Goal: Communication & Community: Share content

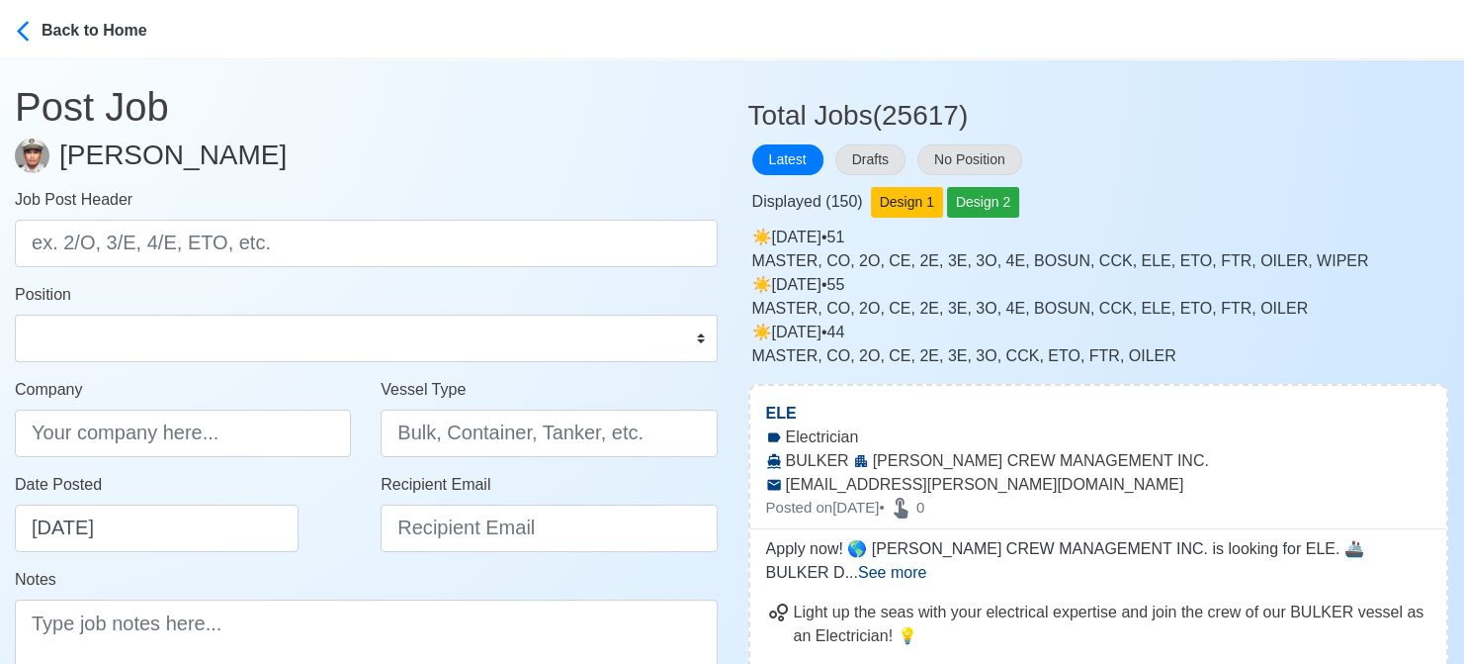
click at [1432, 212] on div "Displayed ( 150 ) Design 1 Design 2" at bounding box center [1099, 198] width 701 height 39
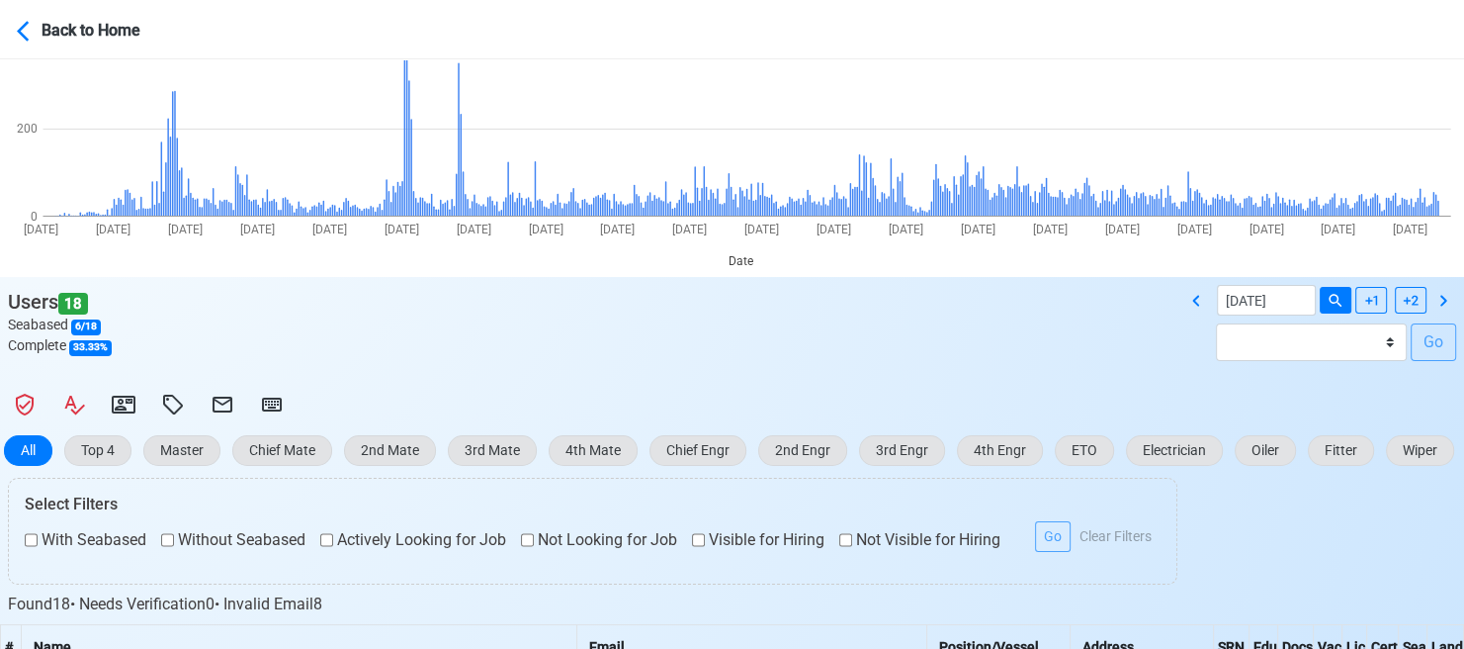
scroll to position [198, 0]
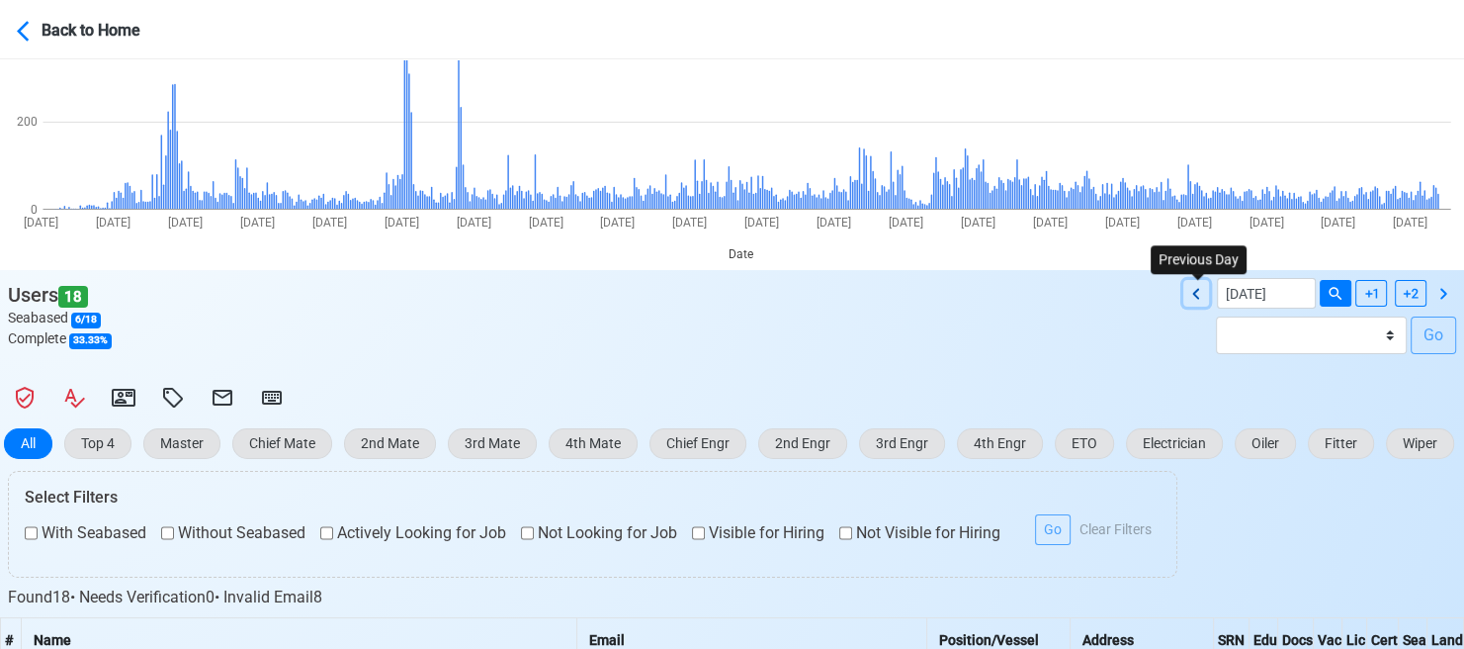
click at [1200, 292] on icon at bounding box center [1197, 294] width 24 height 24
type input "08/14/2025"
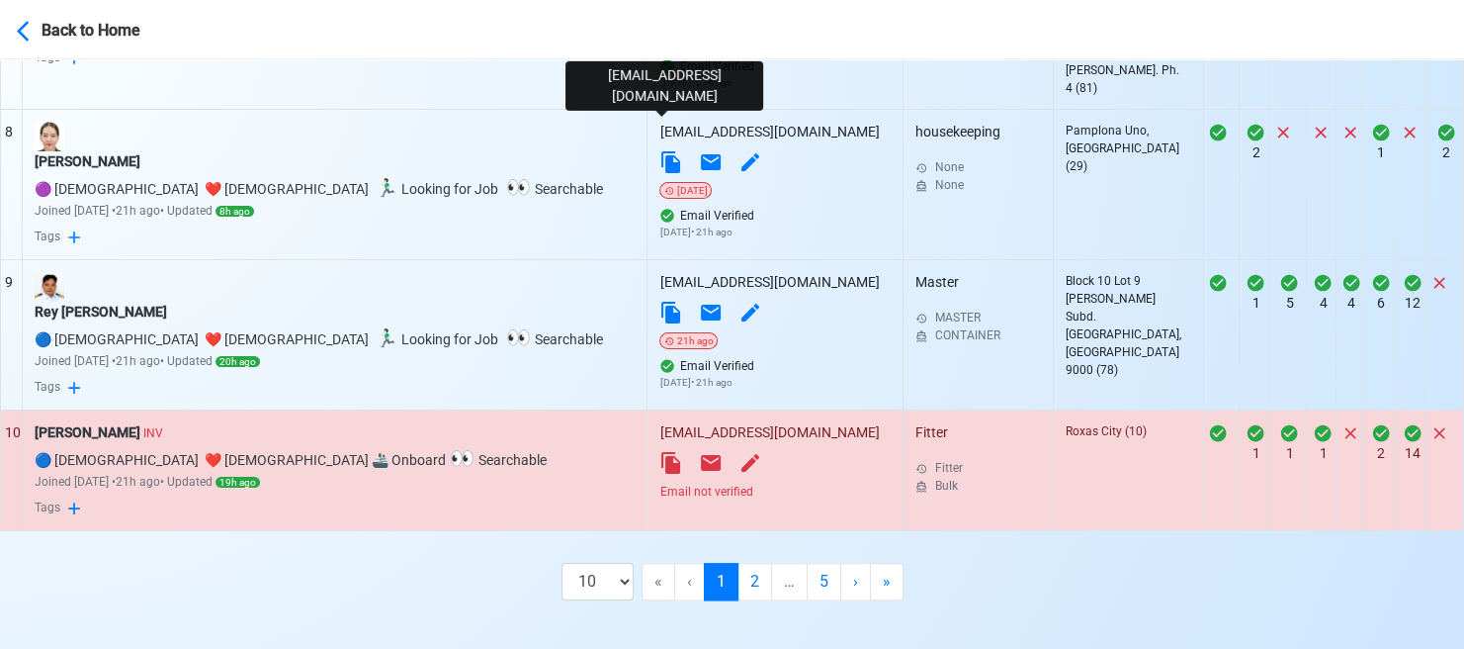
scroll to position [1790, 0]
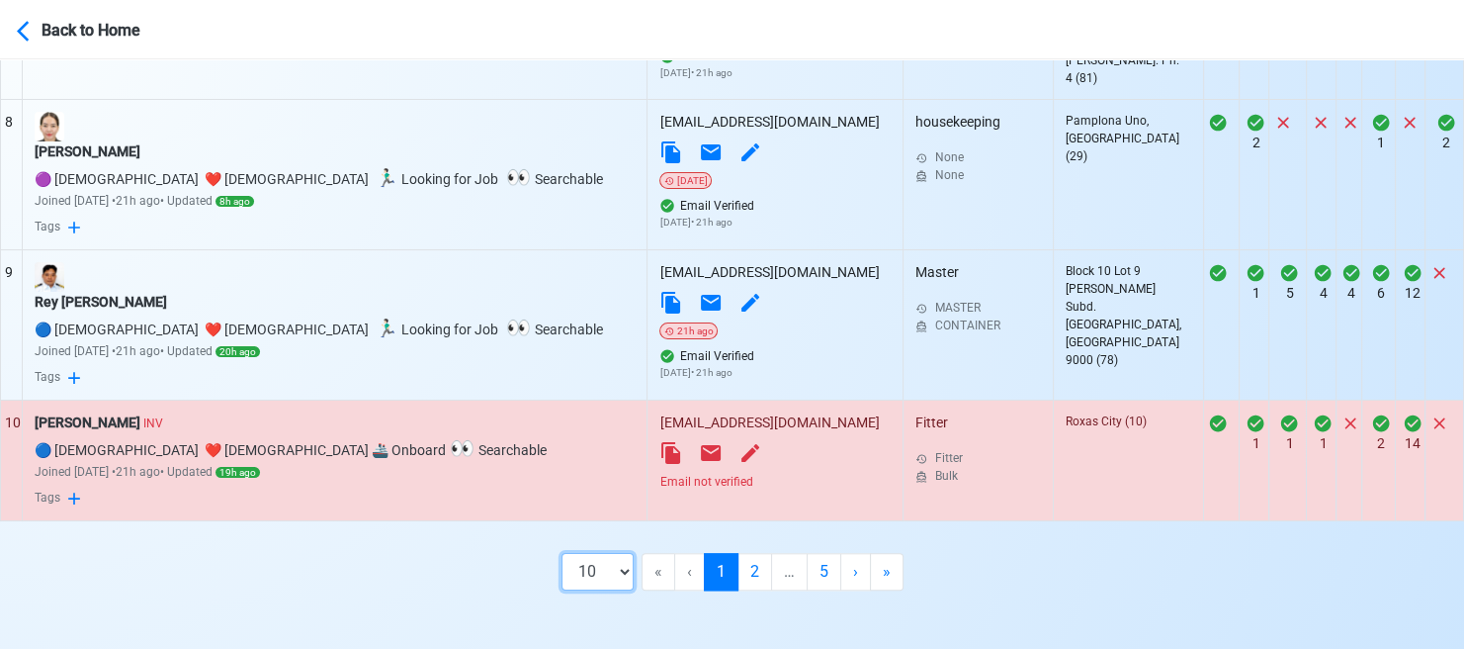
click at [617, 573] on select "10 50 100 200" at bounding box center [598, 572] width 72 height 38
select select "50"
click at [613, 590] on select "10 50 100 200" at bounding box center [598, 572] width 72 height 38
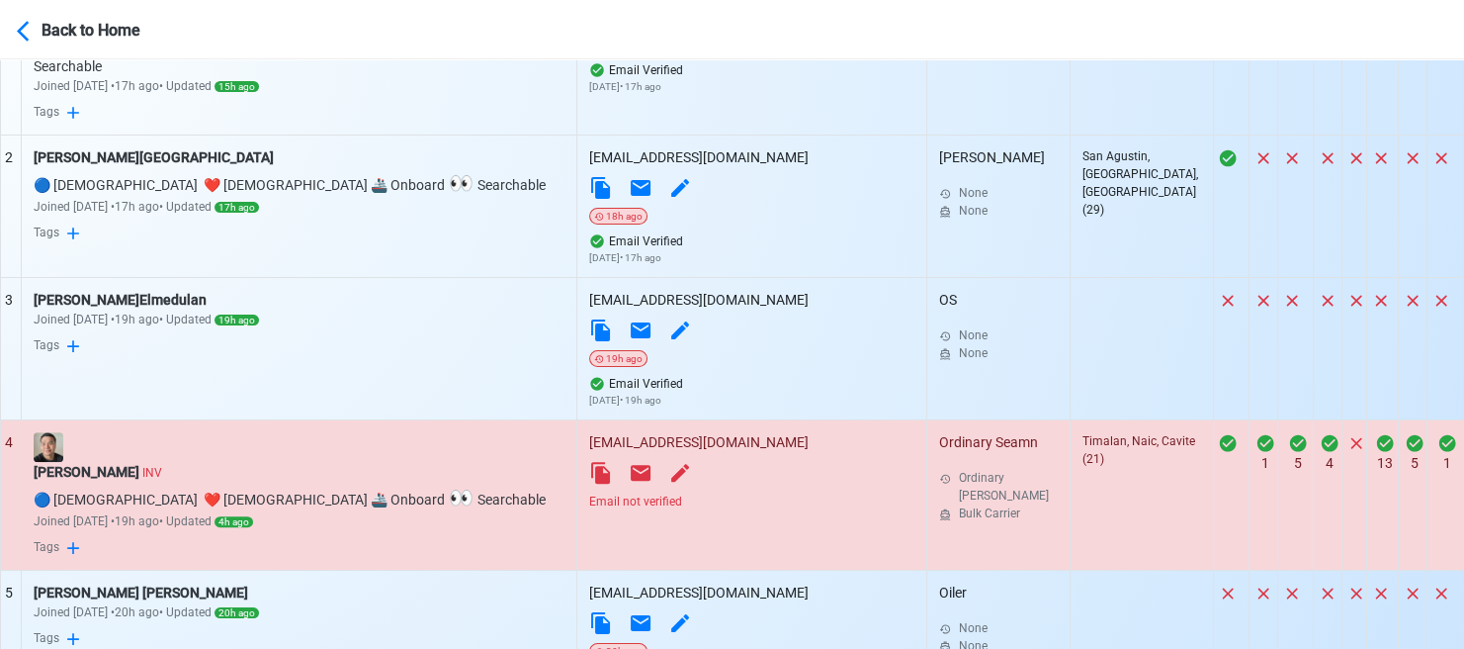
scroll to position [900, 0]
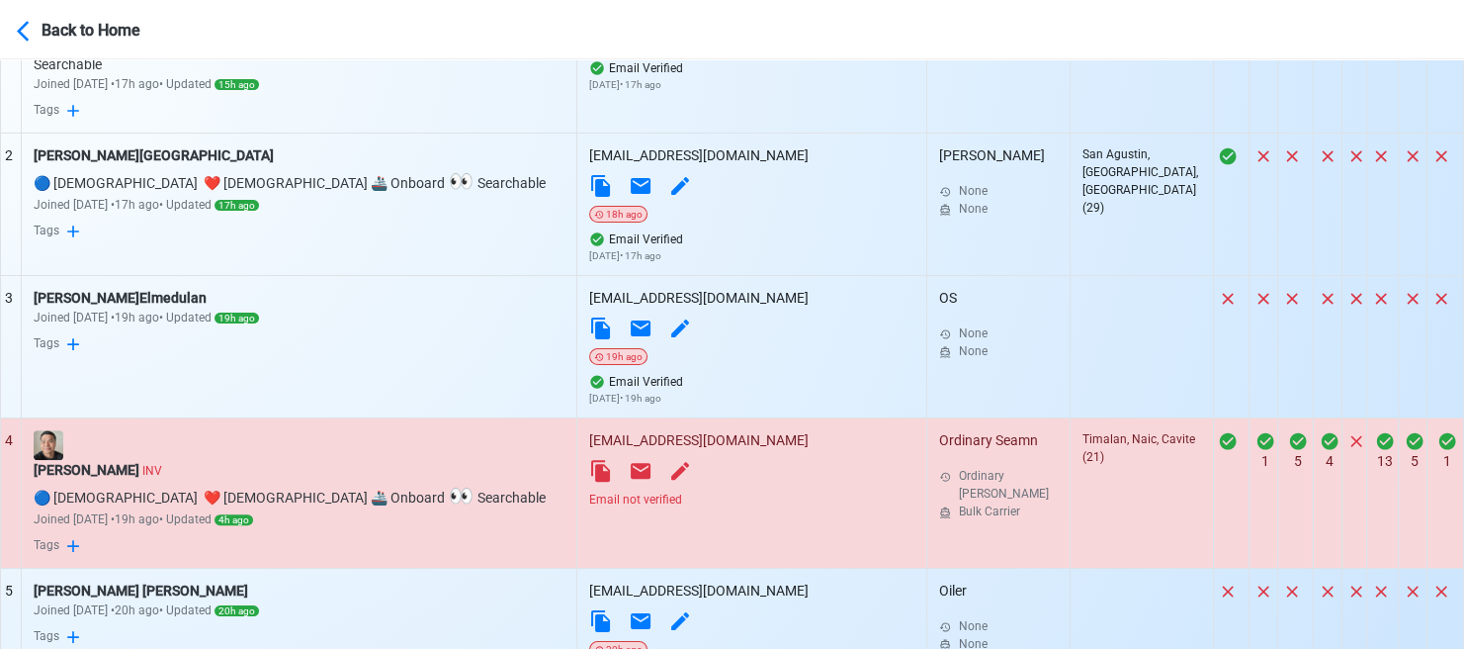
click at [601, 490] on div "Email not verified" at bounding box center [751, 499] width 325 height 18
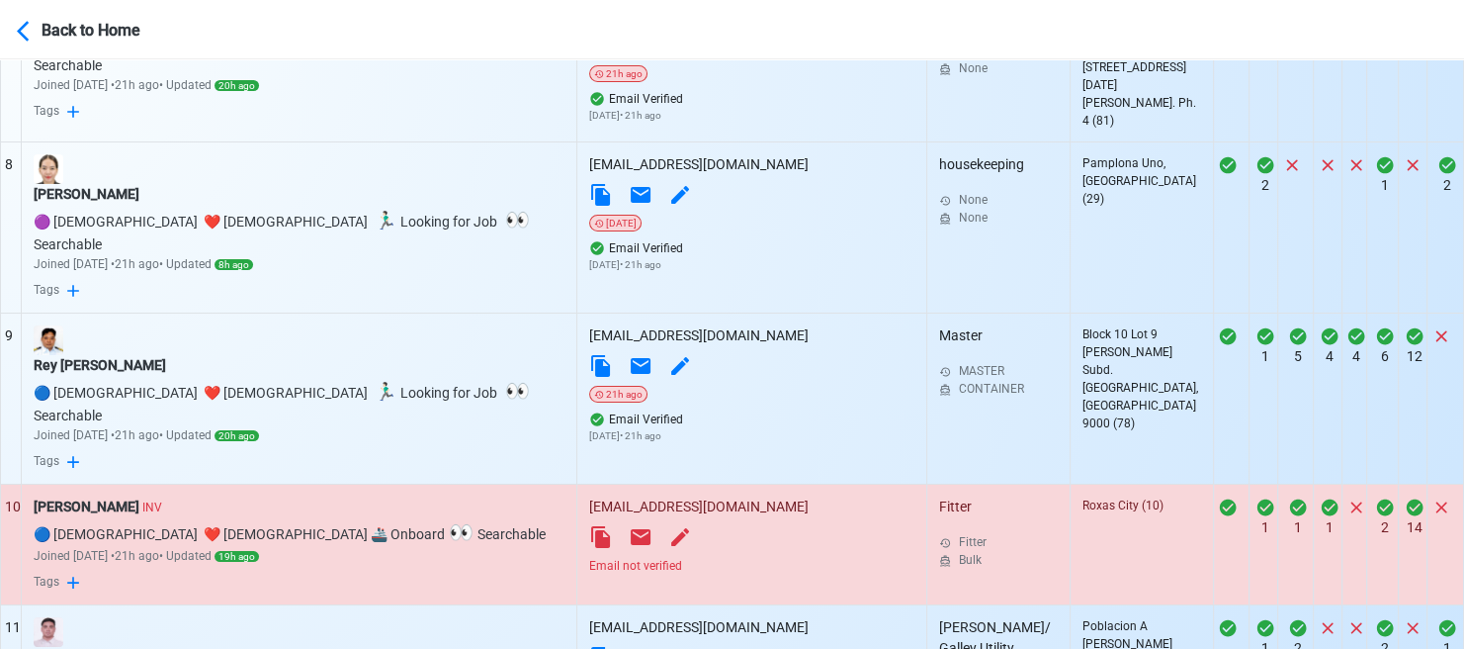
scroll to position [1790, 0]
click at [608, 556] on div "Email not verified" at bounding box center [751, 565] width 325 height 18
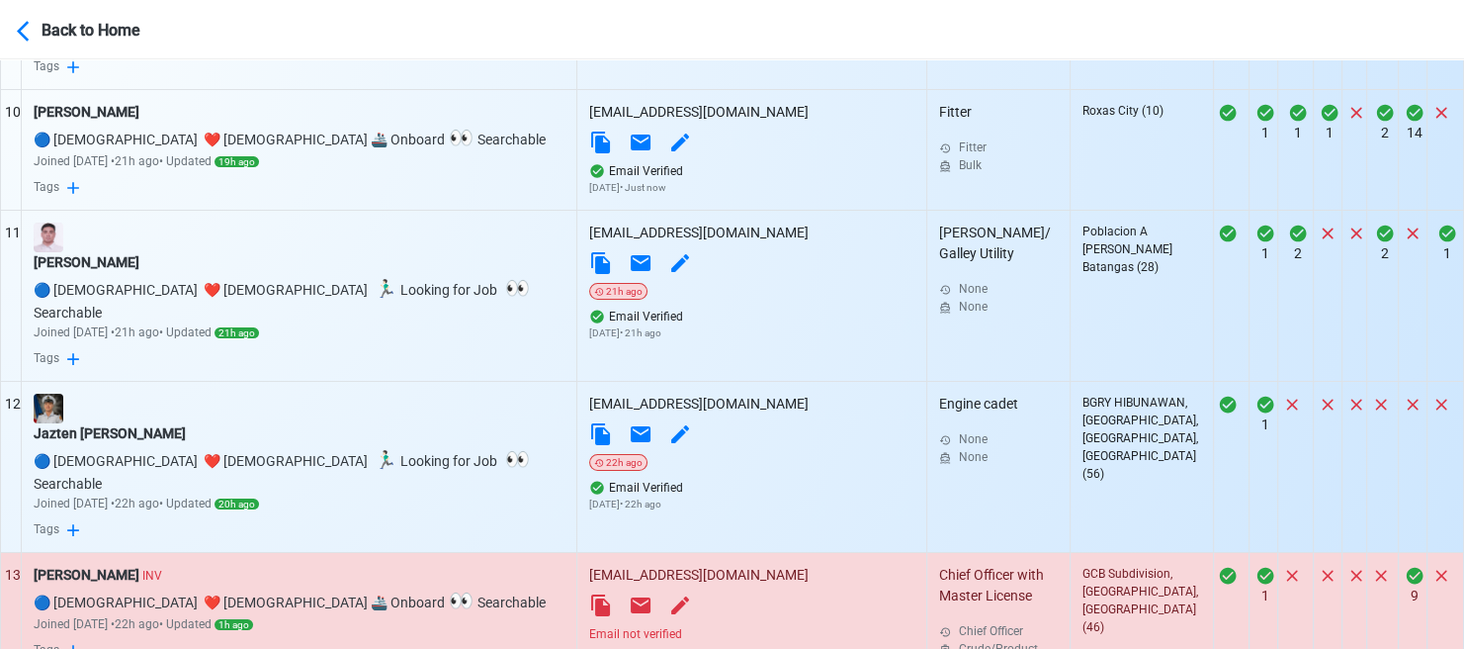
scroll to position [2185, 0]
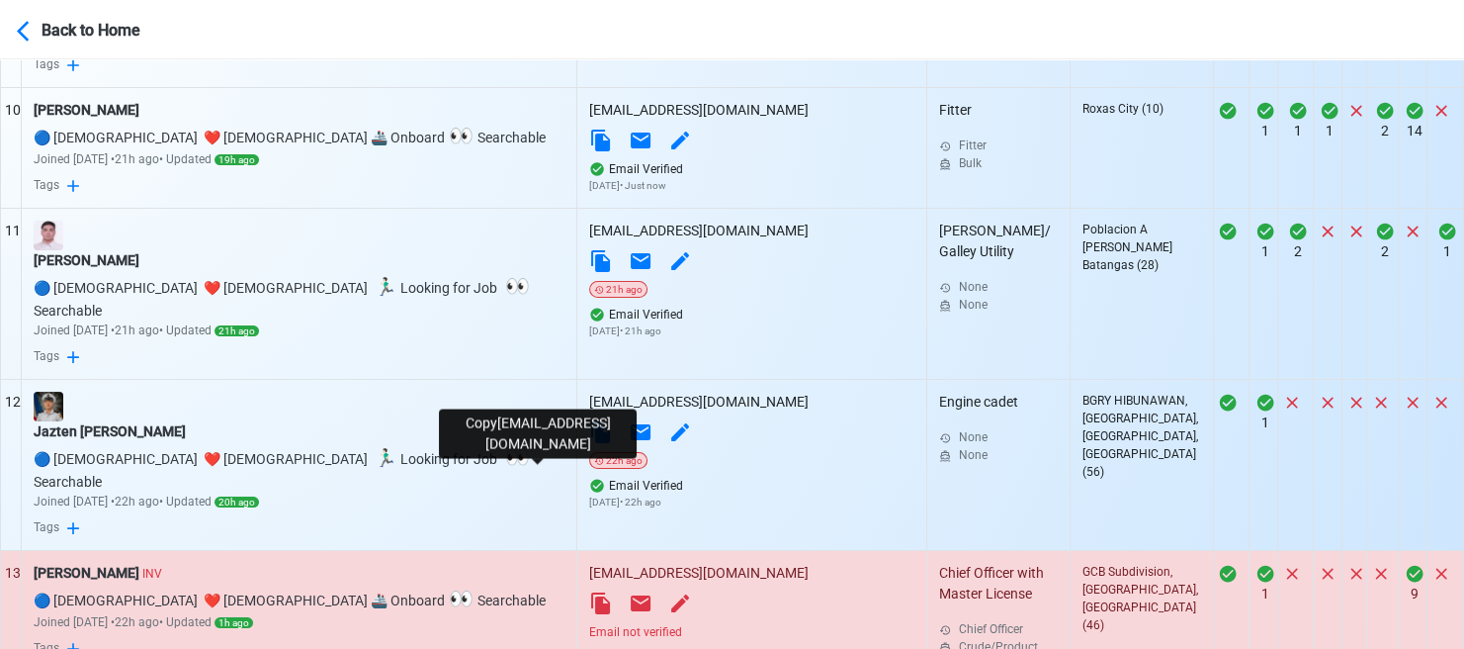
click at [589, 591] on icon at bounding box center [601, 603] width 24 height 24
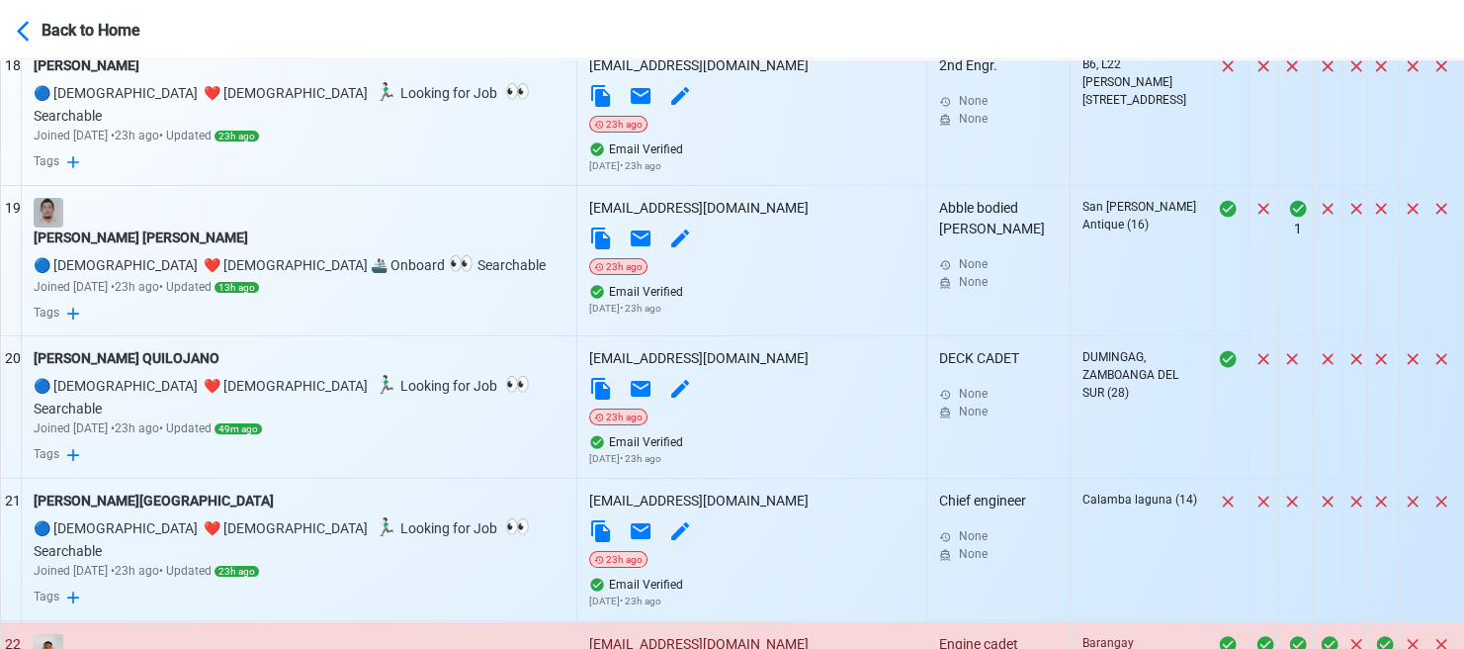
scroll to position [3471, 0]
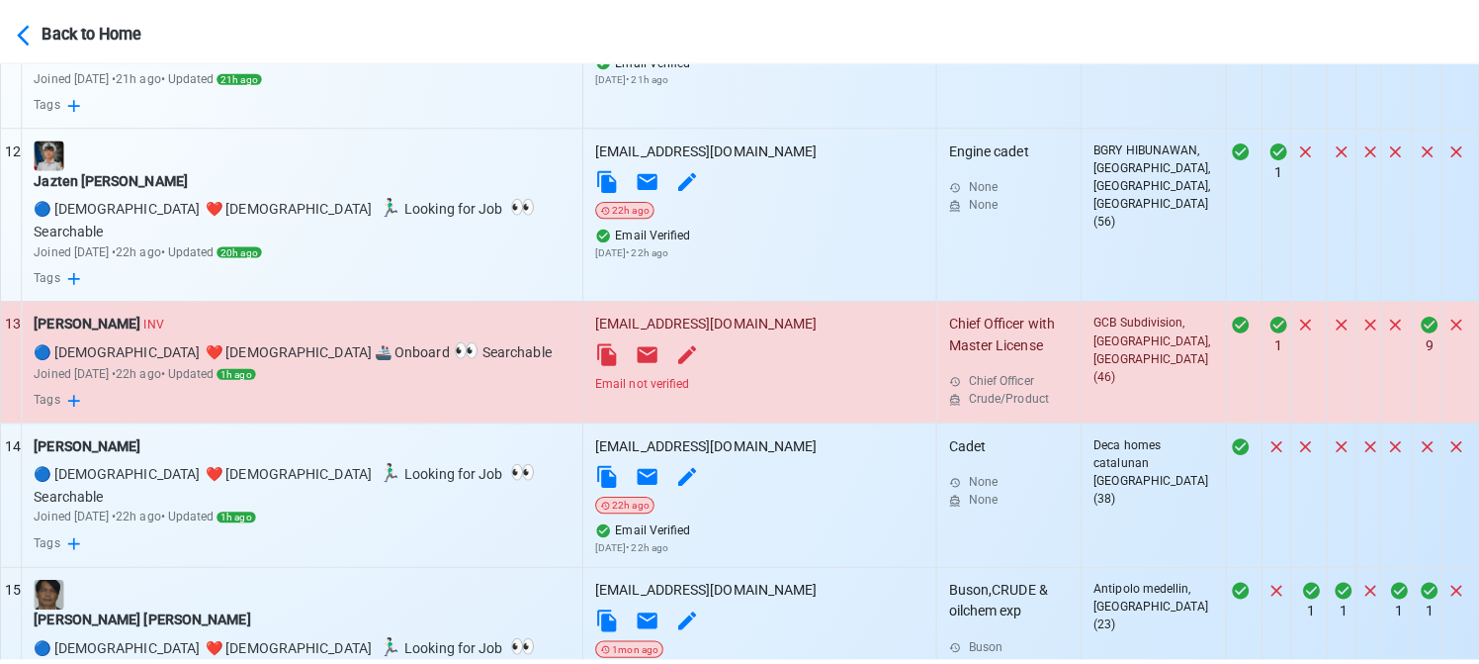
scroll to position [2284, 0]
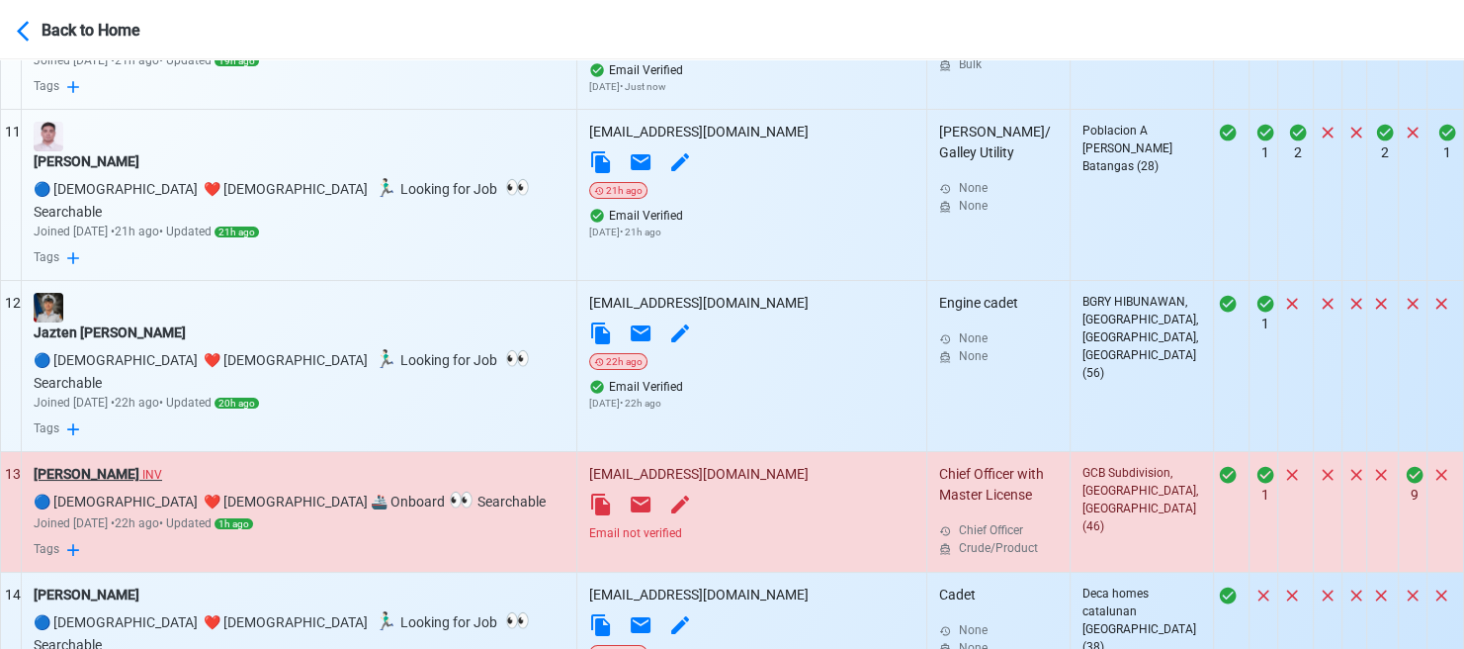
click at [150, 464] on div "Bienvenido M.Menia INV" at bounding box center [299, 474] width 531 height 21
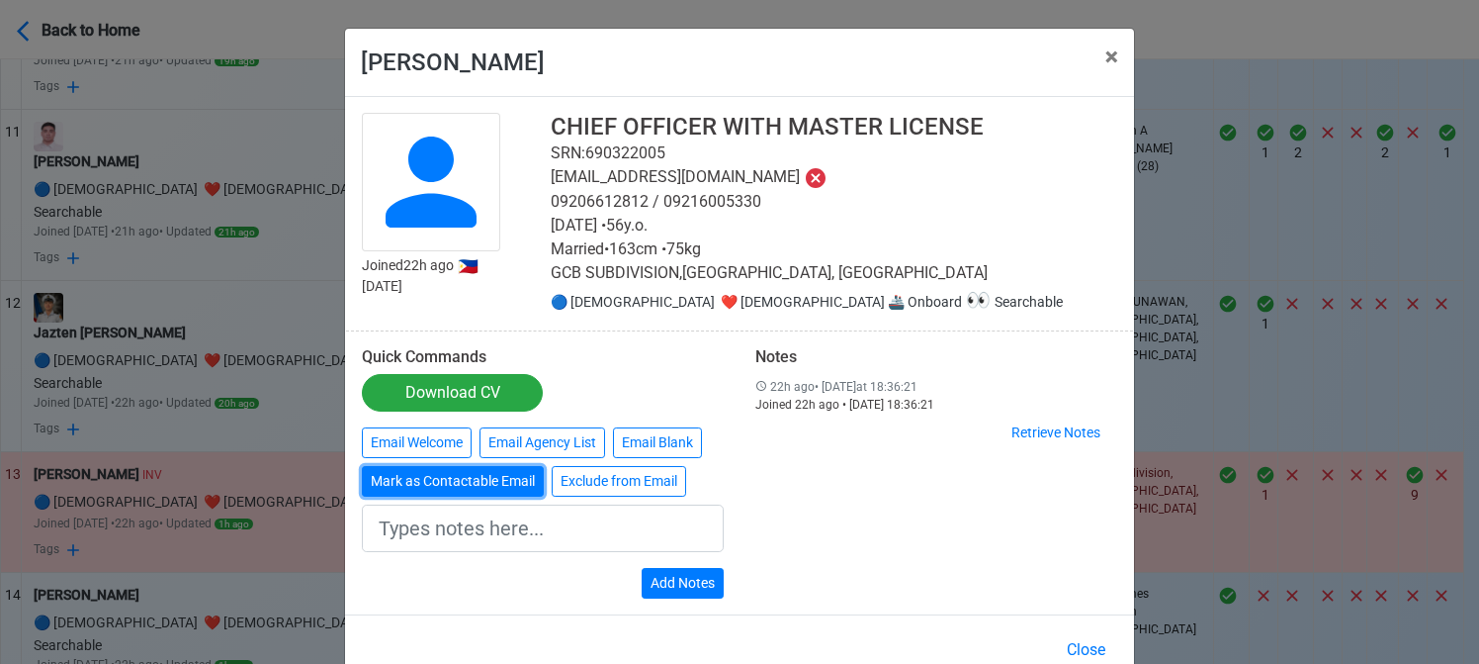
click at [433, 477] on button "Mark as Contactable Email" at bounding box center [453, 481] width 182 height 31
type input "Marked as Contactable email"
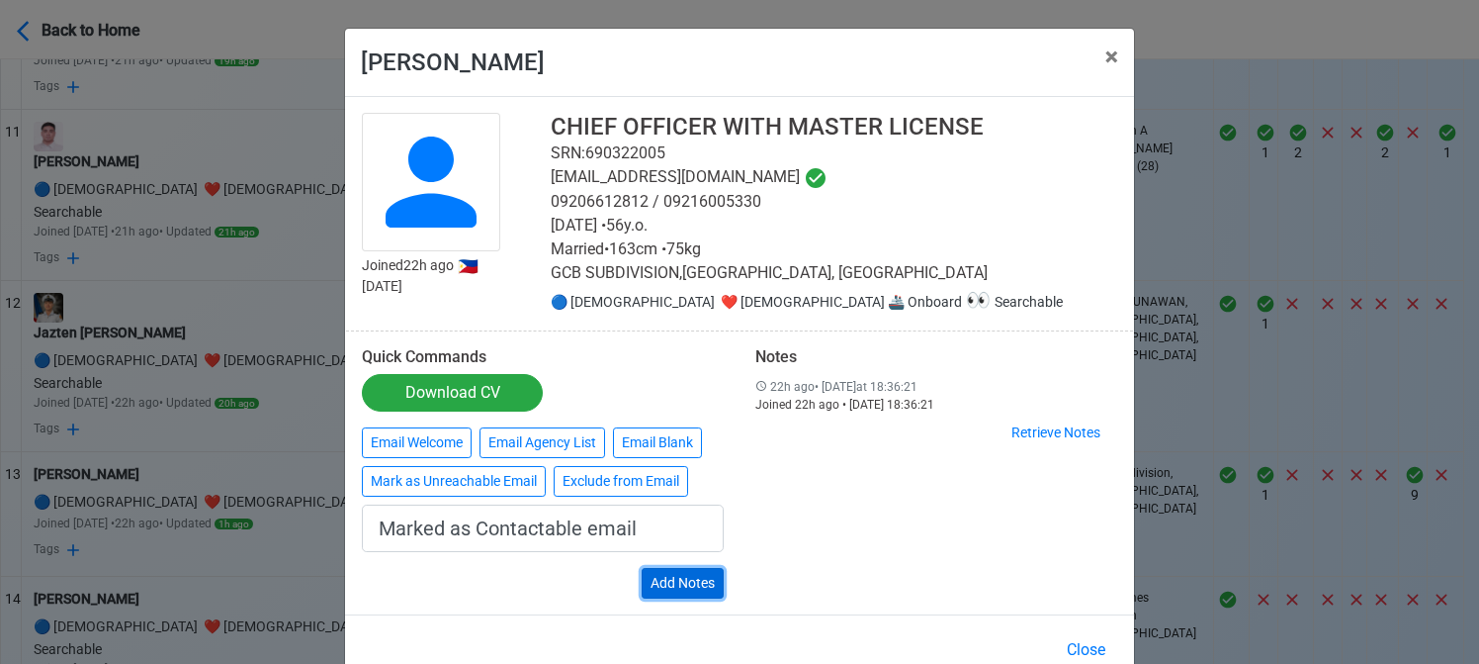
click at [681, 581] on button "Add Notes" at bounding box center [683, 583] width 82 height 31
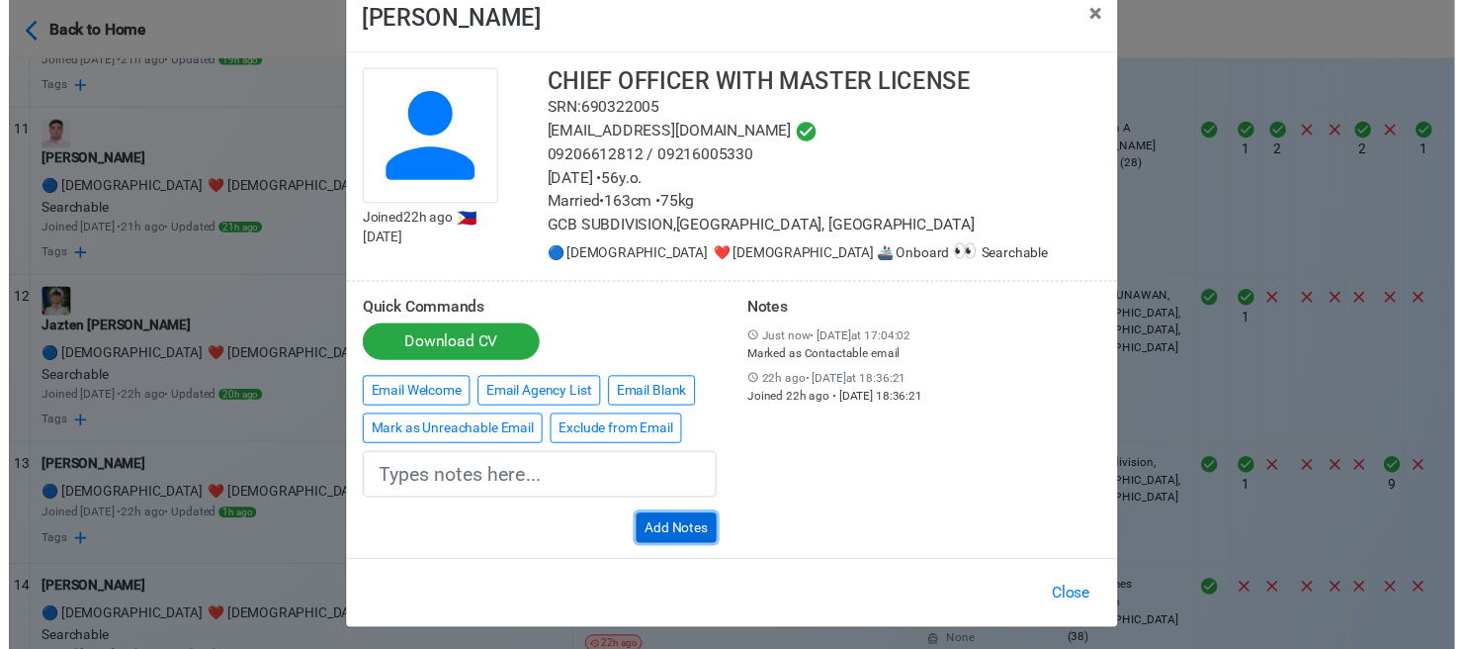
scroll to position [47, 0]
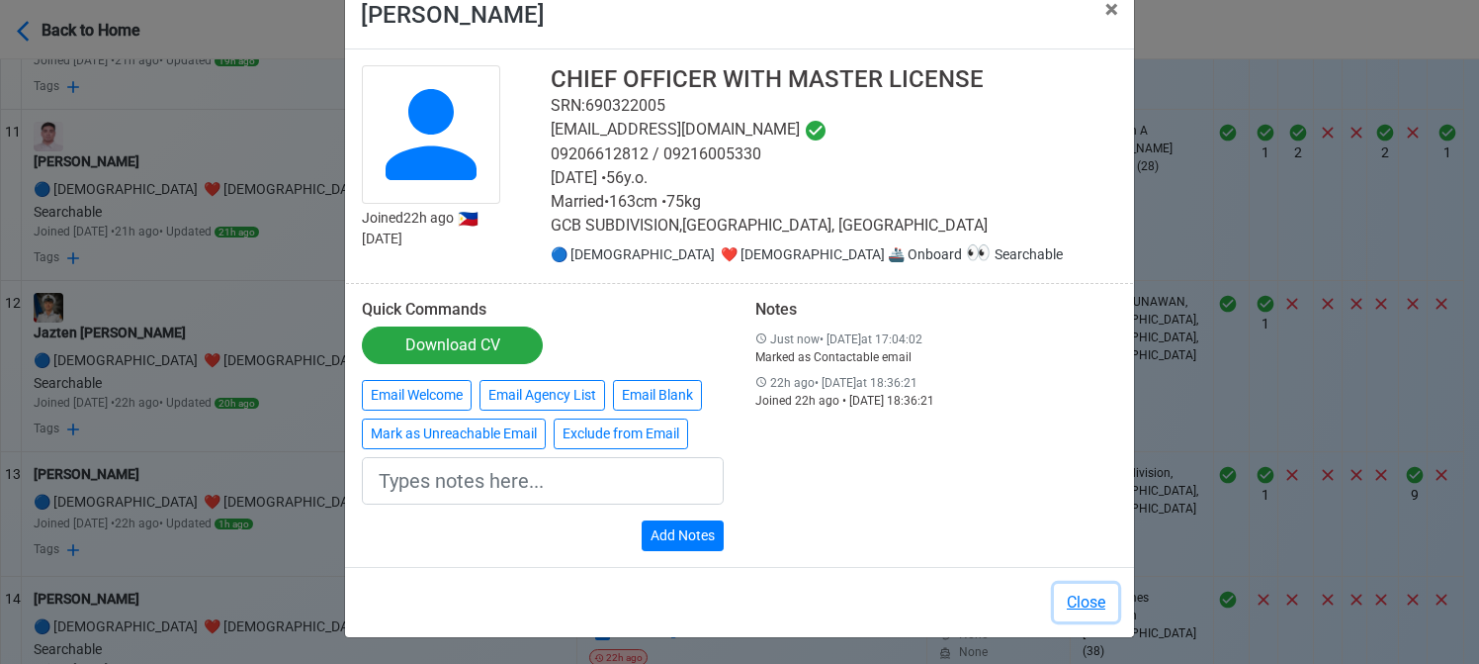
click at [1080, 602] on button "Close" at bounding box center [1086, 602] width 64 height 38
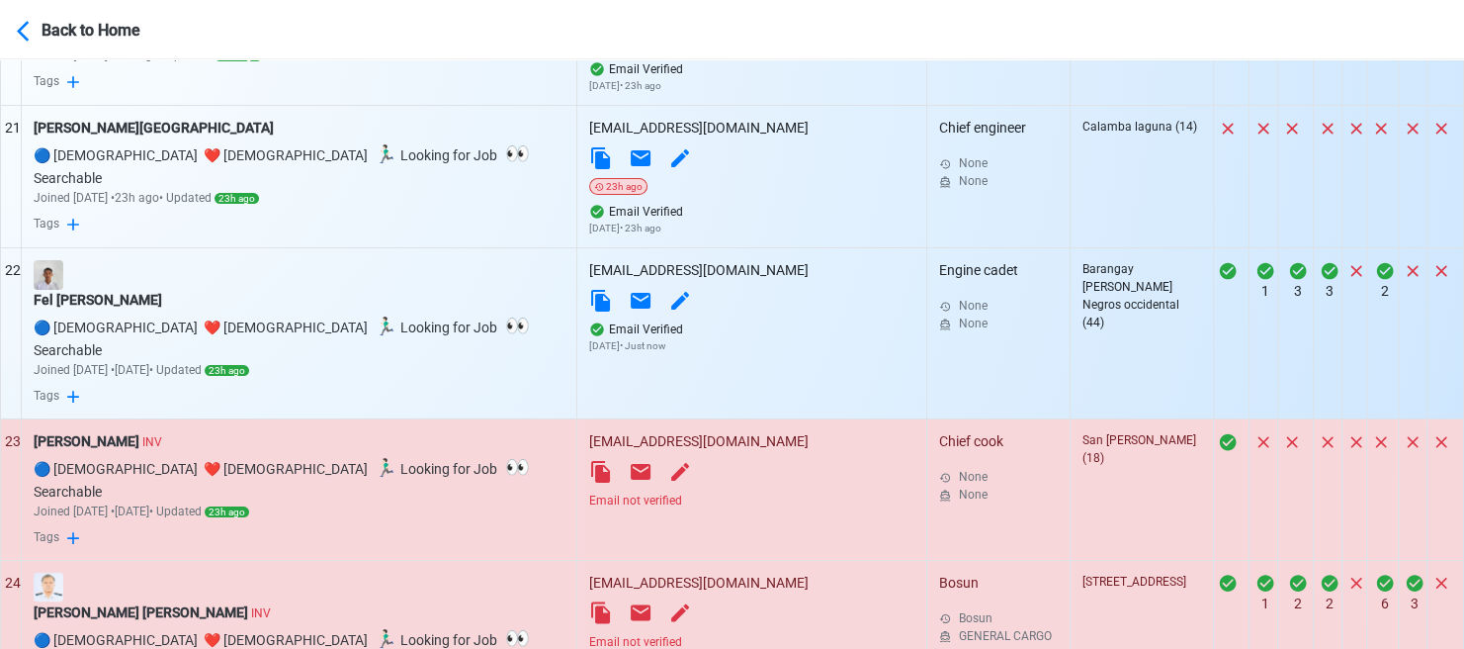
scroll to position [3767, 0]
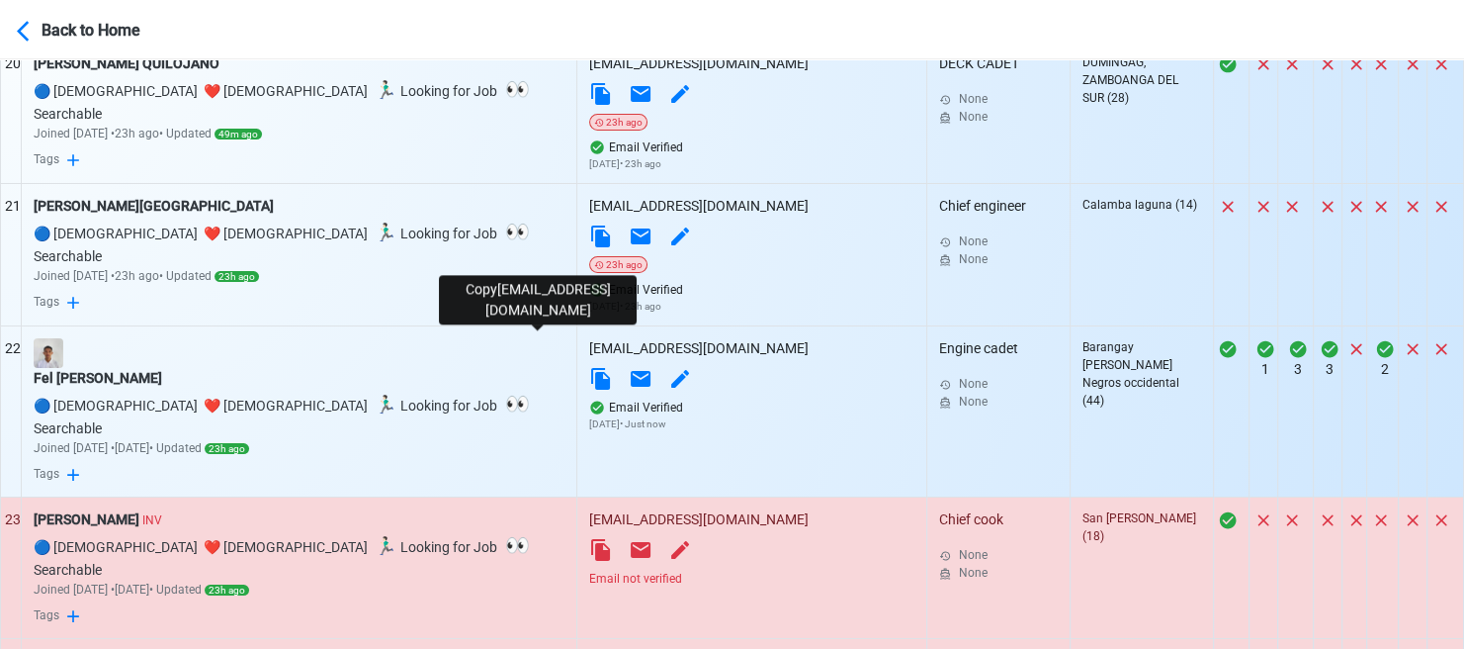
click at [591, 539] on icon at bounding box center [600, 550] width 19 height 22
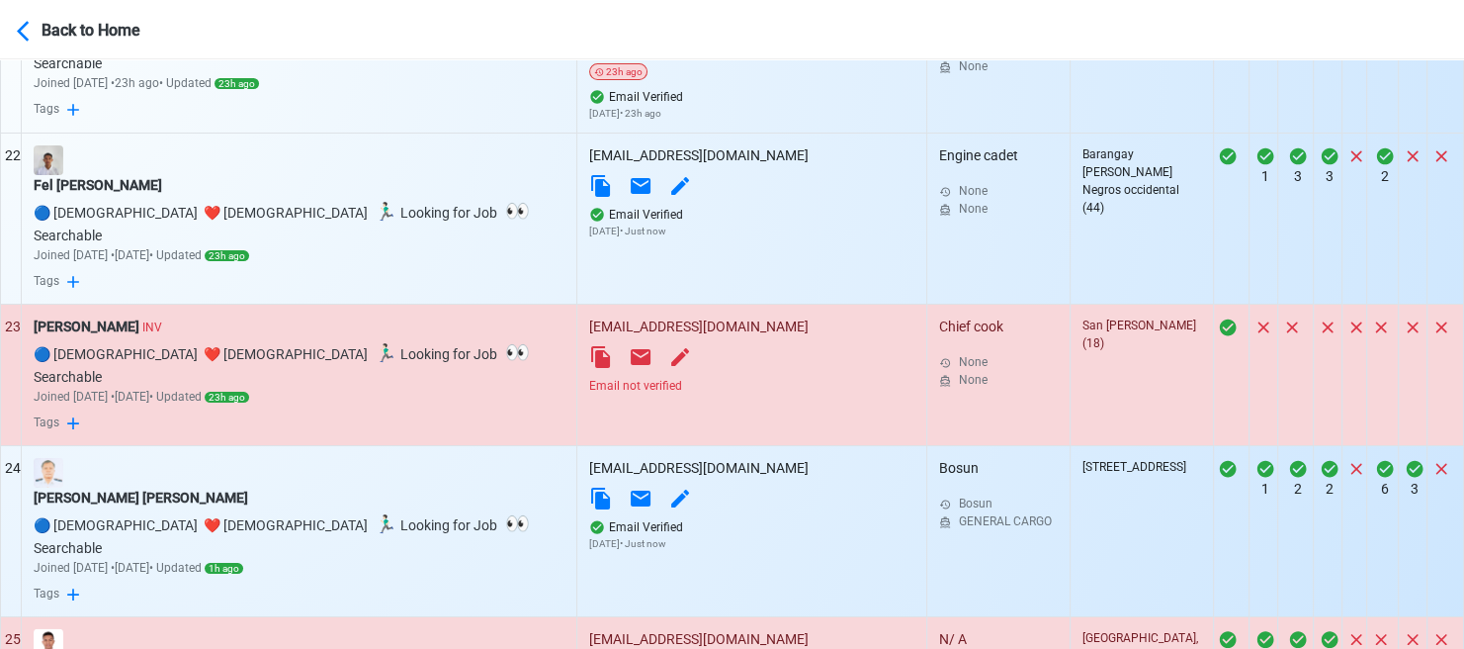
scroll to position [3965, 0]
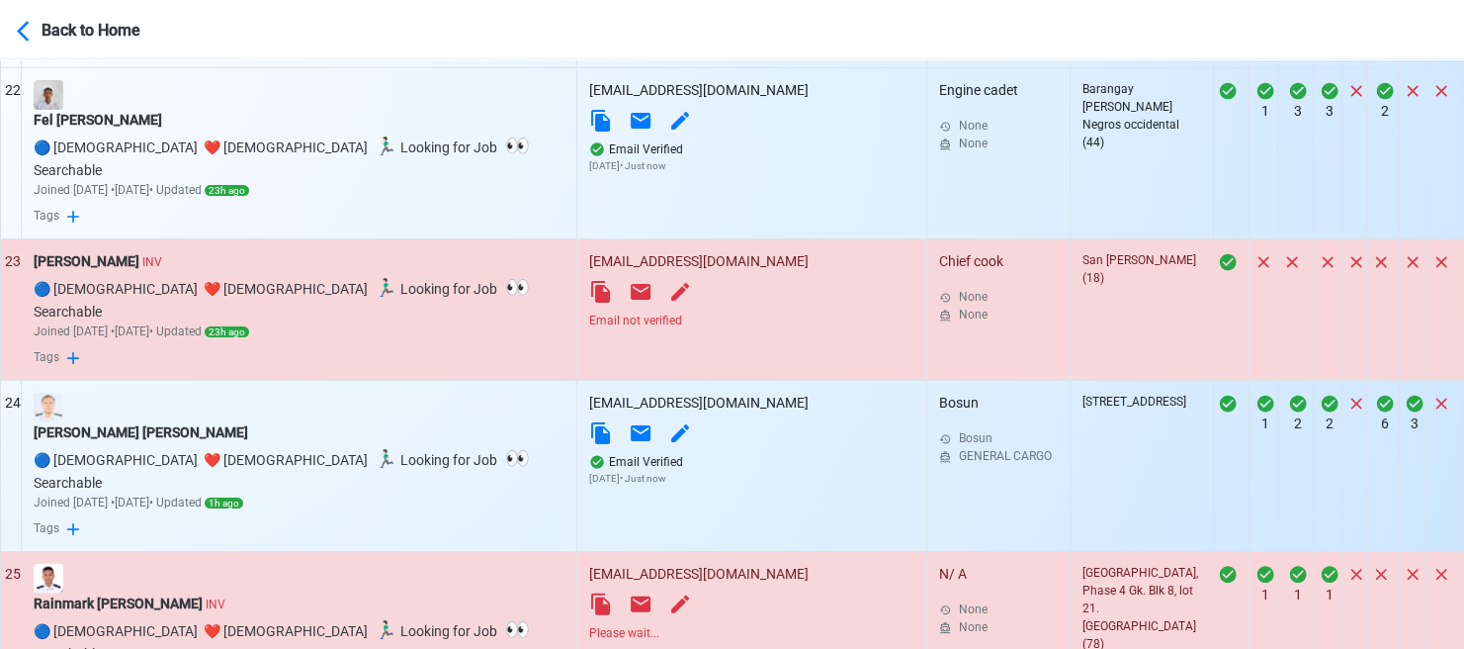
scroll to position [4064, 0]
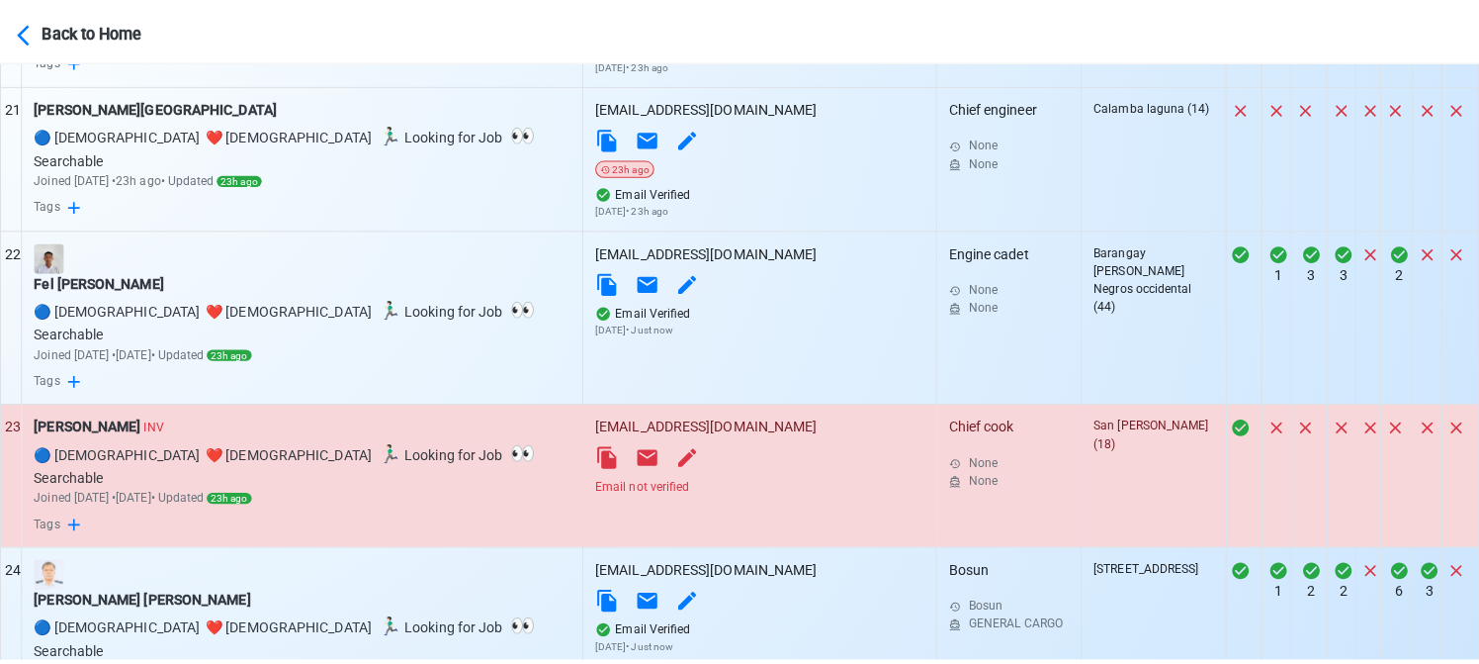
scroll to position [3866, 0]
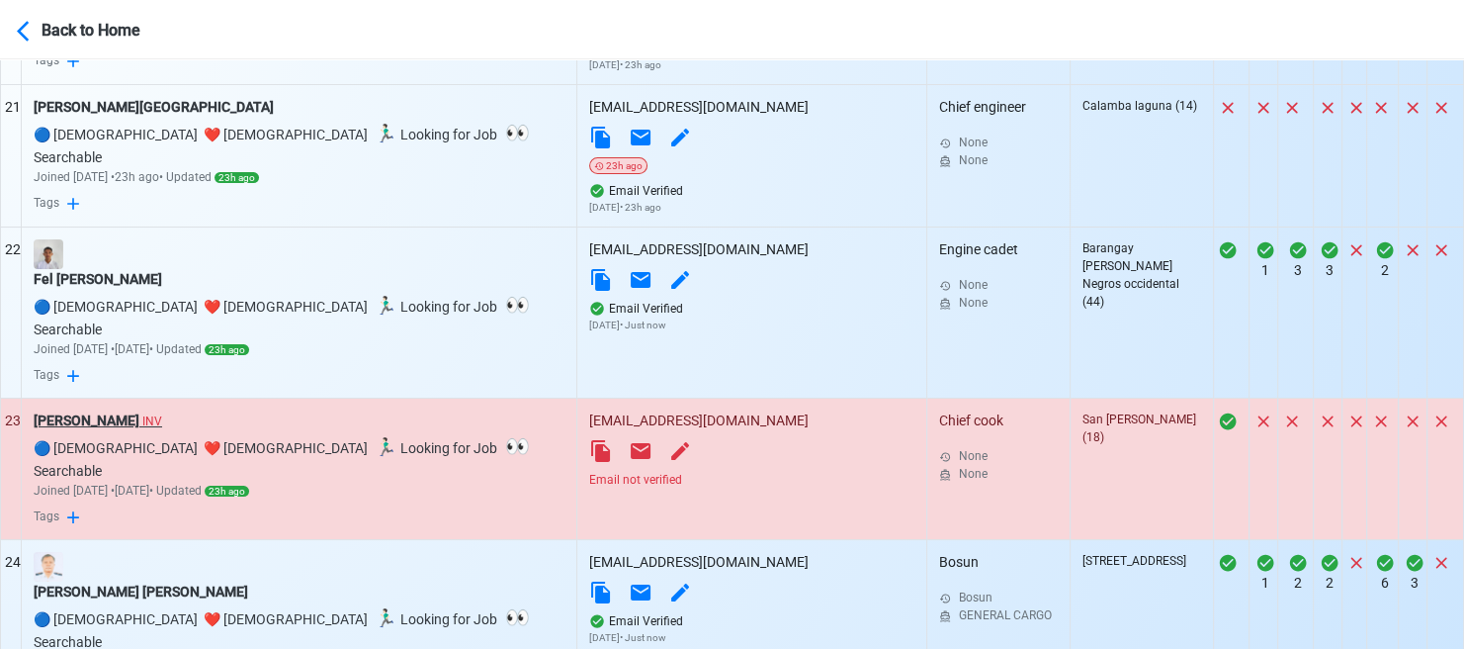
click at [103, 410] on div "Ian Carlo maya INV" at bounding box center [299, 420] width 531 height 21
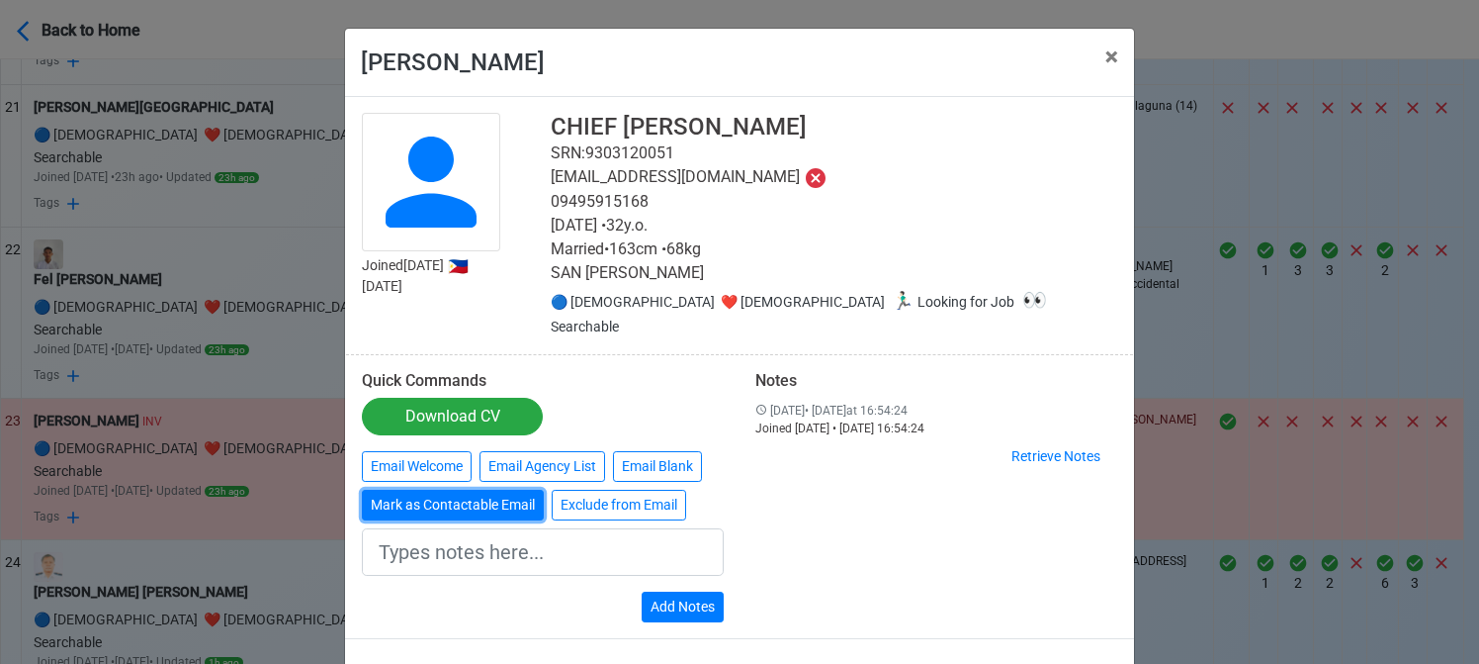
click at [456, 489] on button "Mark as Contactable Email" at bounding box center [453, 504] width 182 height 31
type input "Marked as Contactable email"
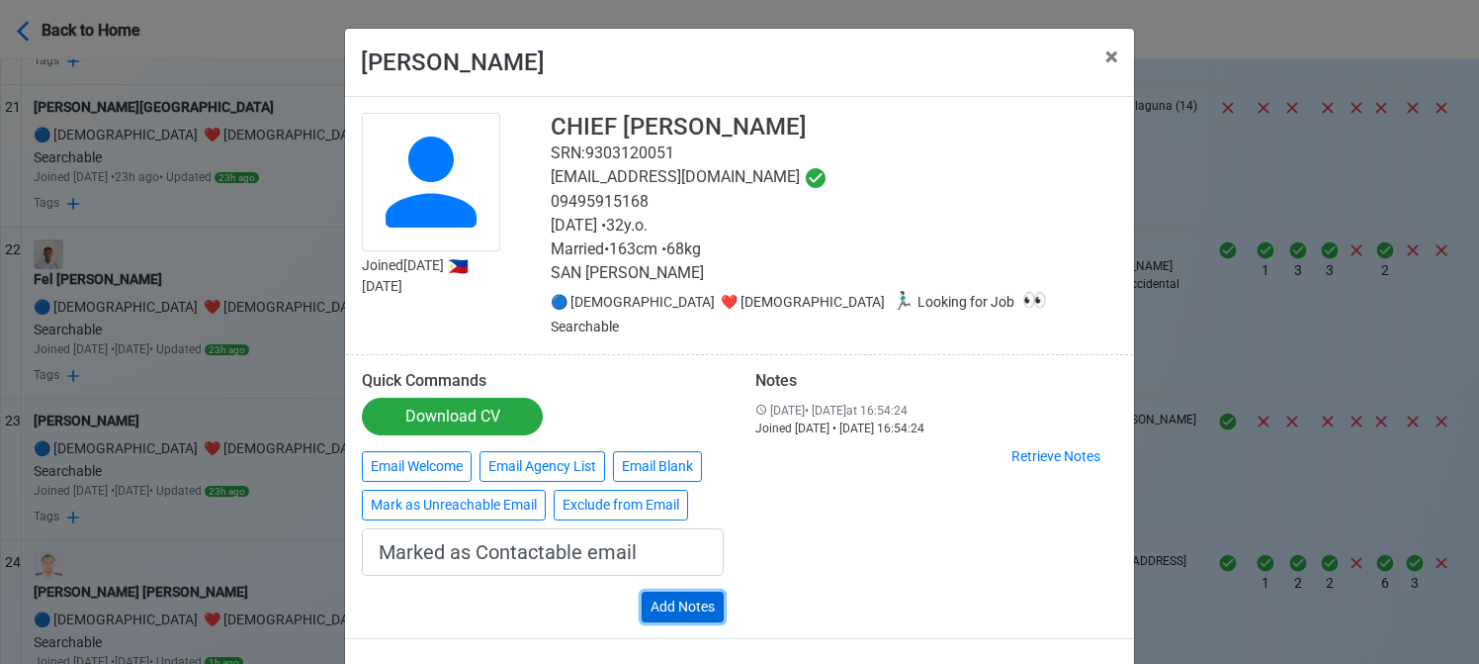
click at [702, 591] on button "Add Notes" at bounding box center [683, 606] width 82 height 31
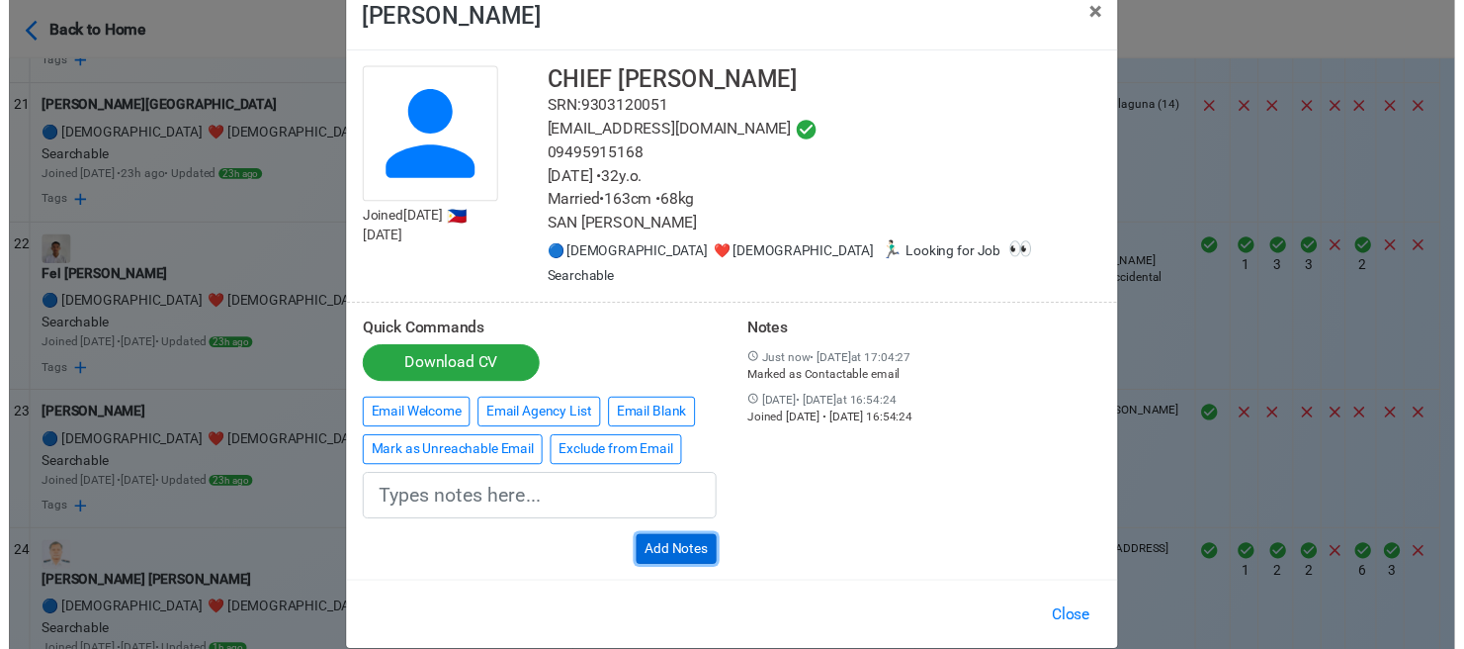
scroll to position [47, 0]
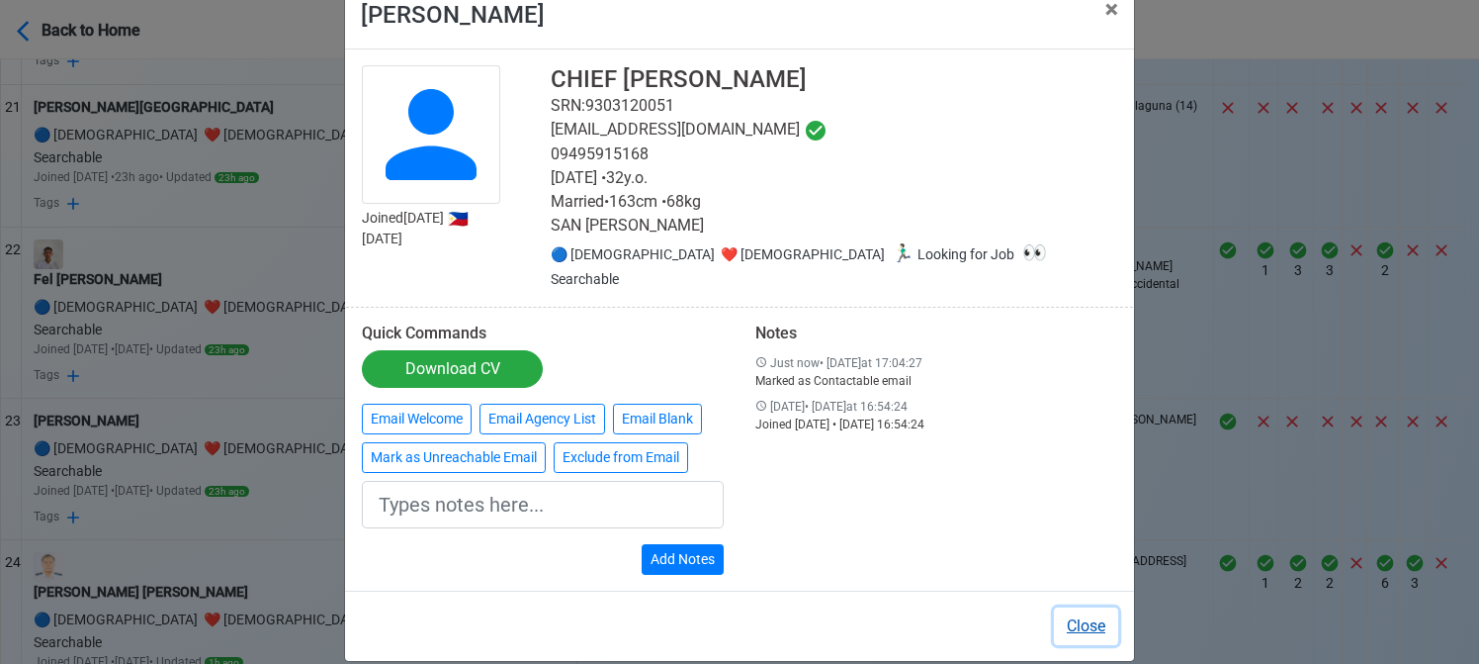
click at [1076, 607] on button "Close" at bounding box center [1086, 626] width 64 height 38
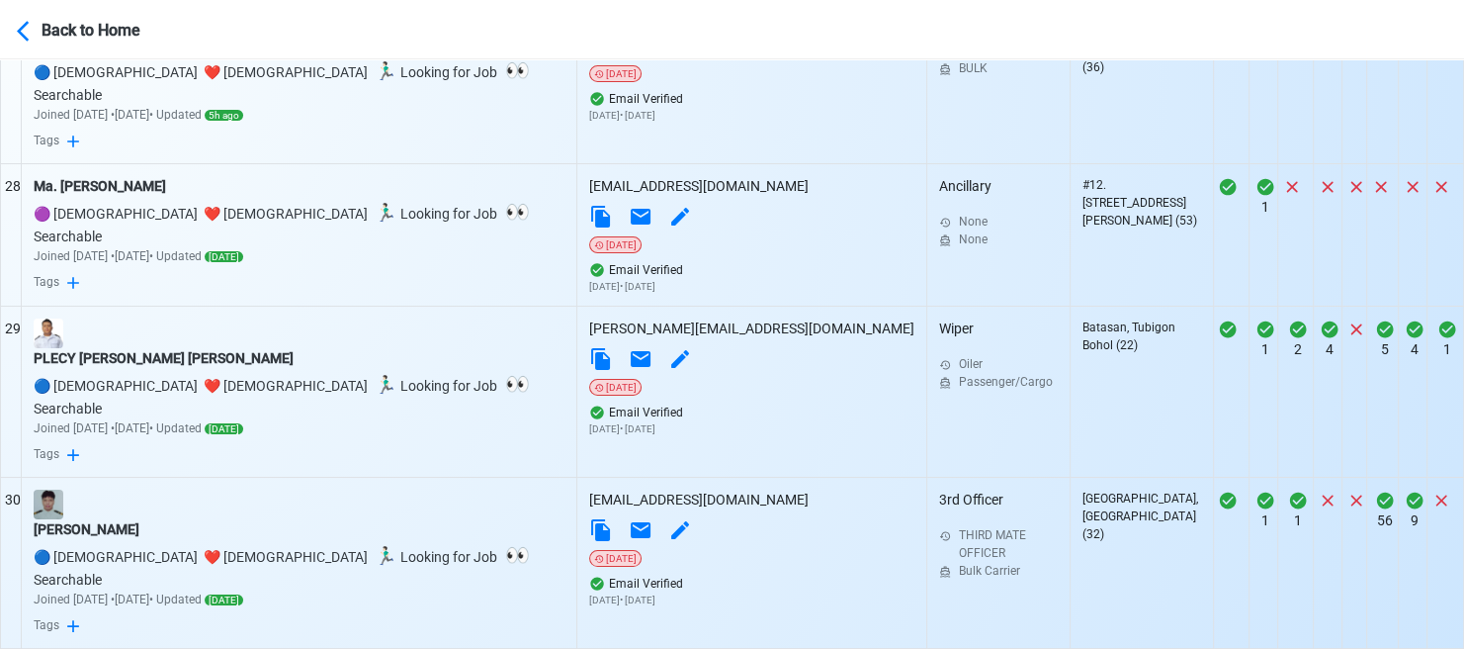
scroll to position [4954, 0]
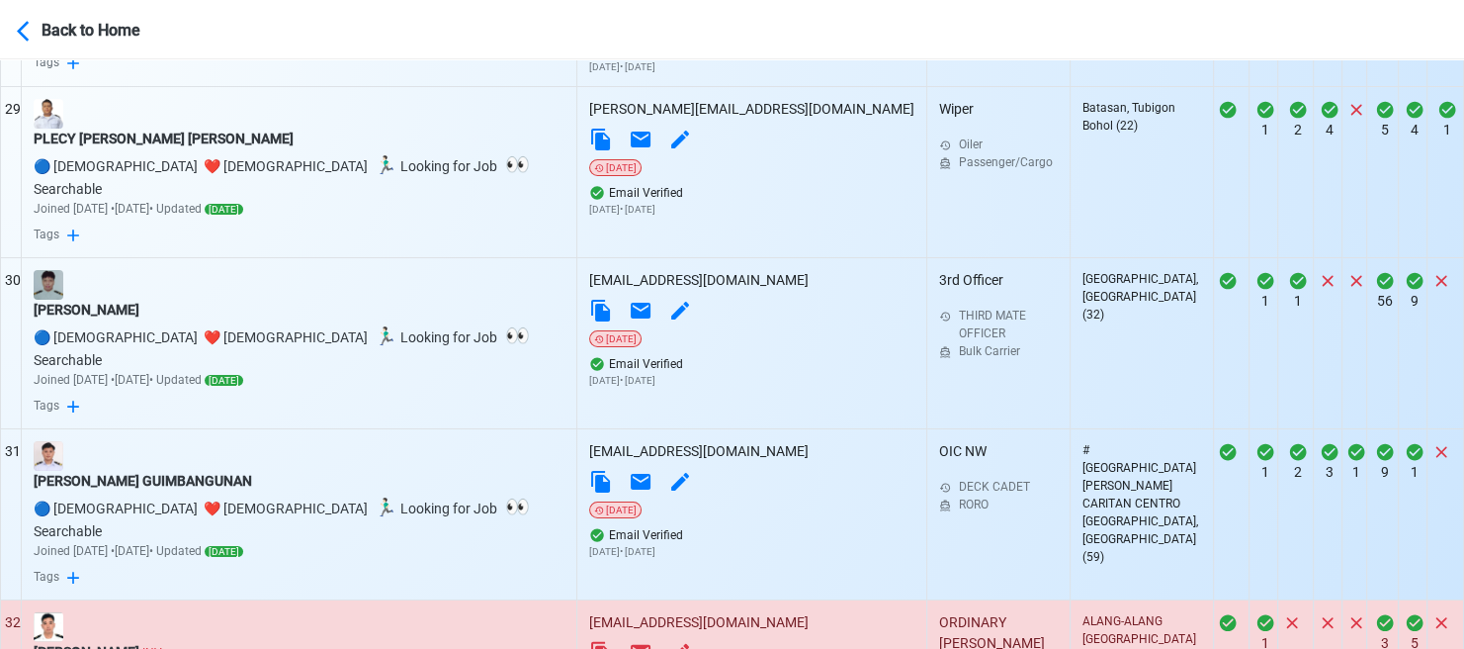
scroll to position [5251, 0]
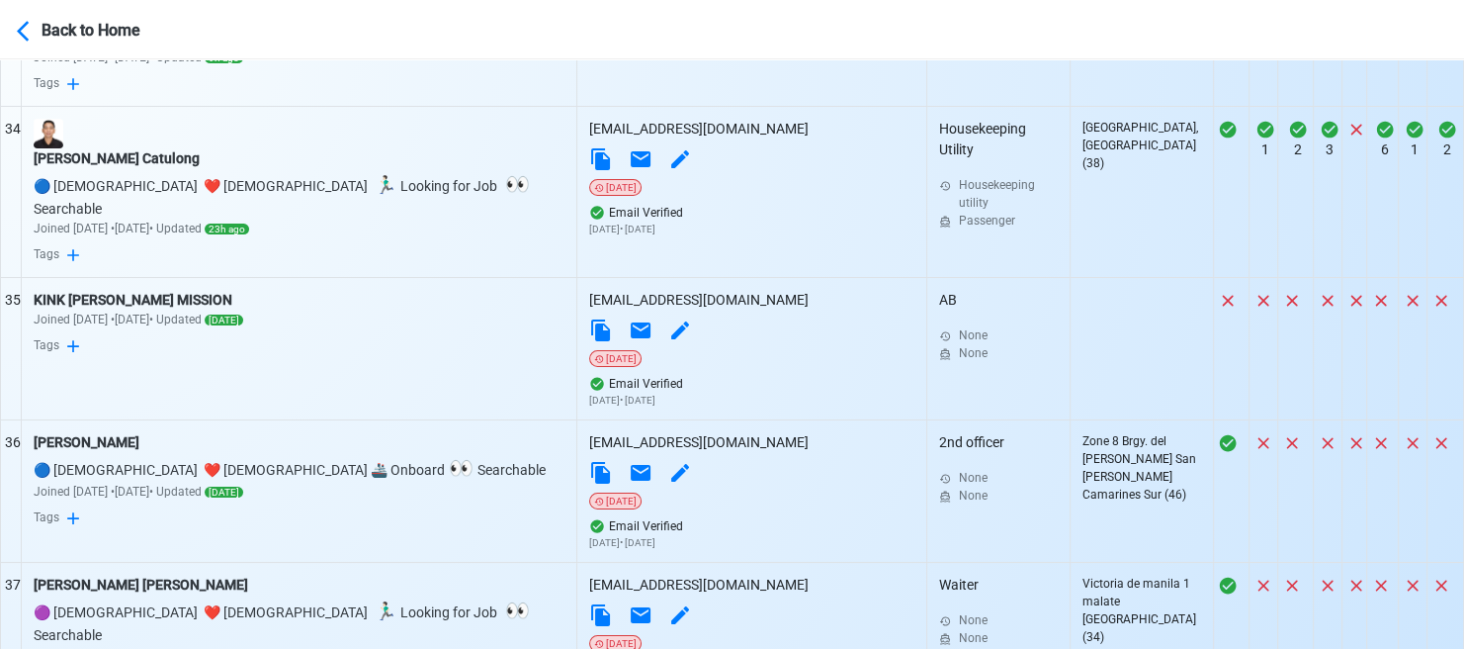
scroll to position [6240, 0]
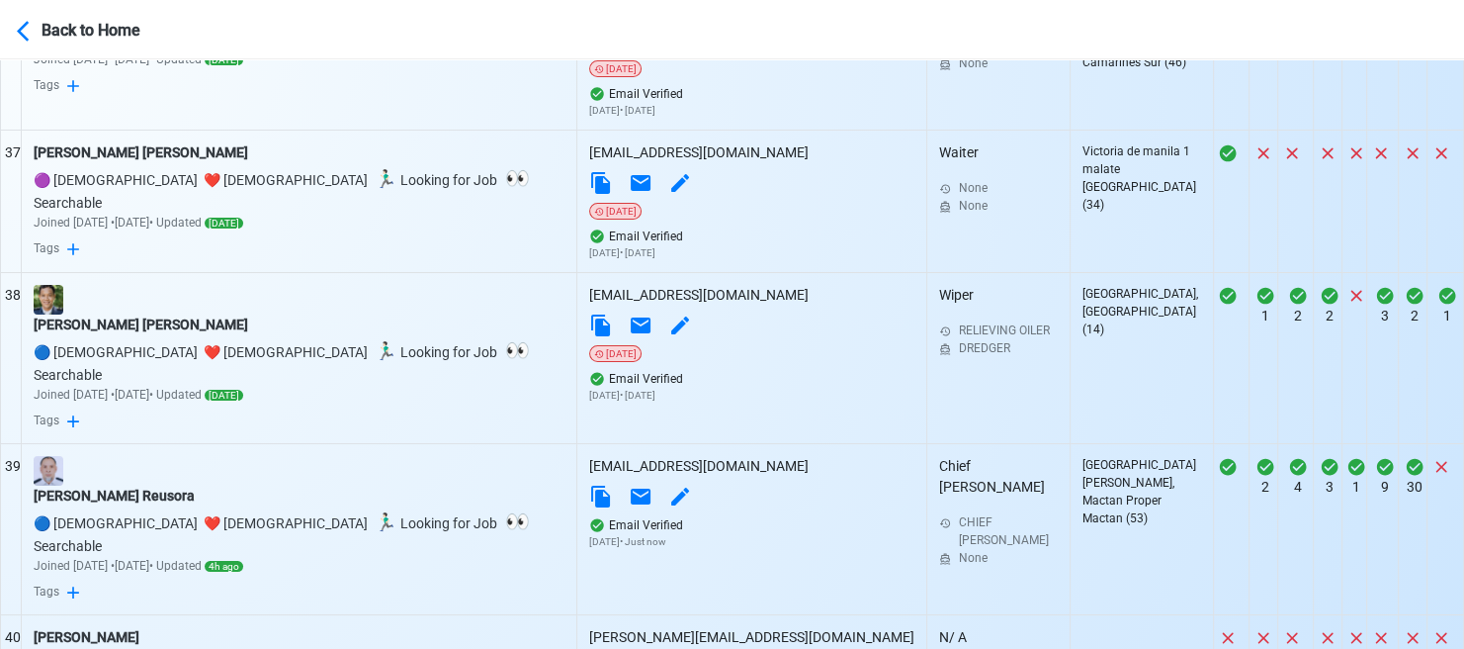
scroll to position [6437, 0]
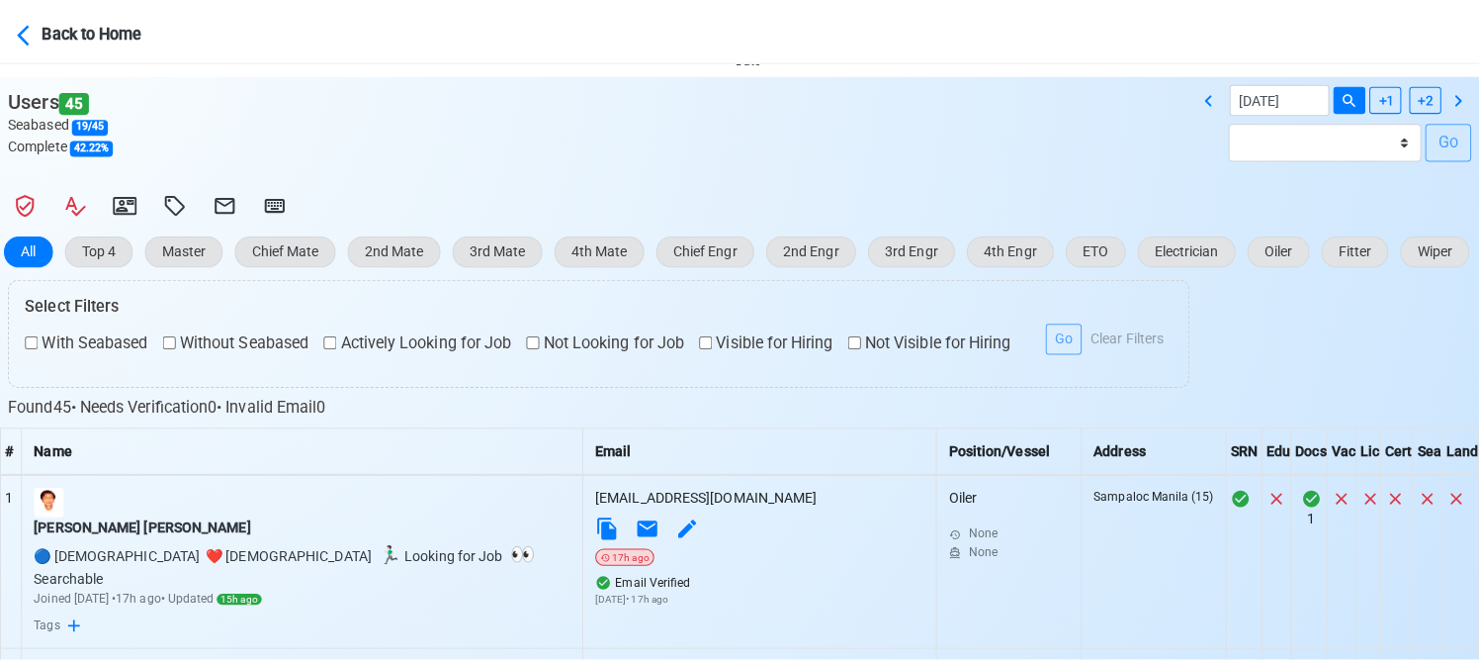
scroll to position [364, 0]
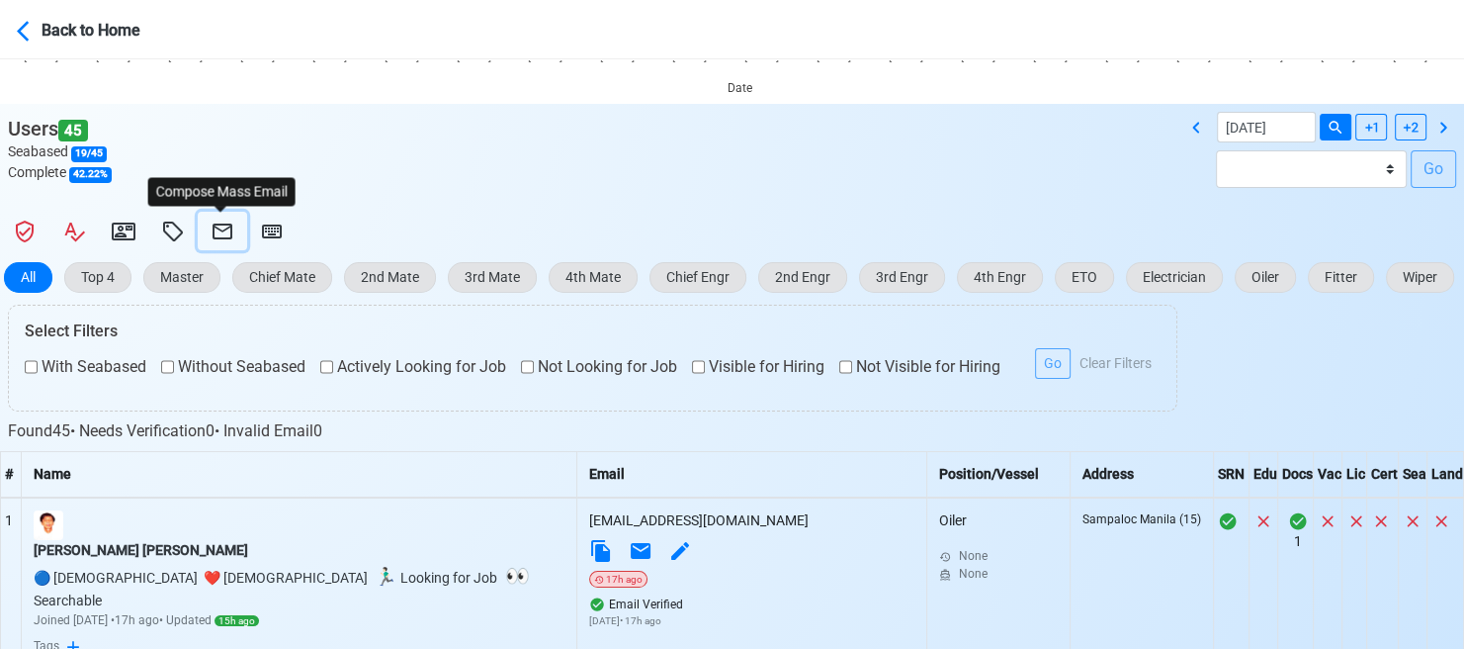
click at [214, 224] on icon at bounding box center [223, 231] width 20 height 16
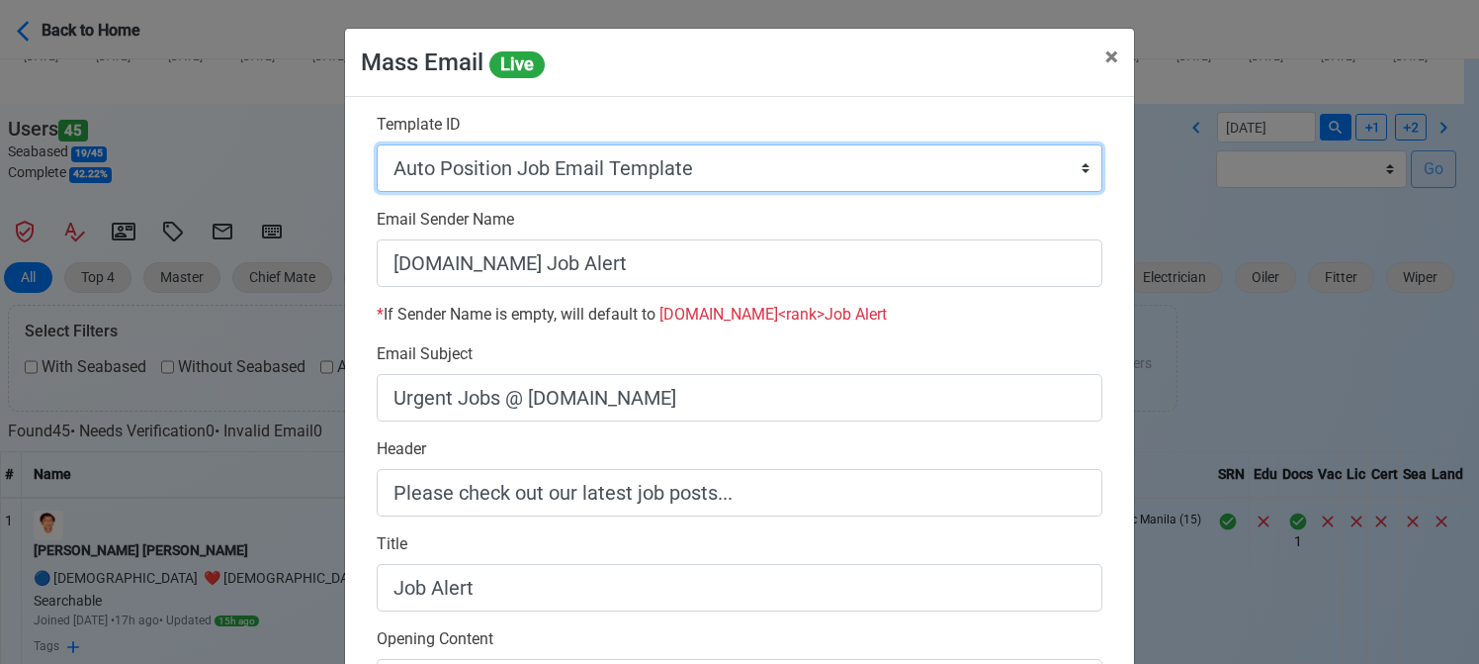
click at [860, 161] on select "Auto Position Job Email Template Incomplete CV Email Template ETO/ETR Job Email…" at bounding box center [740, 167] width 726 height 47
select select "d-0c193ece46b24c5dbce89cdb3e751472"
click at [377, 144] on select "Auto Position Job Email Template Incomplete CV Email Template ETO/ETR Job Email…" at bounding box center [740, 167] width 726 height 47
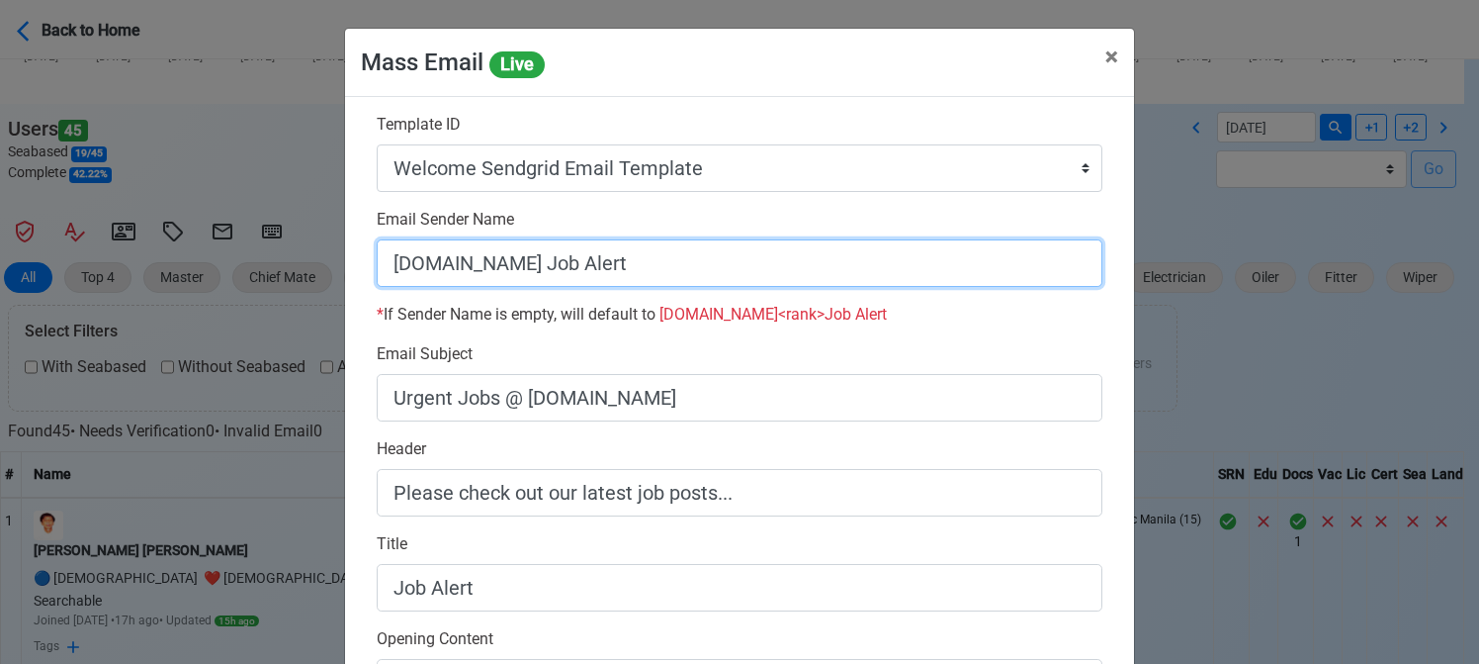
drag, startPoint x: 516, startPoint y: 267, endPoint x: 771, endPoint y: 271, distance: 255.2
click at [771, 271] on input "SeamanBio.PH Job Alert" at bounding box center [740, 262] width 726 height 47
click at [383, 268] on input "[DOMAIN_NAME]" at bounding box center [740, 262] width 726 height 47
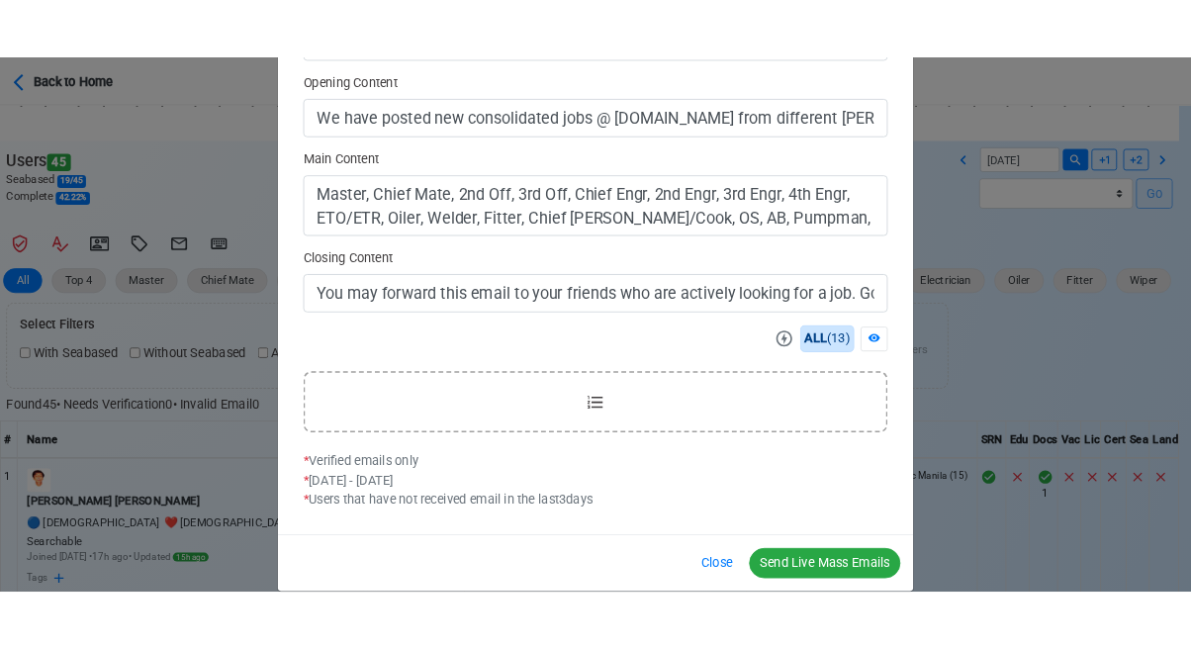
scroll to position [633, 0]
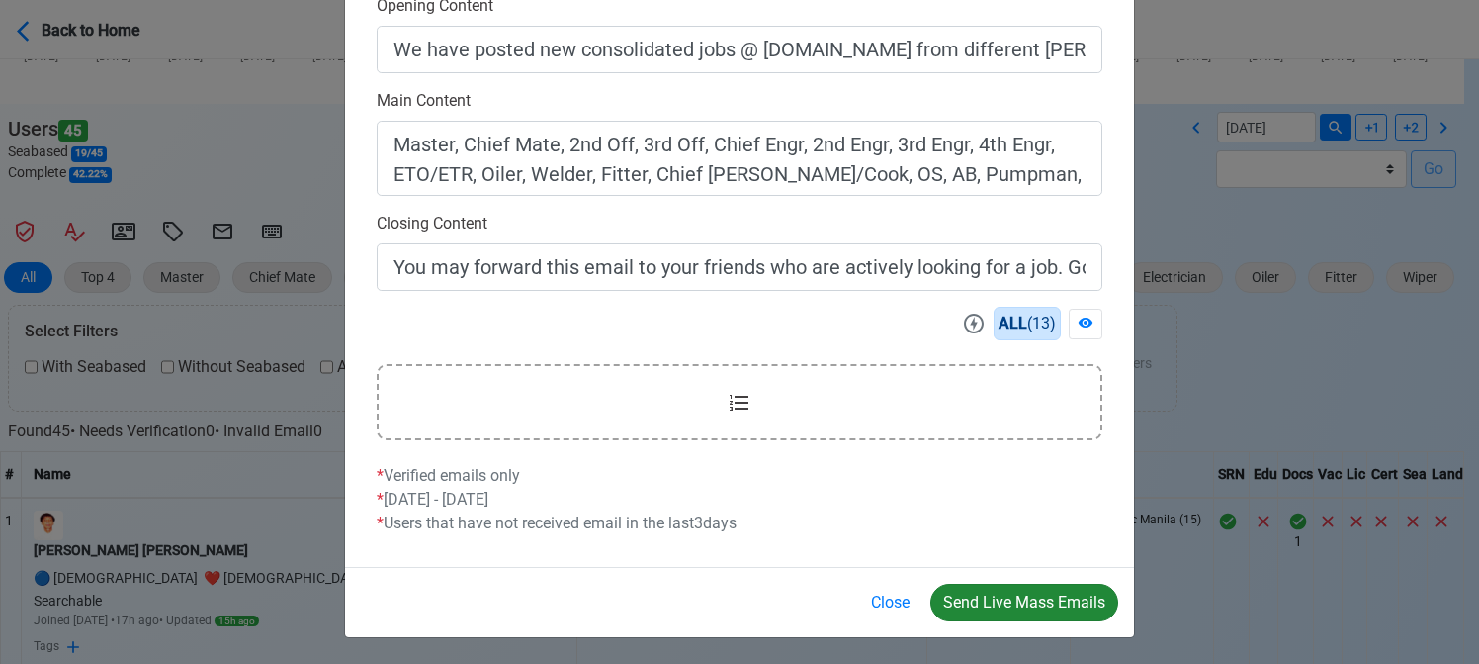
type input "Welcome to SeamanBio.PH"
click at [1009, 600] on button "Send Live Mass Emails" at bounding box center [1024, 602] width 188 height 38
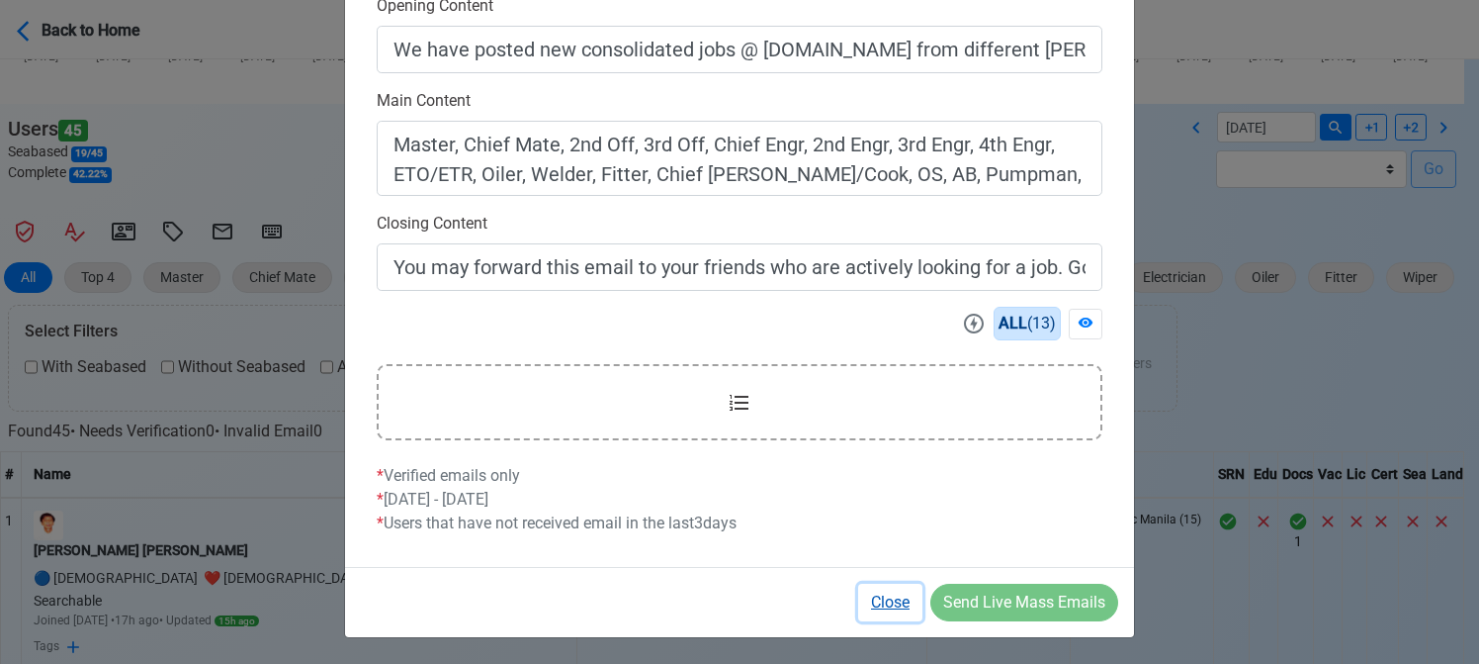
click at [883, 603] on button "Close" at bounding box center [890, 602] width 64 height 38
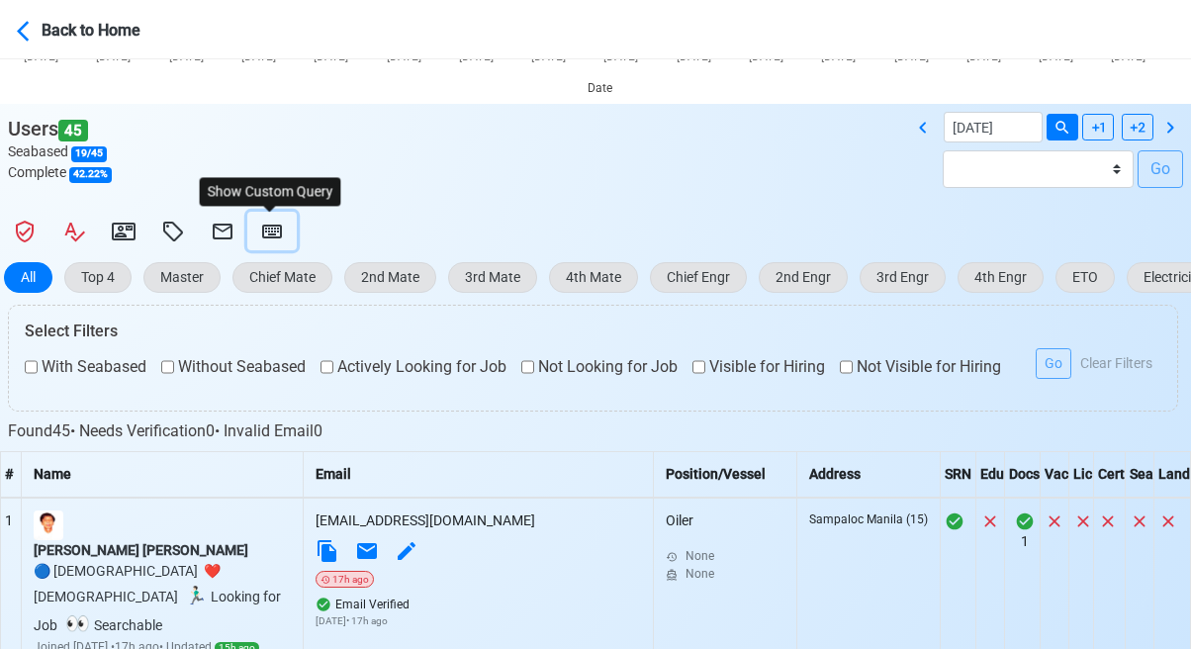
click at [264, 224] on icon at bounding box center [272, 232] width 24 height 24
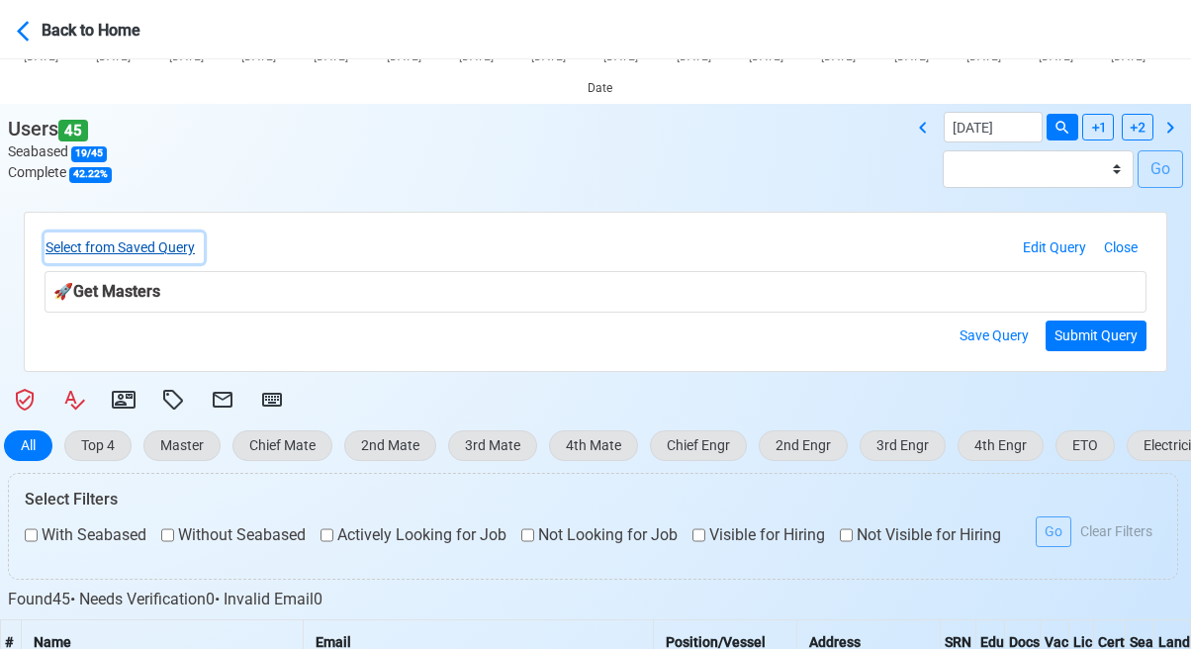
click at [176, 248] on button "Select from Saved Query" at bounding box center [123, 247] width 159 height 31
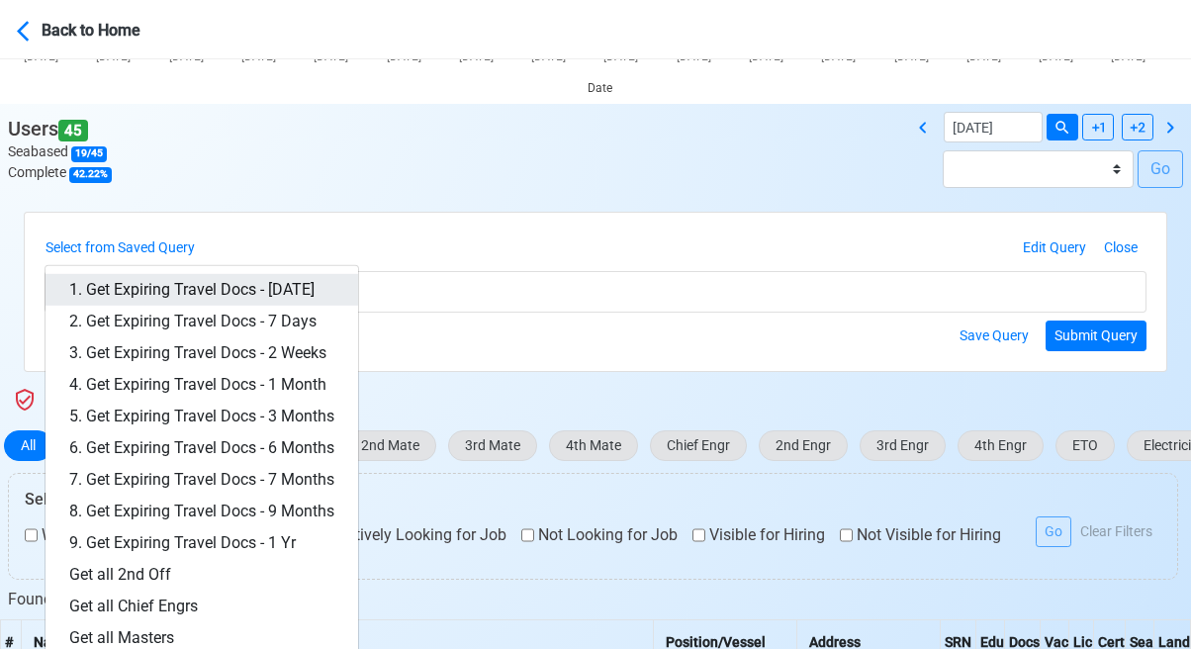
drag, startPoint x: 249, startPoint y: 283, endPoint x: 281, endPoint y: 284, distance: 31.7
click at [249, 284] on link "1. Get Expiring Travel Docs - Today" at bounding box center [201, 290] width 312 height 32
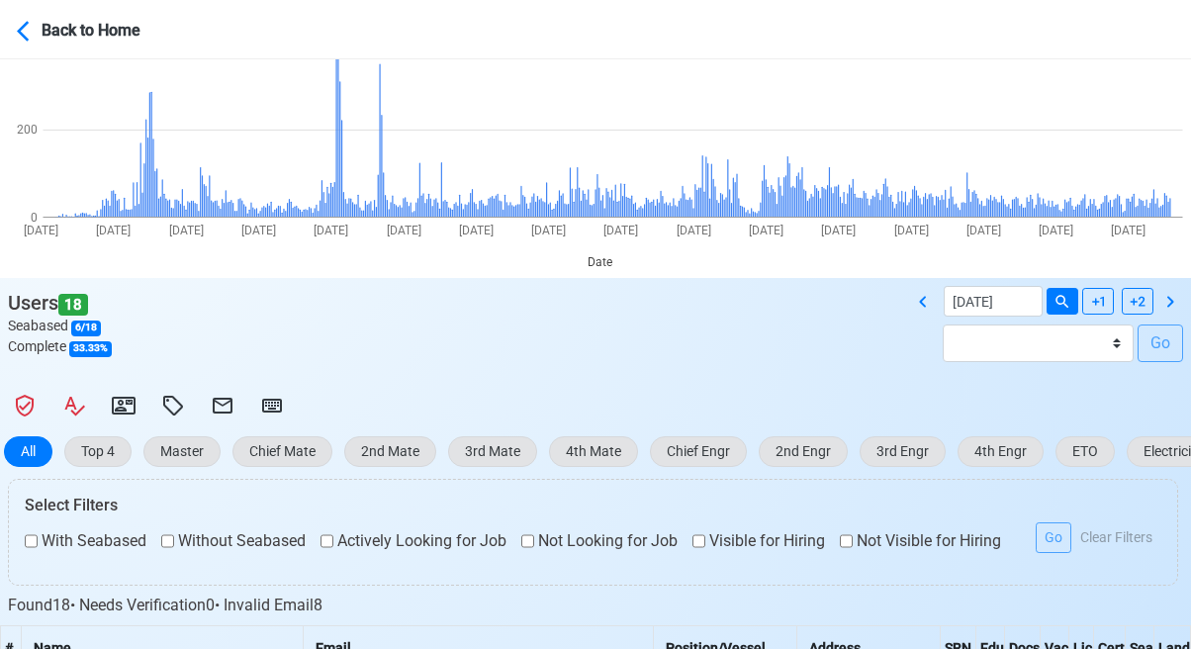
scroll to position [198, 0]
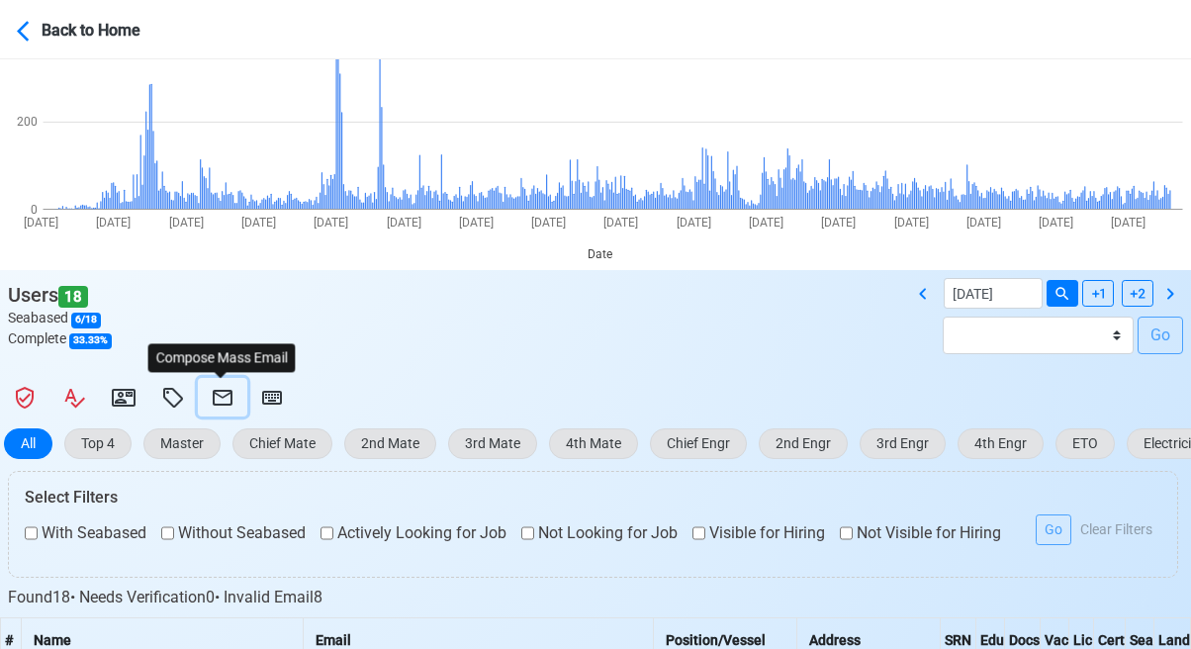
click at [216, 396] on icon at bounding box center [223, 398] width 20 height 16
select select "d-3b19375d23d24df28478c14aceb0a42a"
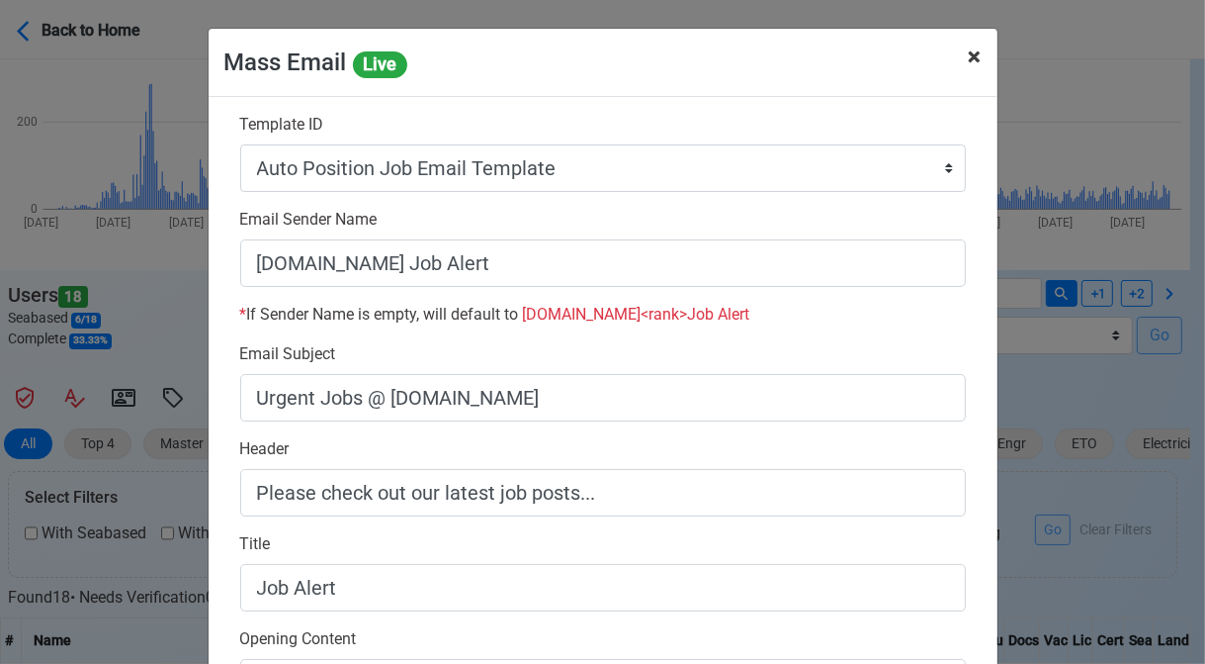
click at [969, 56] on span "×" at bounding box center [975, 57] width 13 height 28
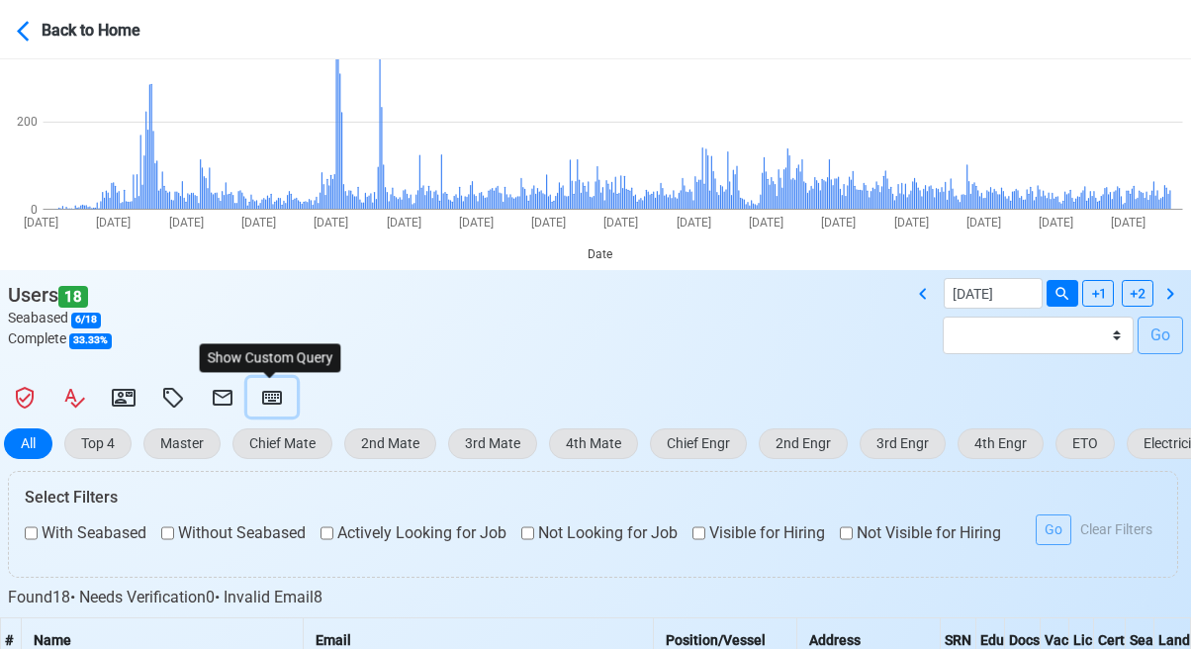
click at [265, 399] on icon at bounding box center [272, 398] width 24 height 24
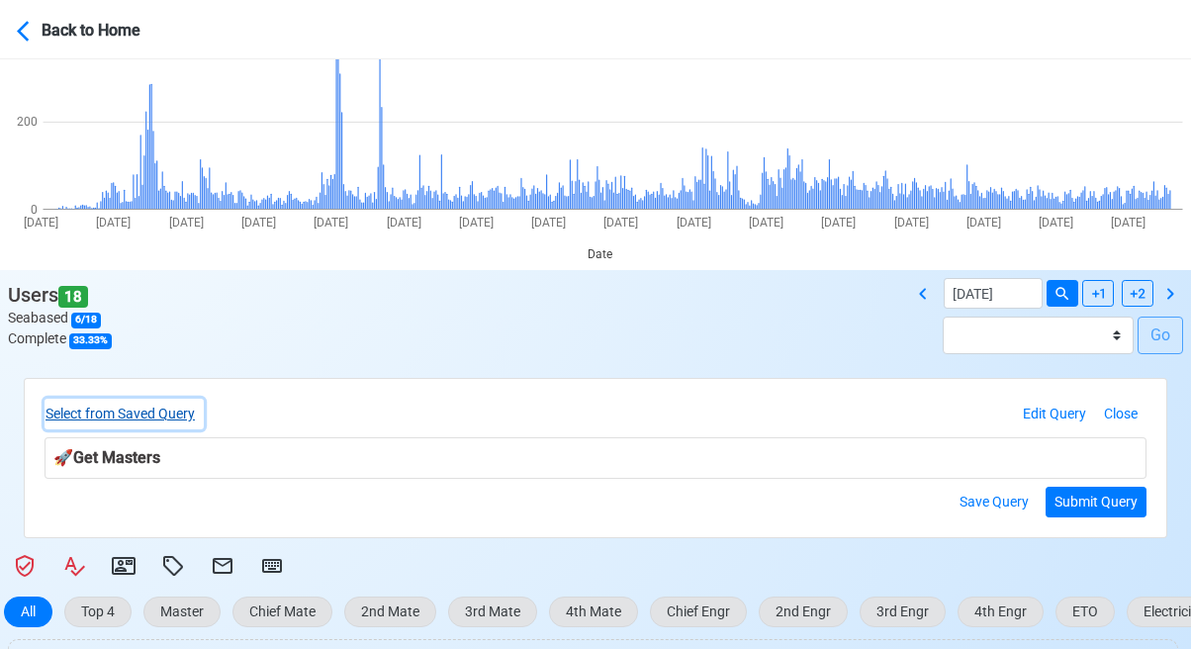
click at [158, 414] on button "Select from Saved Query" at bounding box center [123, 414] width 159 height 31
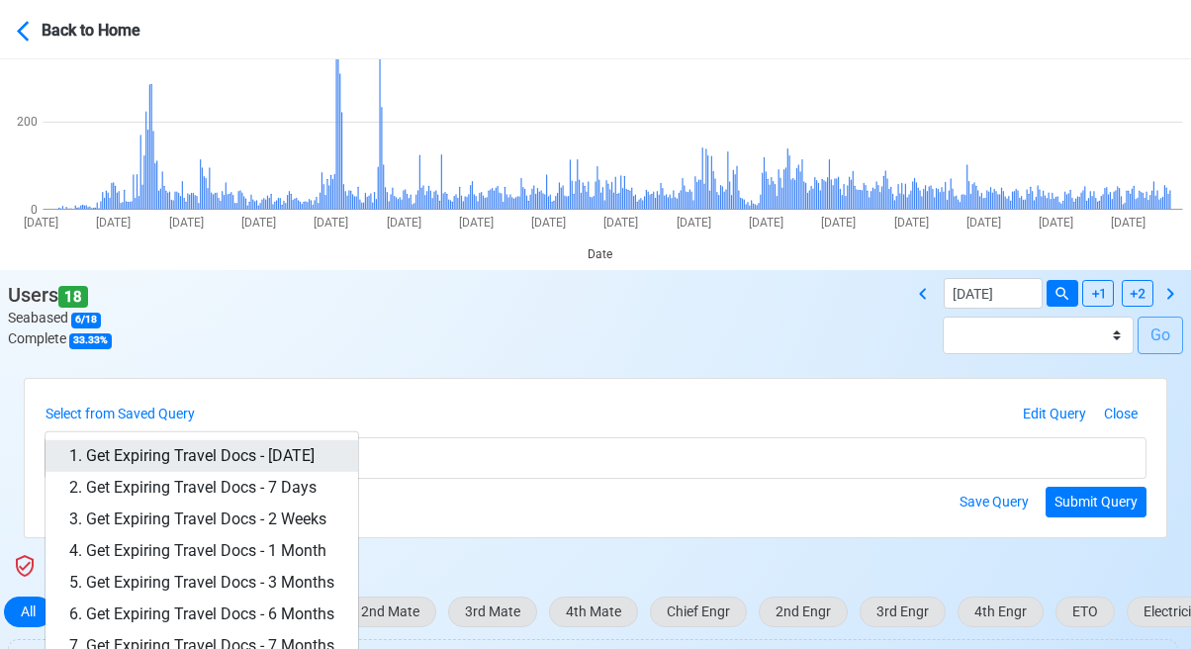
click at [252, 451] on link "1. Get Expiring Travel Docs - Today" at bounding box center [201, 456] width 312 height 32
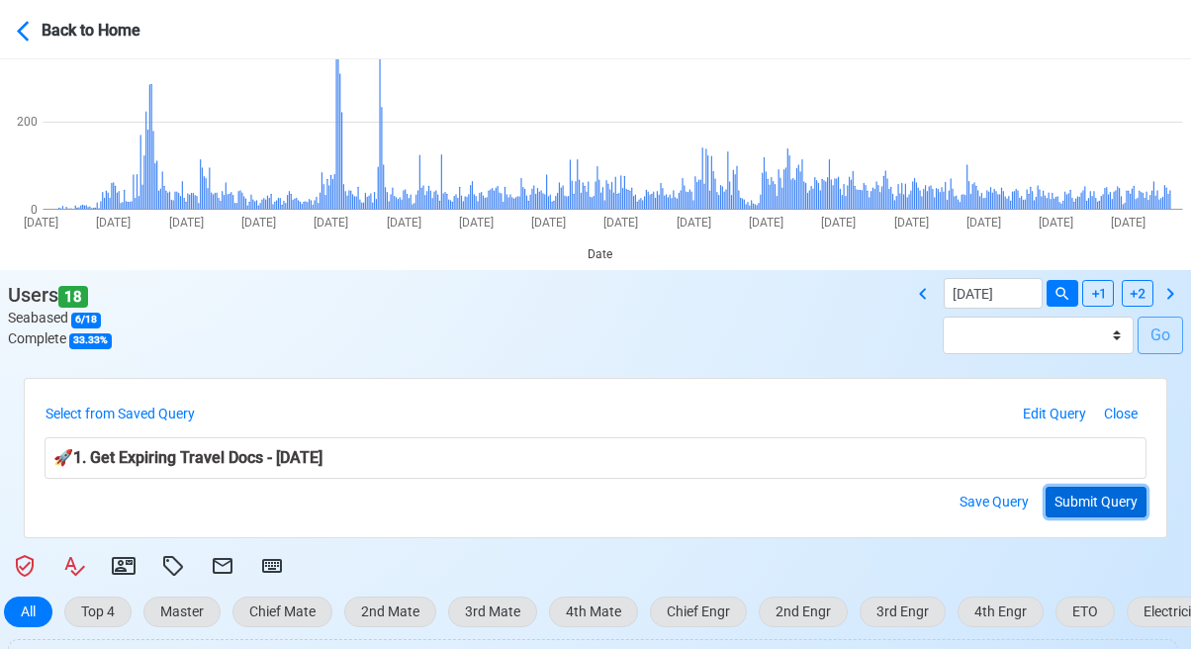
click at [1101, 496] on button "Submit Query" at bounding box center [1095, 502] width 101 height 31
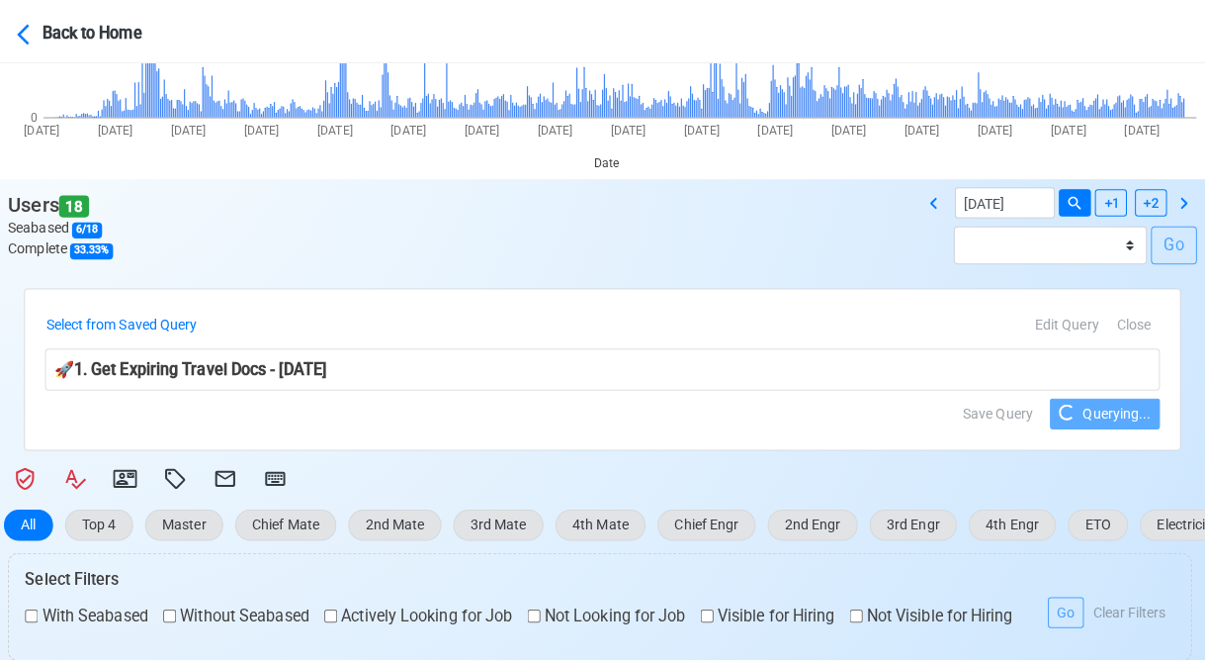
scroll to position [297, 0]
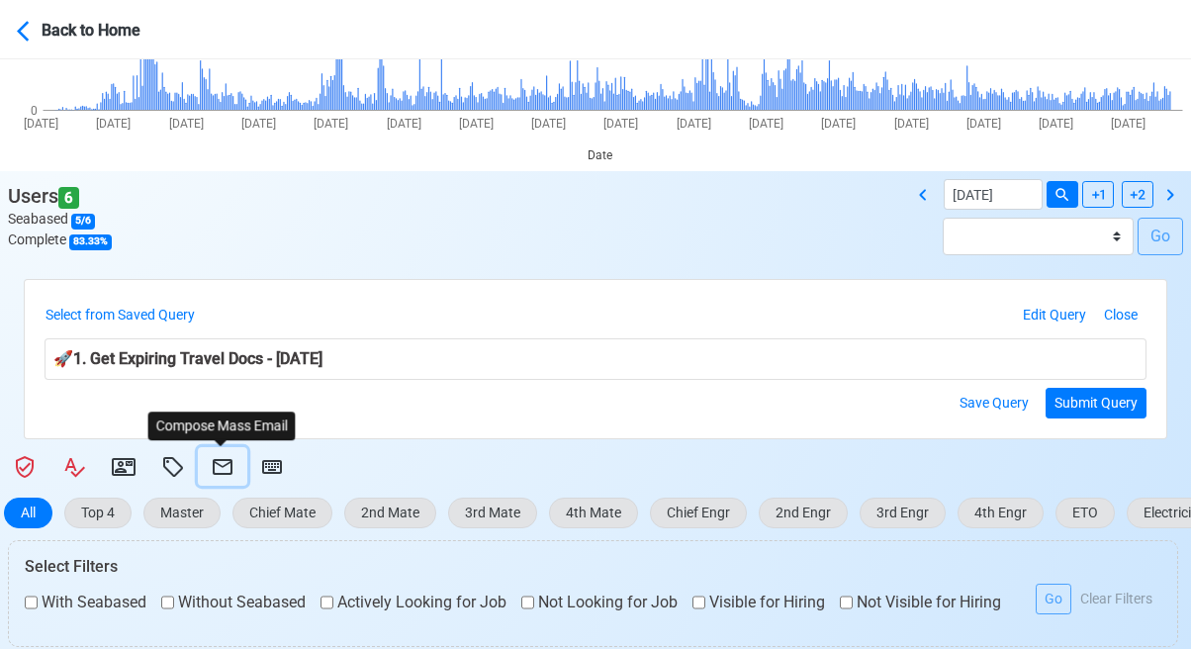
click at [219, 466] on icon at bounding box center [223, 467] width 20 height 16
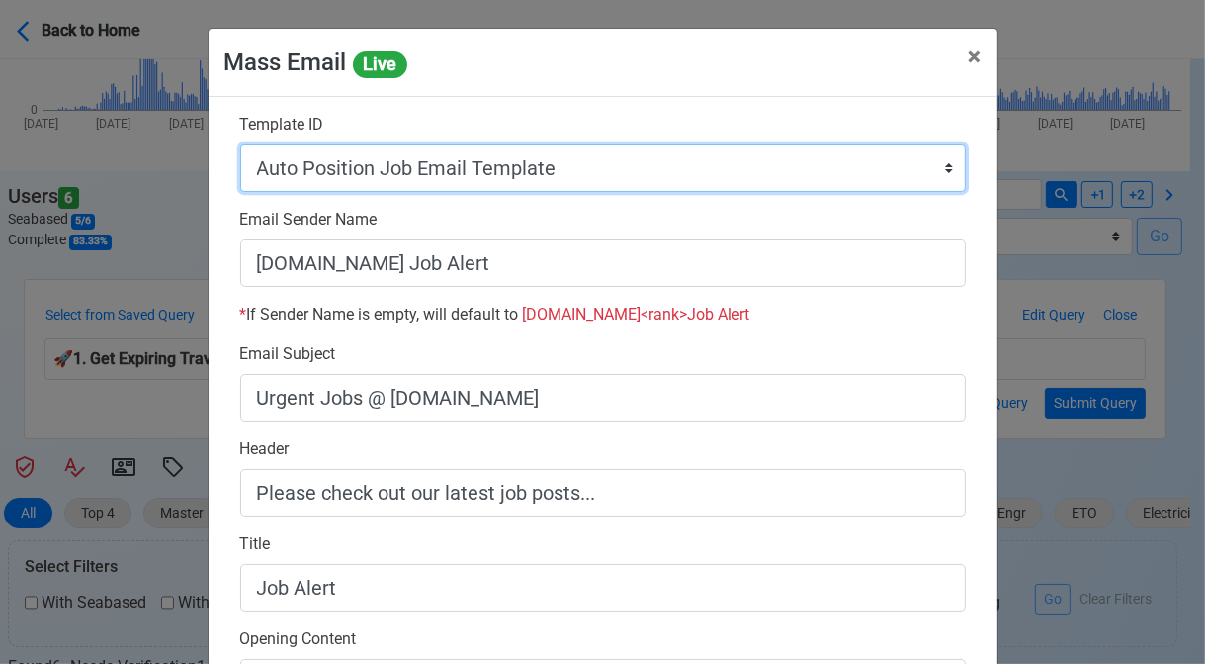
click at [562, 169] on select "Auto Position Job Email Template Incomplete CV Email Template ETO/ETR Job Email…" at bounding box center [603, 167] width 726 height 47
select select "d-3e71907ffd064a39999872a824aaf79a"
click at [240, 144] on select "Auto Position Job Email Template Incomplete CV Email Template ETO/ETR Job Email…" at bounding box center [603, 167] width 726 height 47
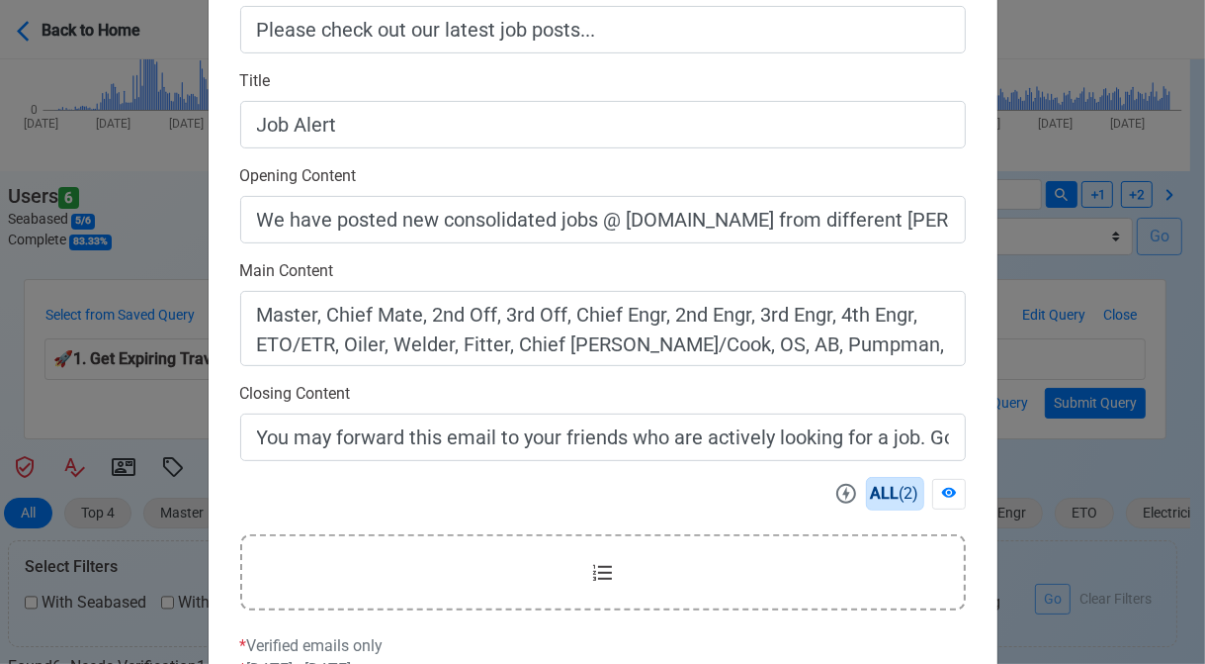
scroll to position [633, 0]
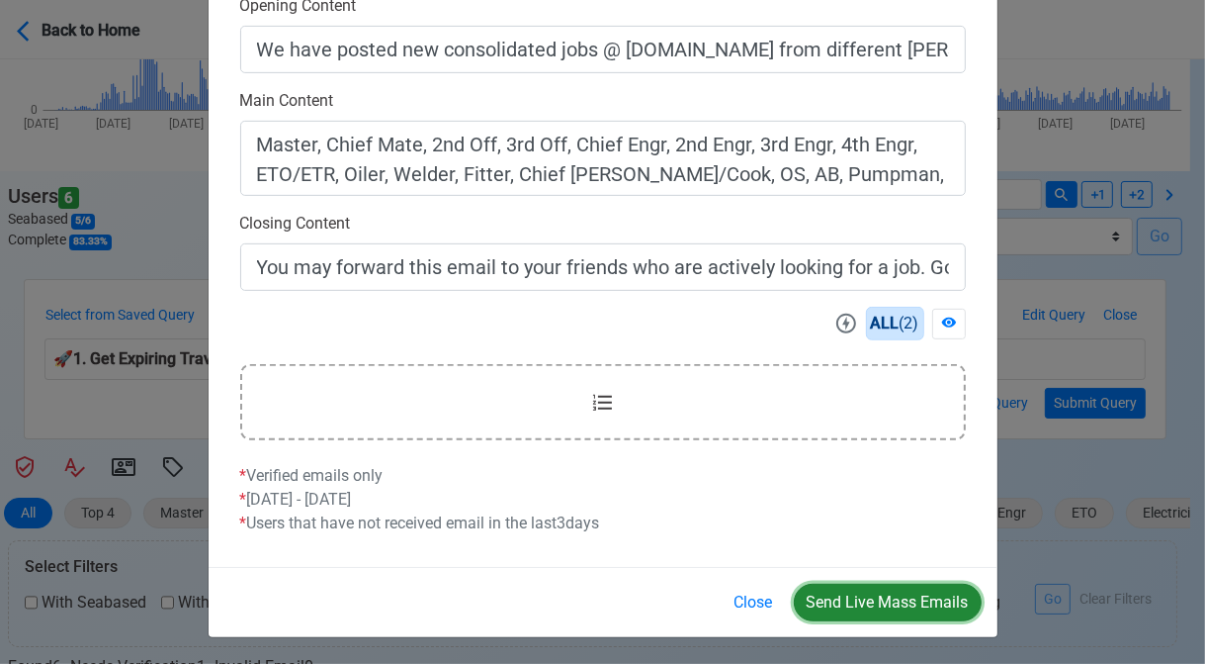
click at [879, 592] on button "Send Live Mass Emails" at bounding box center [888, 602] width 188 height 38
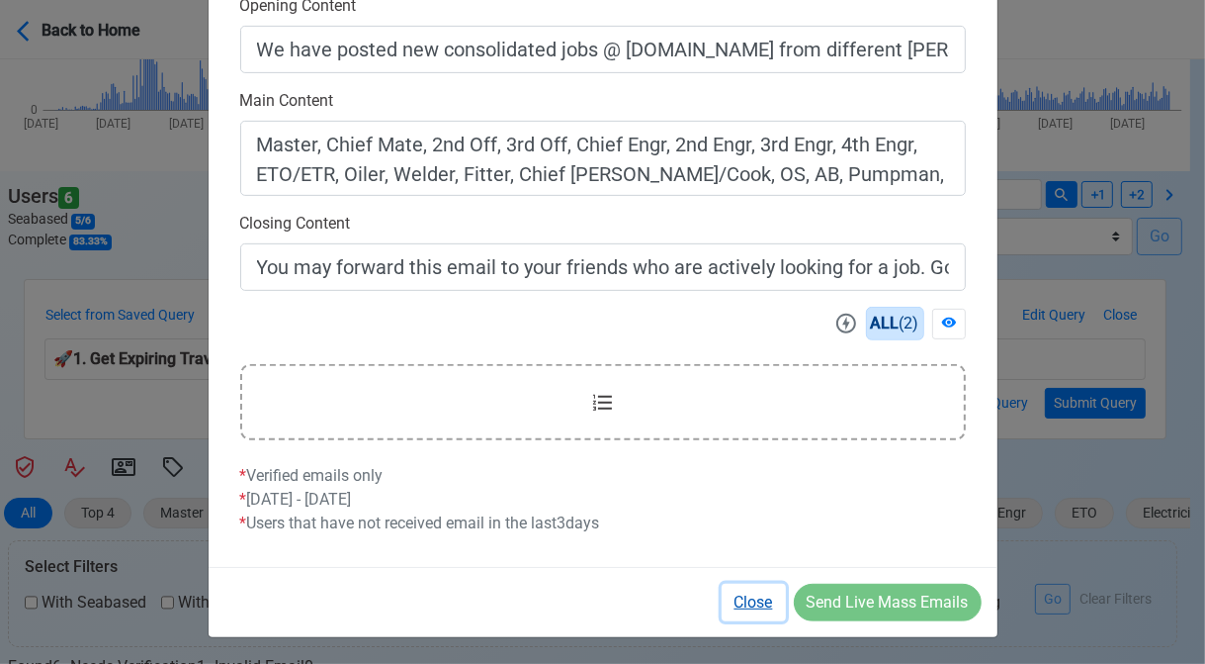
click at [760, 603] on button "Close" at bounding box center [754, 602] width 64 height 38
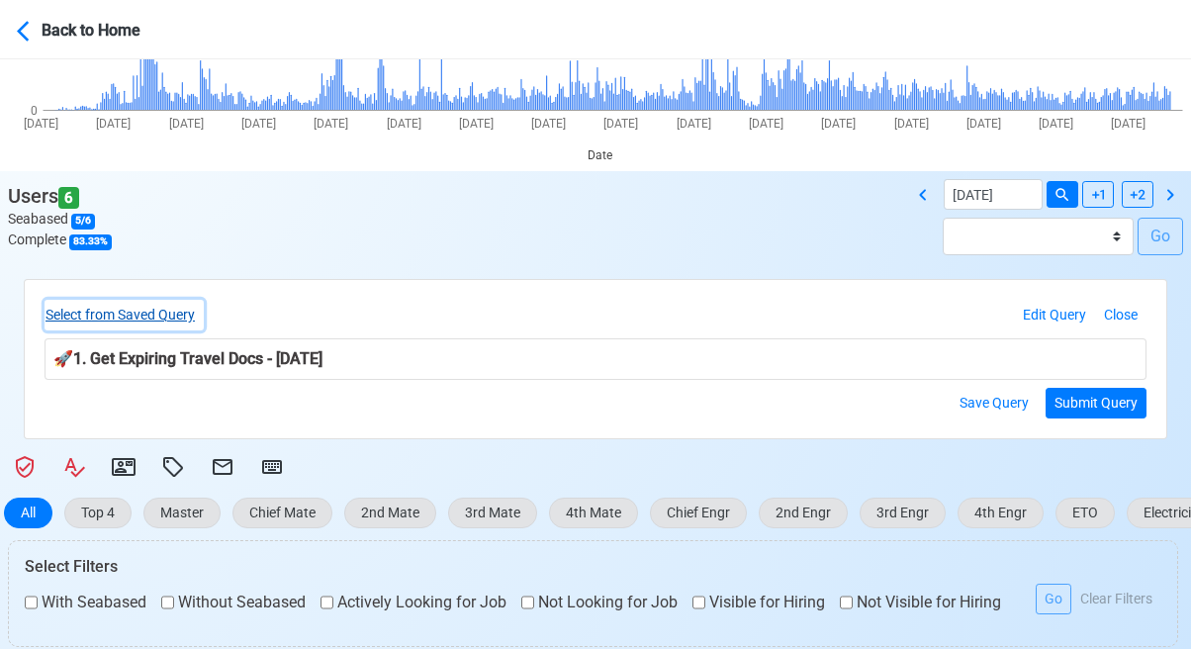
click at [170, 312] on button "Select from Saved Query" at bounding box center [123, 315] width 159 height 31
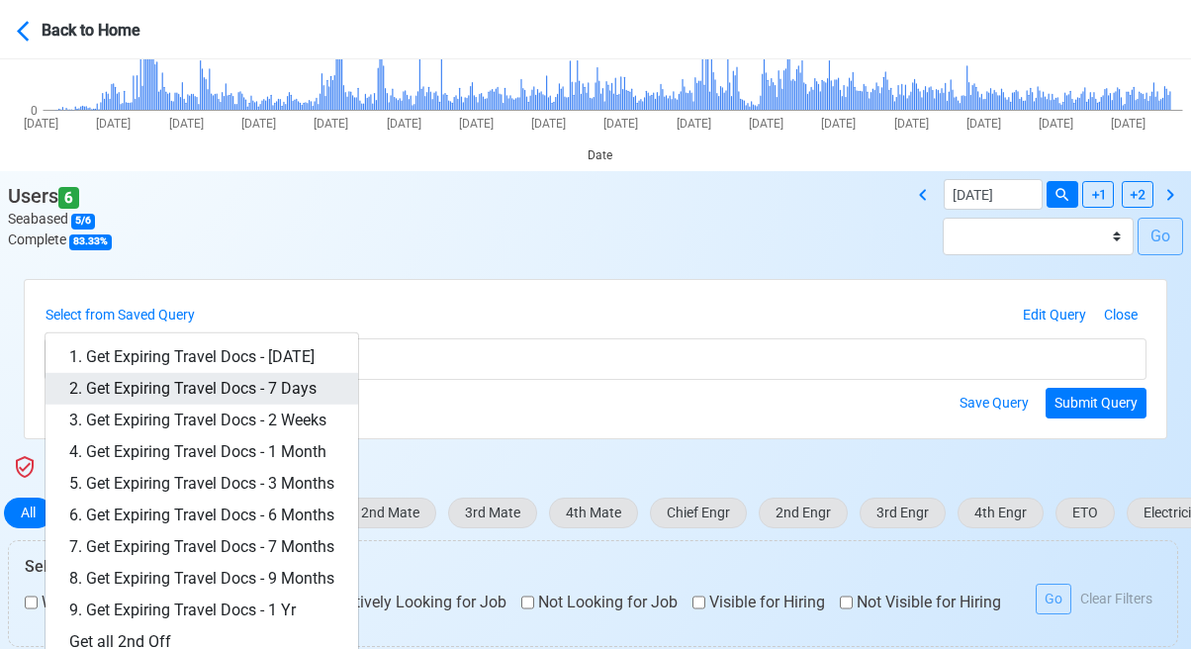
click at [271, 380] on link "2. Get Expiring Travel Docs - 7 Days" at bounding box center [201, 389] width 312 height 32
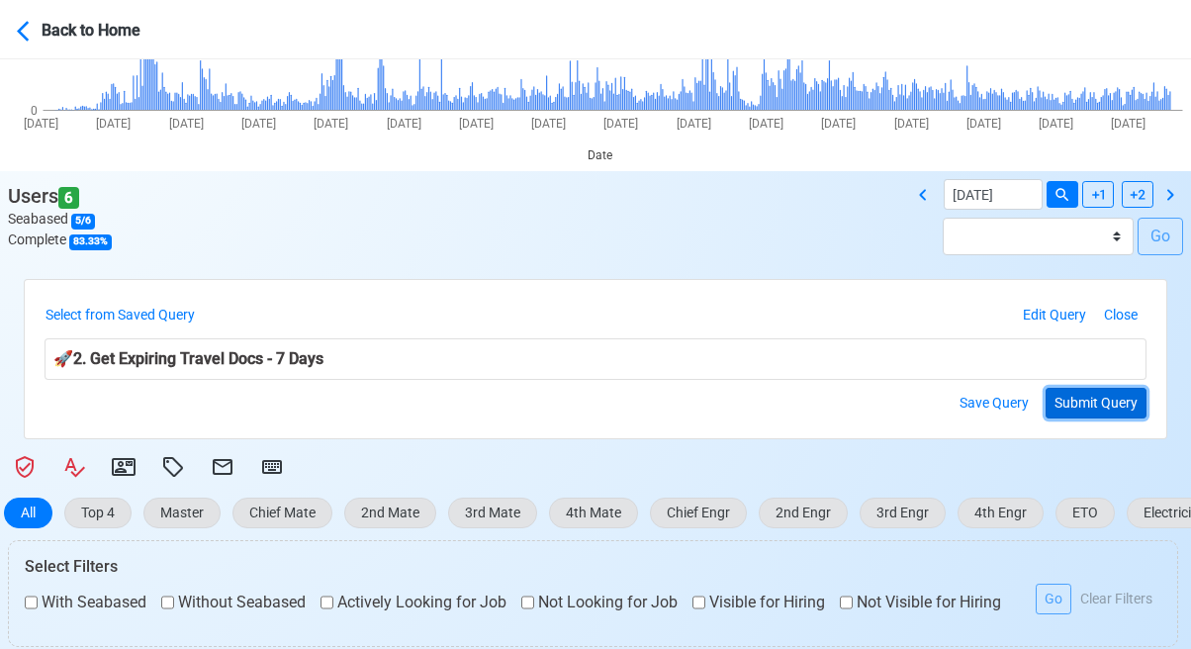
click at [1102, 399] on button "Submit Query" at bounding box center [1095, 403] width 101 height 31
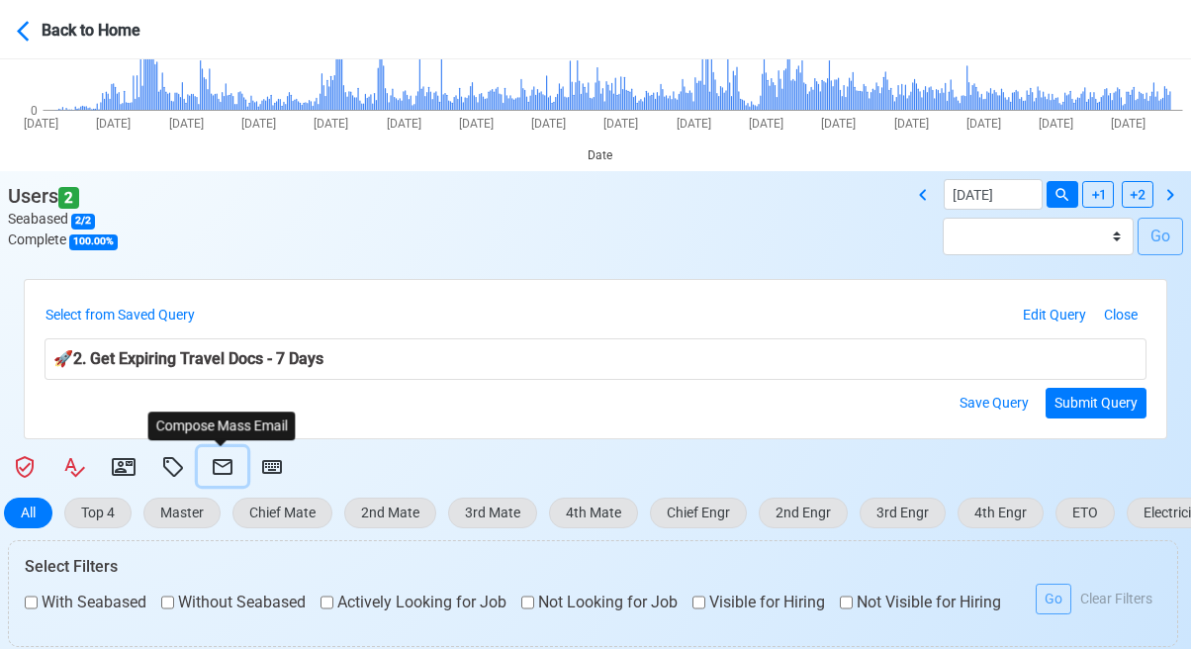
click at [221, 461] on icon at bounding box center [223, 467] width 20 height 16
select select "d-3e71907ffd064a39999872a824aaf79a"
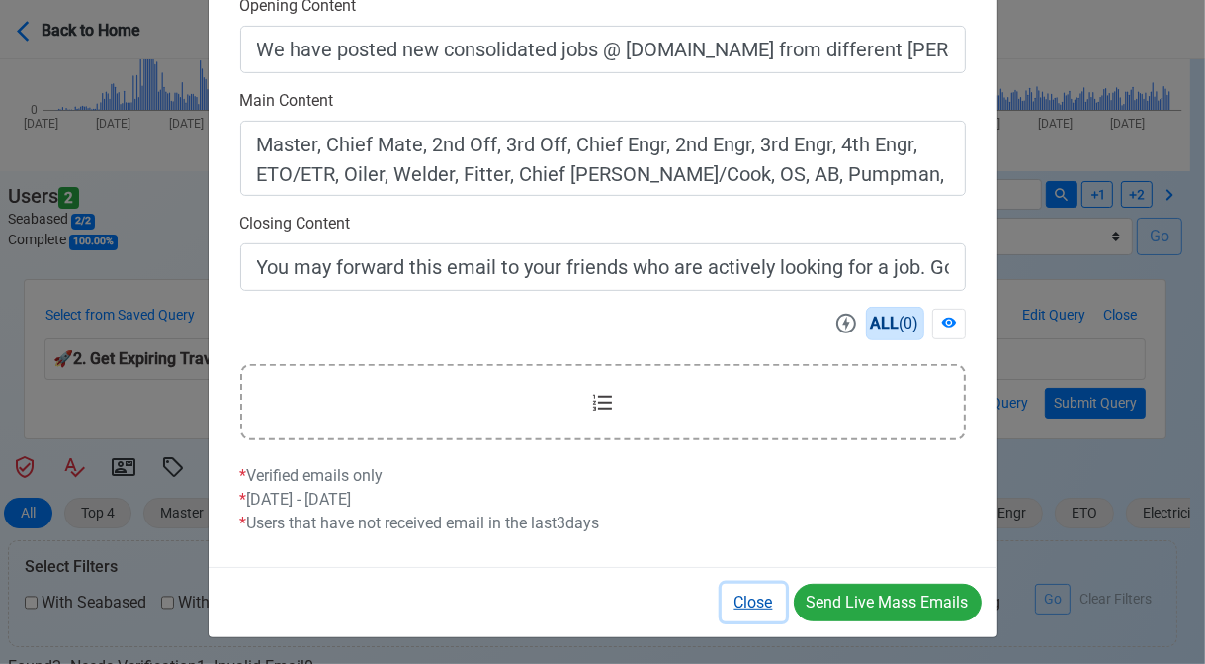
click at [762, 597] on button "Close" at bounding box center [754, 602] width 64 height 38
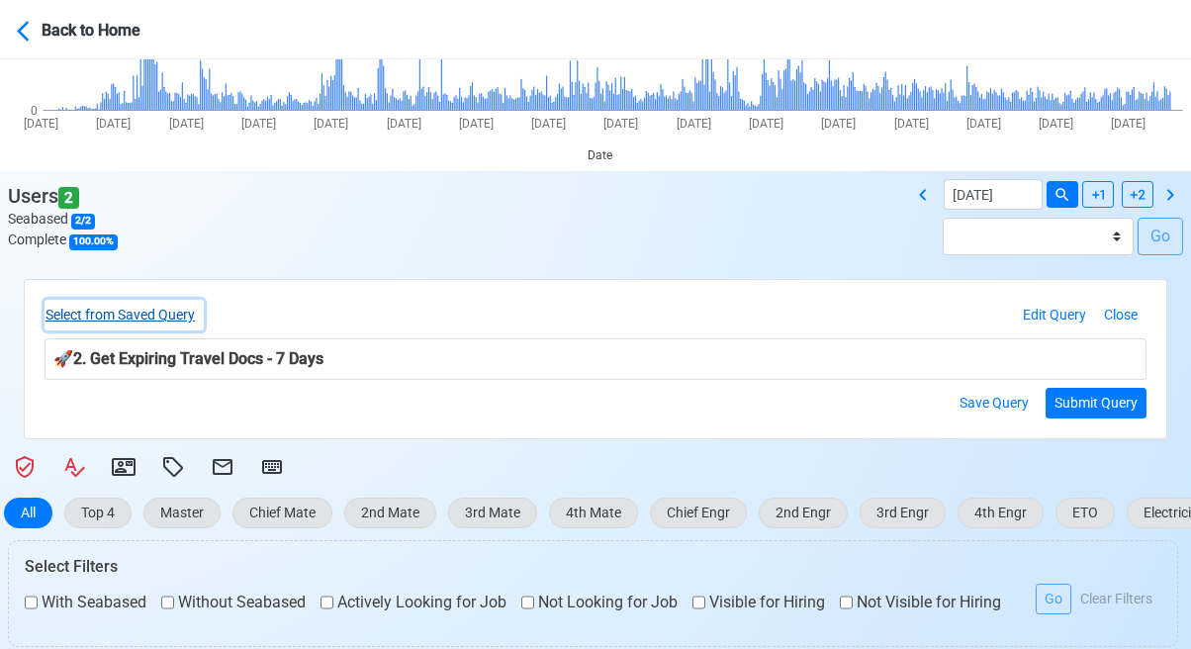
click at [141, 315] on button "Select from Saved Query" at bounding box center [123, 315] width 159 height 31
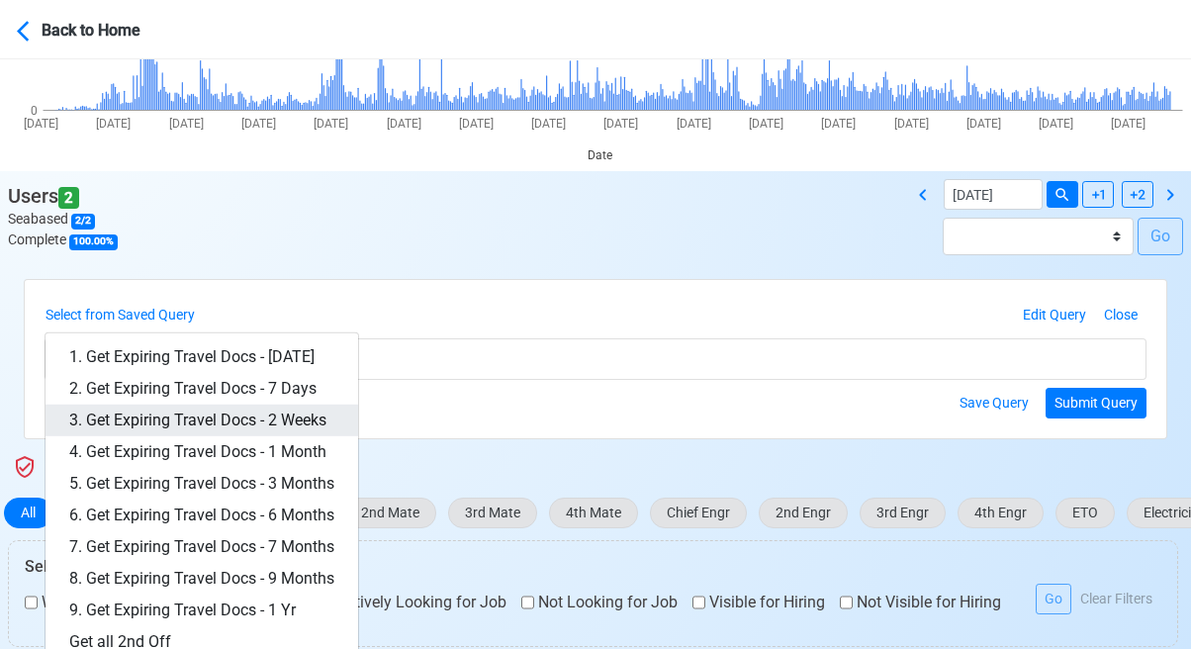
click at [292, 421] on link "3. Get Expiring Travel Docs - 2 Weeks" at bounding box center [201, 420] width 312 height 32
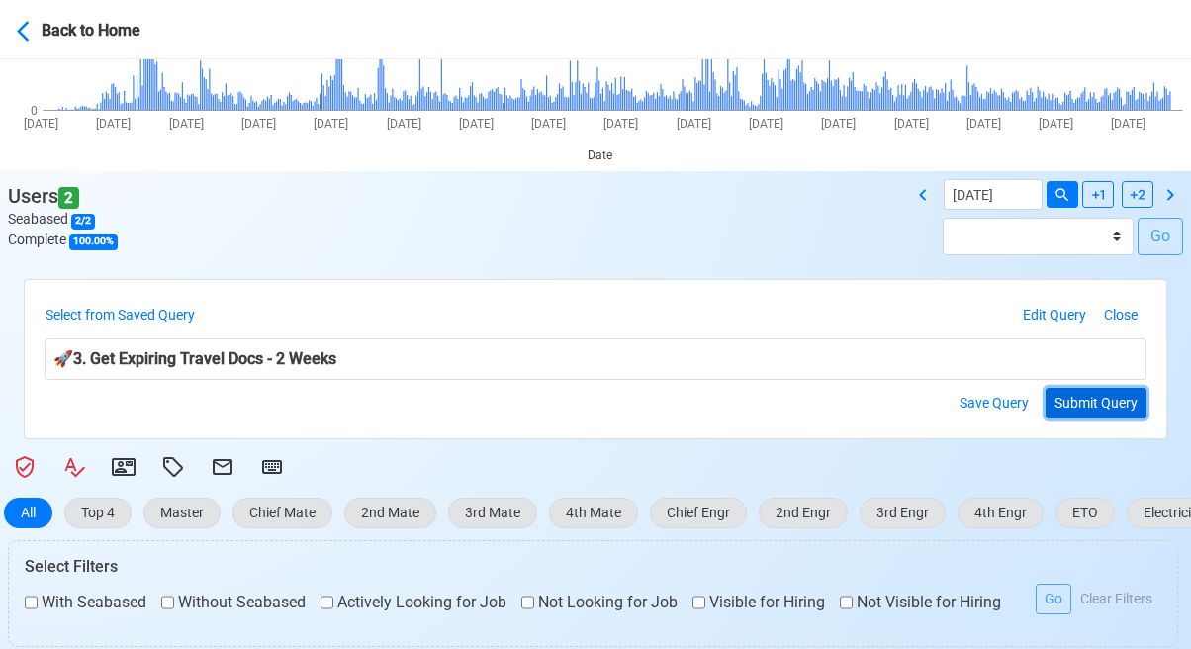
click at [1077, 390] on button "Submit Query" at bounding box center [1095, 403] width 101 height 31
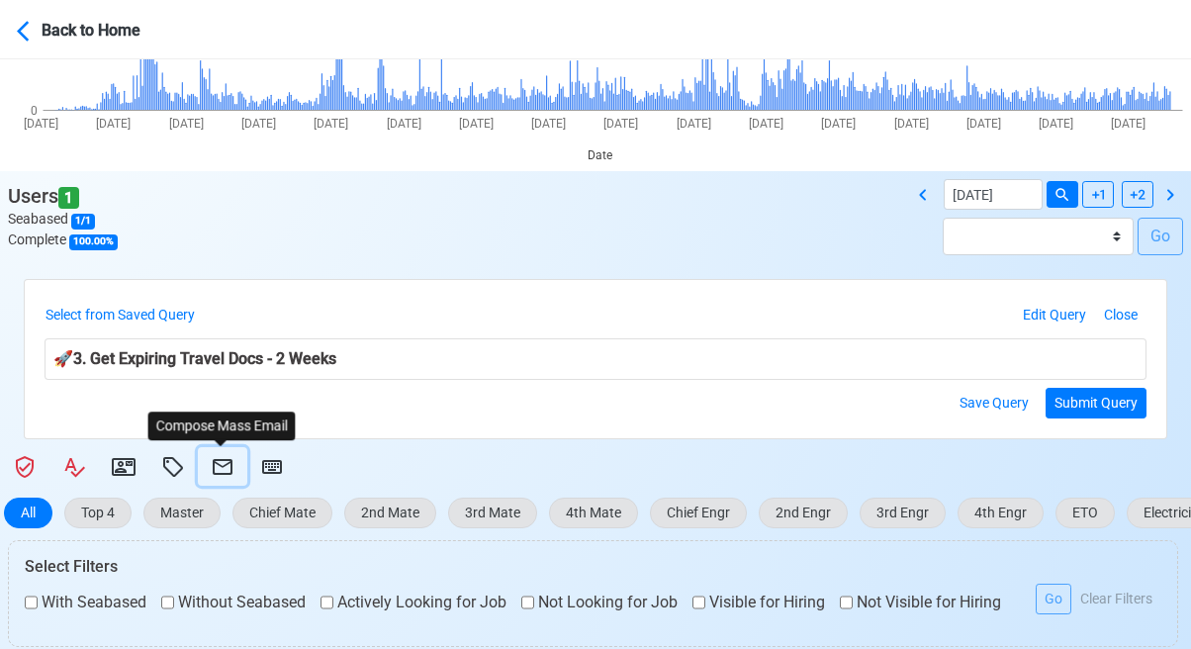
click at [227, 462] on icon at bounding box center [223, 467] width 20 height 16
select select "d-3e71907ffd064a39999872a824aaf79a"
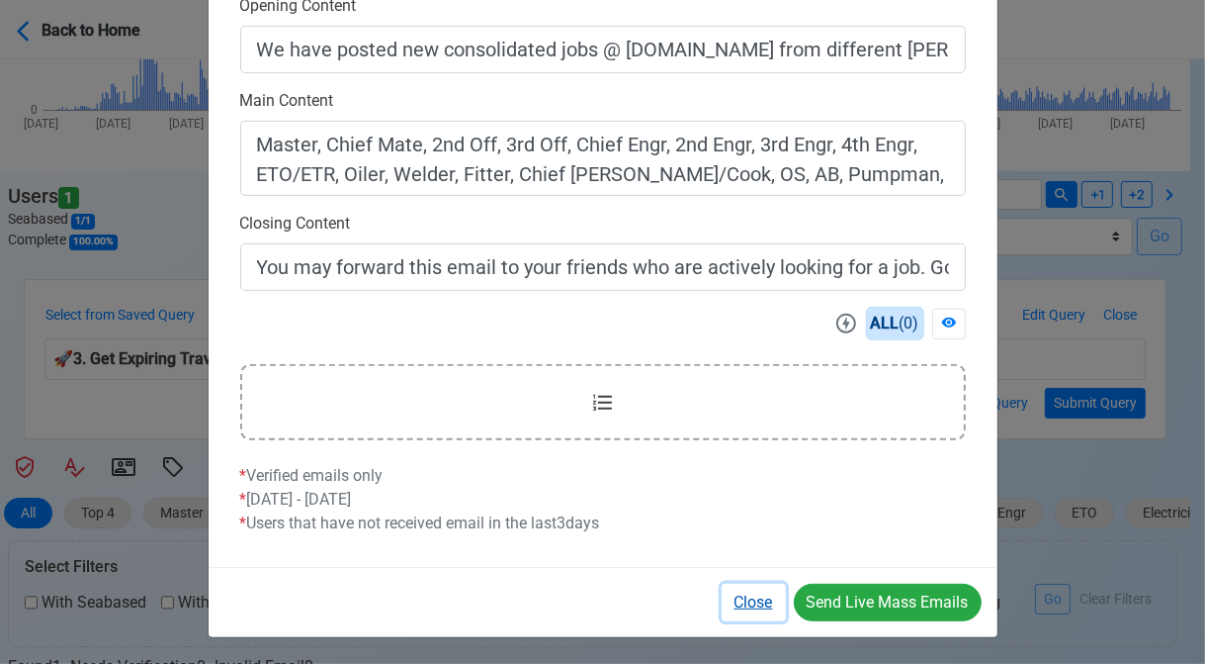
click at [755, 602] on button "Close" at bounding box center [754, 602] width 64 height 38
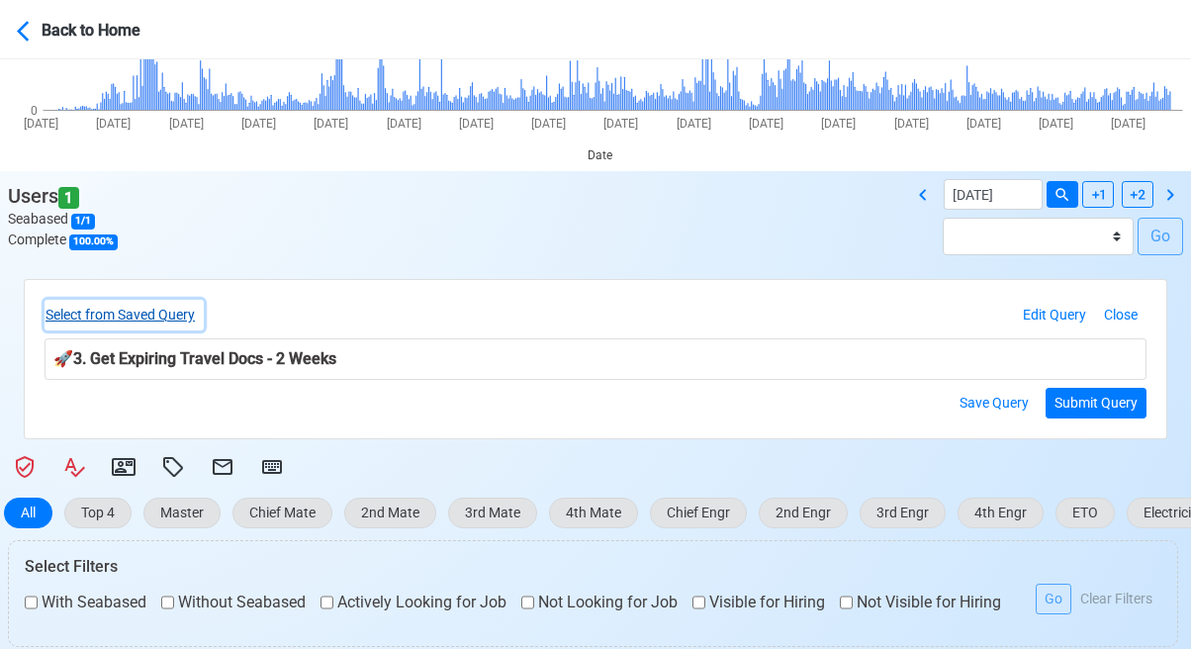
click at [152, 311] on button "Select from Saved Query" at bounding box center [123, 315] width 159 height 31
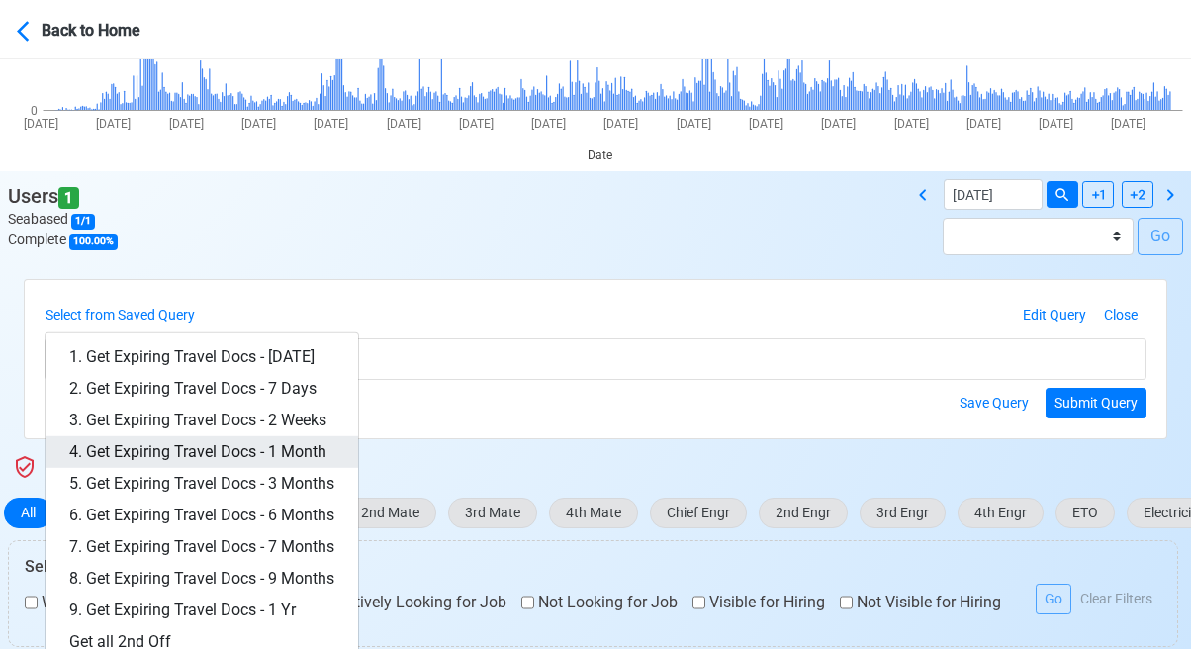
click at [305, 445] on link "4. Get Expiring Travel Docs - 1 Month" at bounding box center [201, 452] width 312 height 32
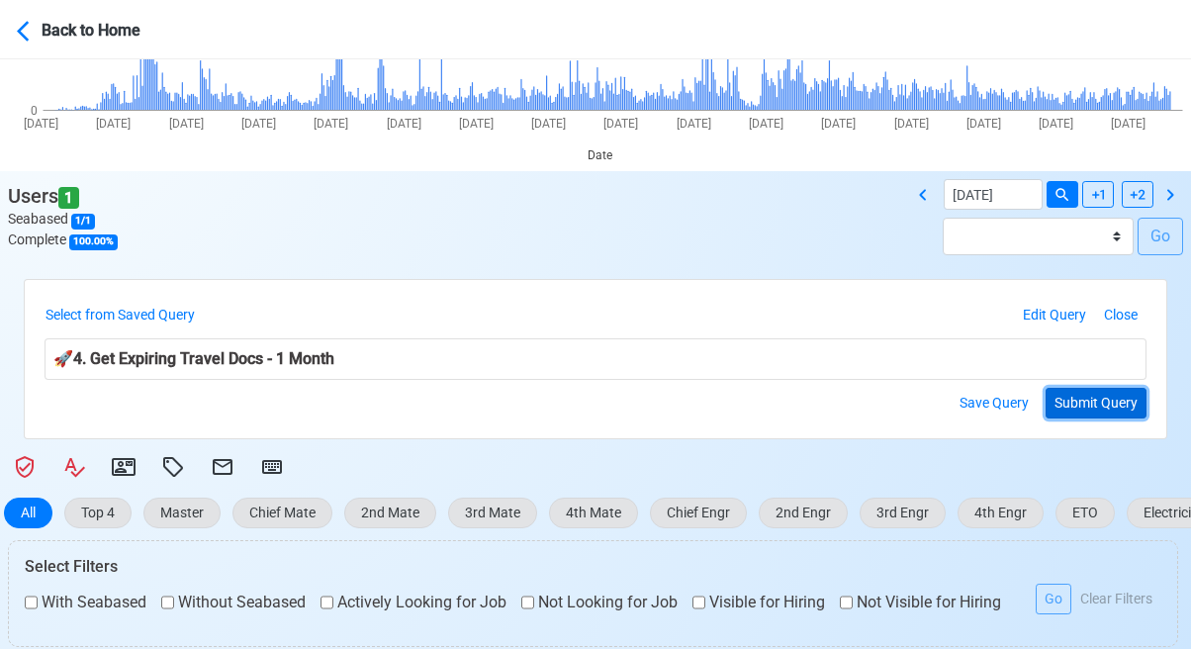
click at [1120, 402] on button "Submit Query" at bounding box center [1095, 403] width 101 height 31
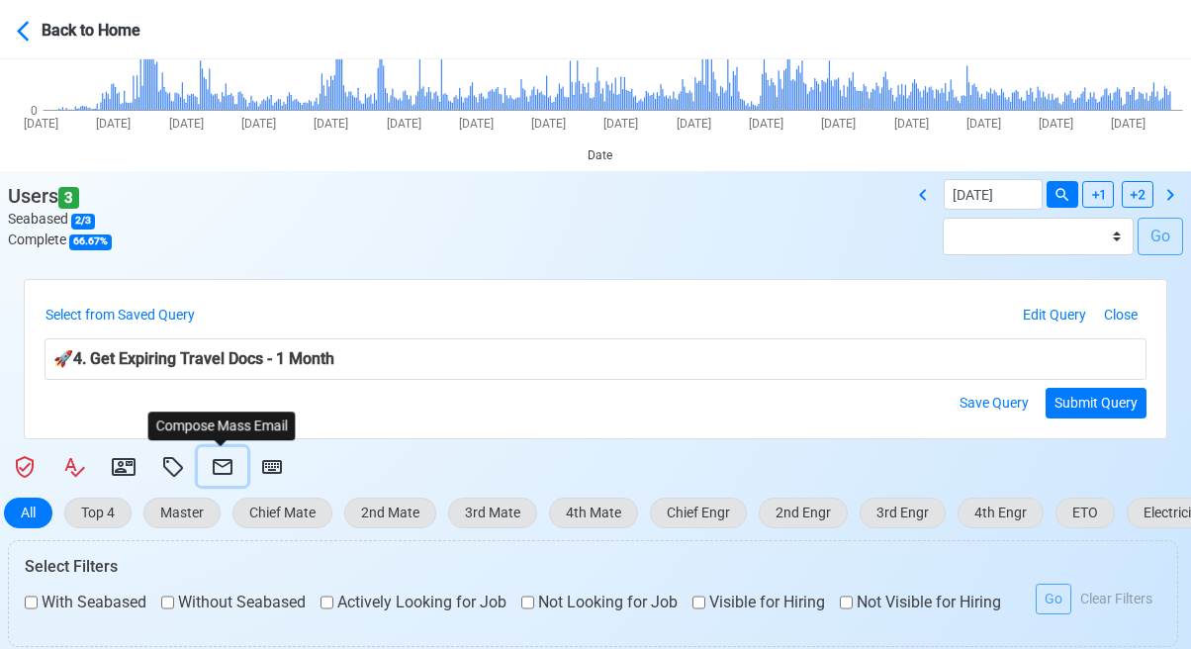
click at [218, 466] on icon at bounding box center [223, 467] width 20 height 16
select select "d-3e71907ffd064a39999872a824aaf79a"
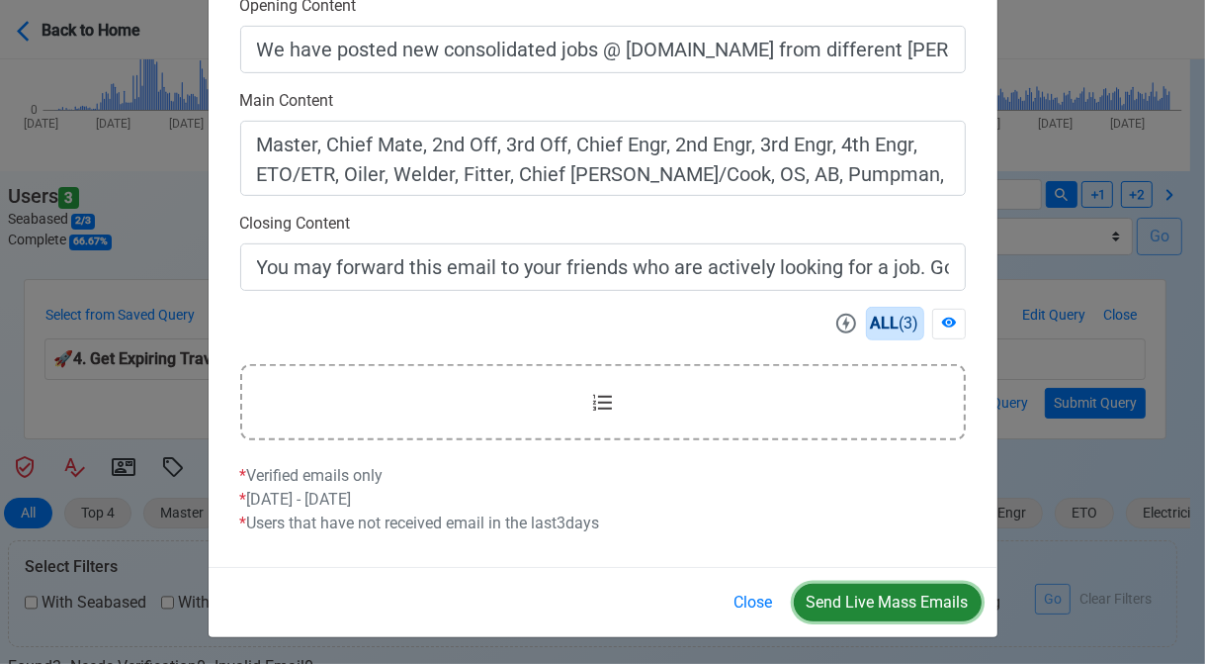
click at [878, 592] on button "Send Live Mass Emails" at bounding box center [888, 602] width 188 height 38
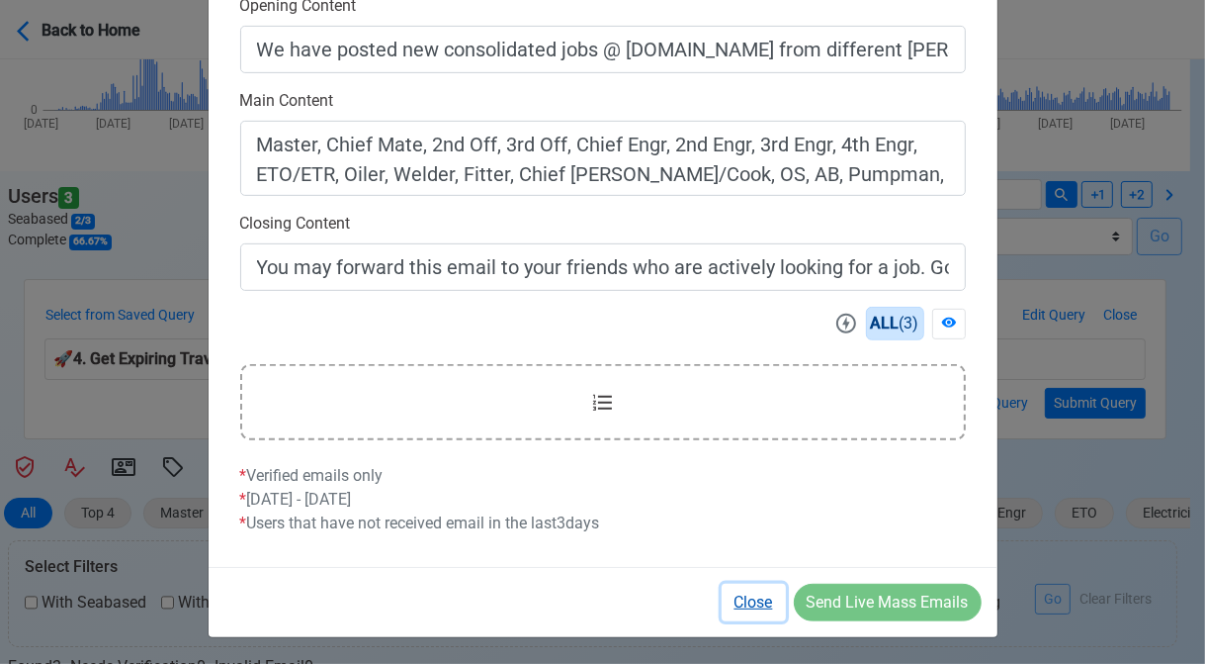
click at [747, 595] on button "Close" at bounding box center [754, 602] width 64 height 38
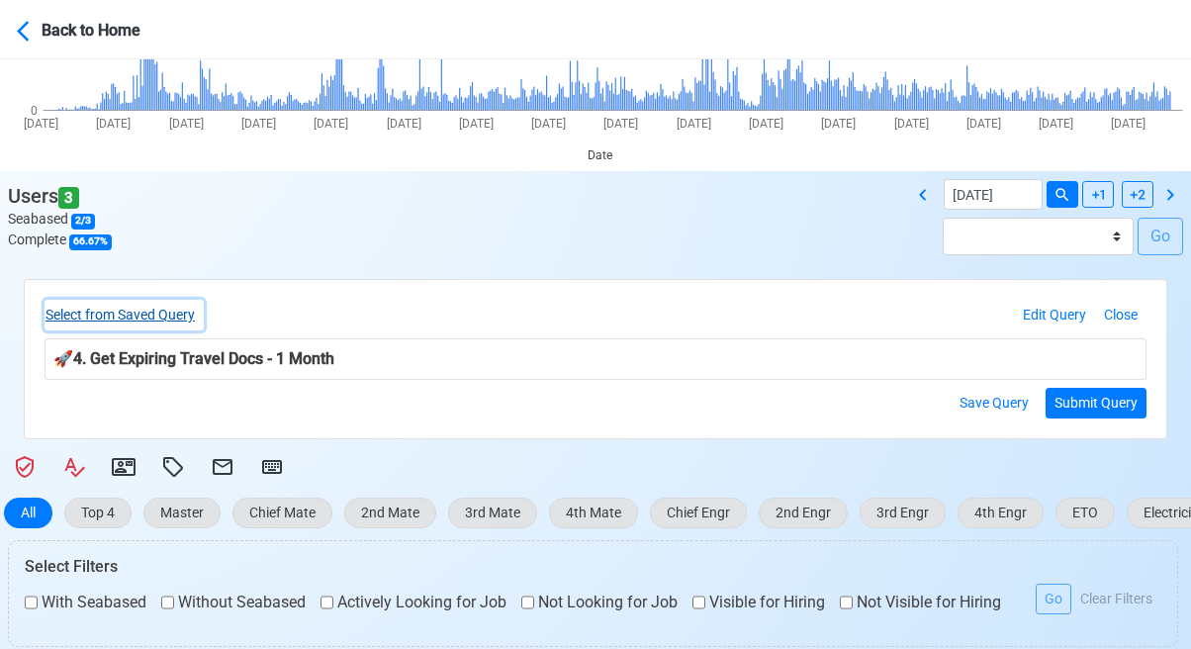
click at [183, 310] on button "Select from Saved Query" at bounding box center [123, 315] width 159 height 31
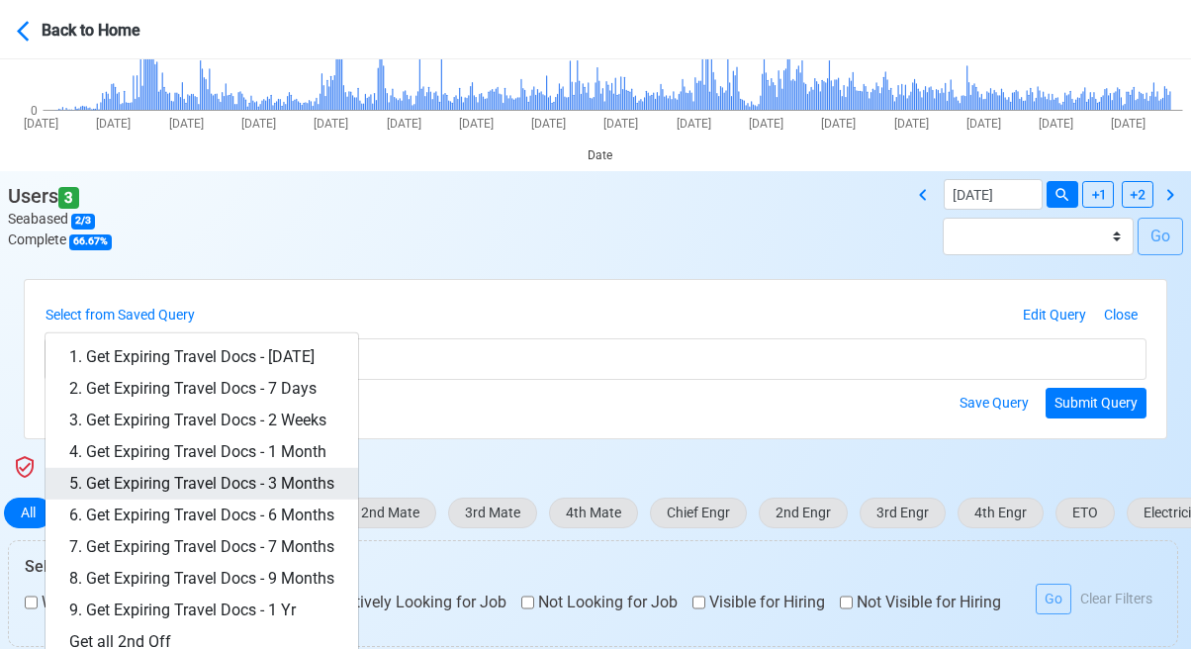
click at [296, 480] on link "5. Get Expiring Travel Docs - 3 Months" at bounding box center [201, 484] width 312 height 32
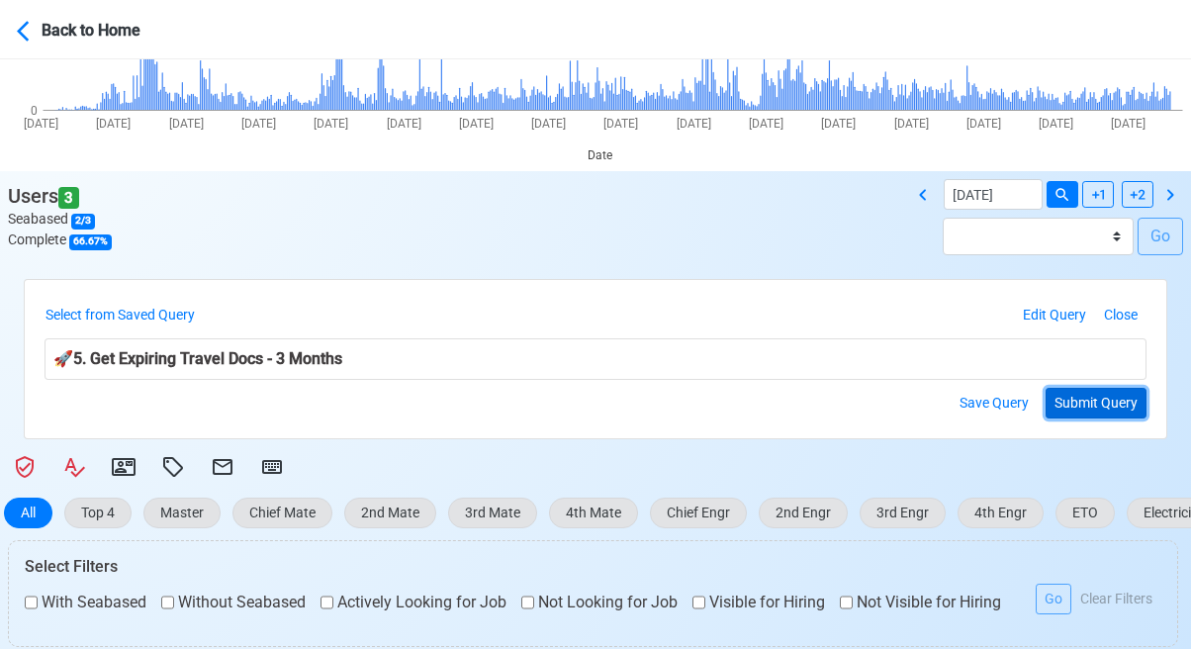
click at [1095, 409] on button "Submit Query" at bounding box center [1095, 403] width 101 height 31
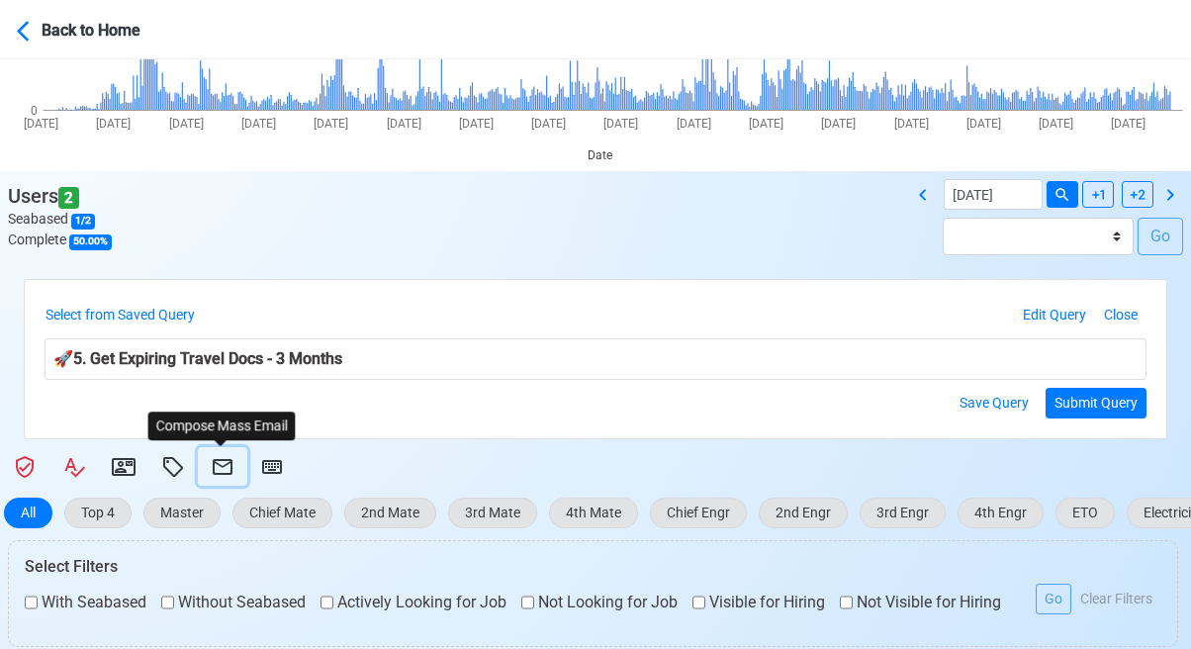
click at [218, 470] on icon at bounding box center [223, 467] width 24 height 24
select select "d-3e71907ffd064a39999872a824aaf79a"
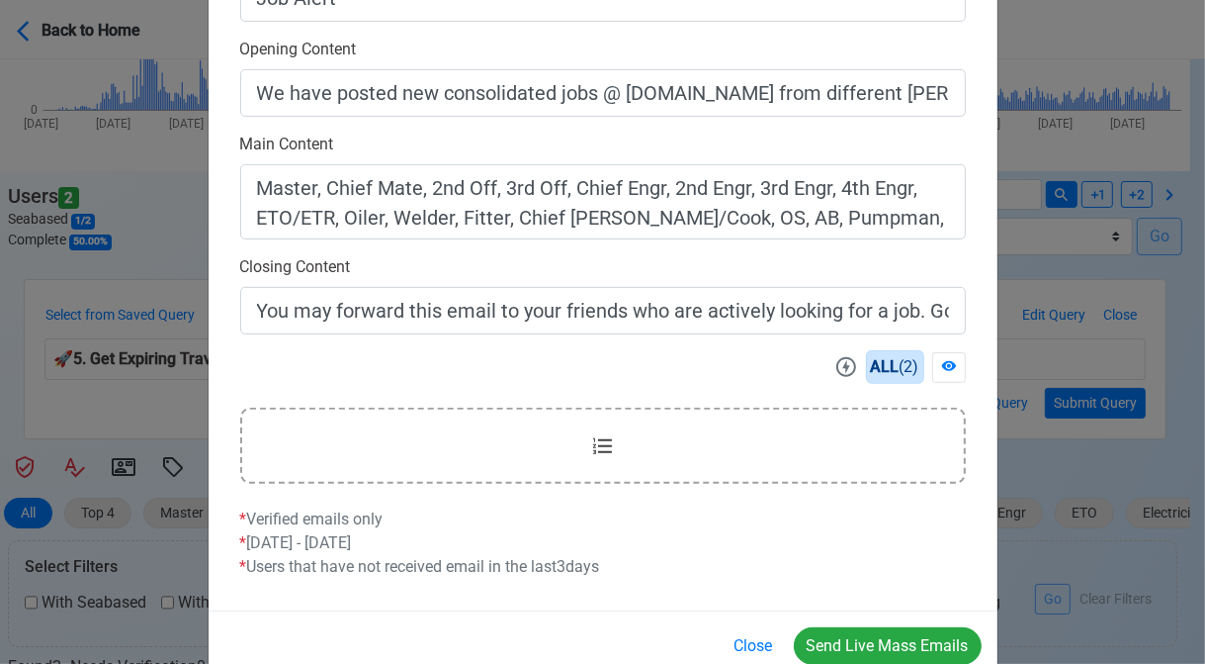
scroll to position [593, 0]
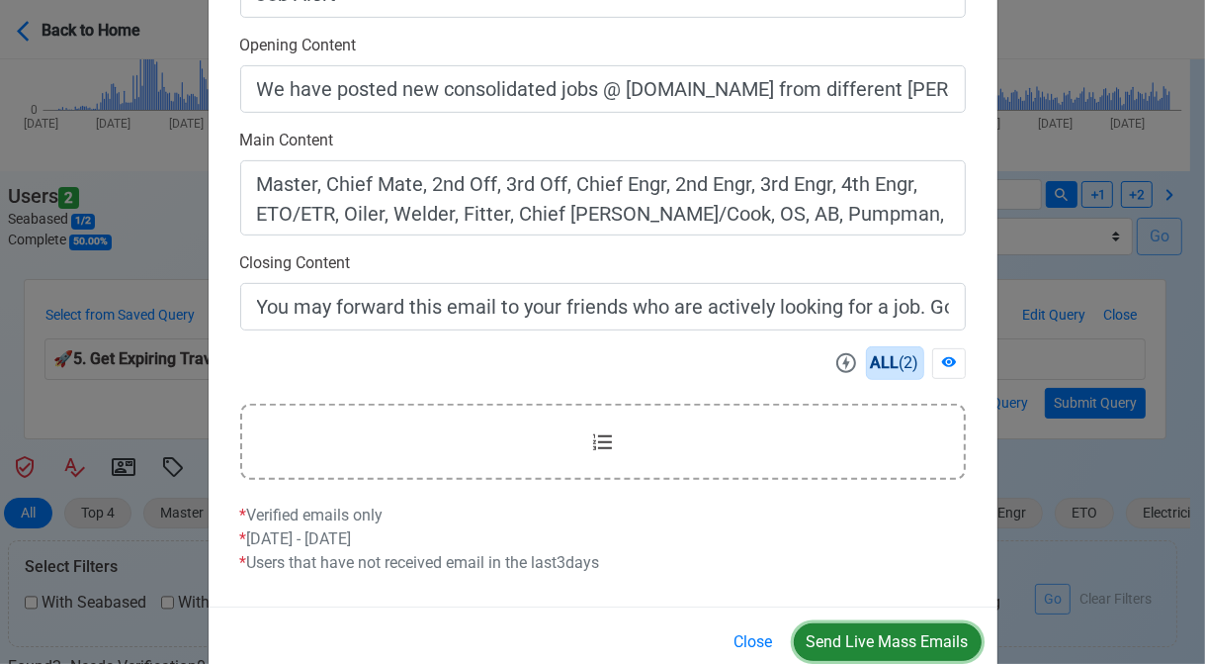
click at [897, 639] on button "Send Live Mass Emails" at bounding box center [888, 642] width 188 height 38
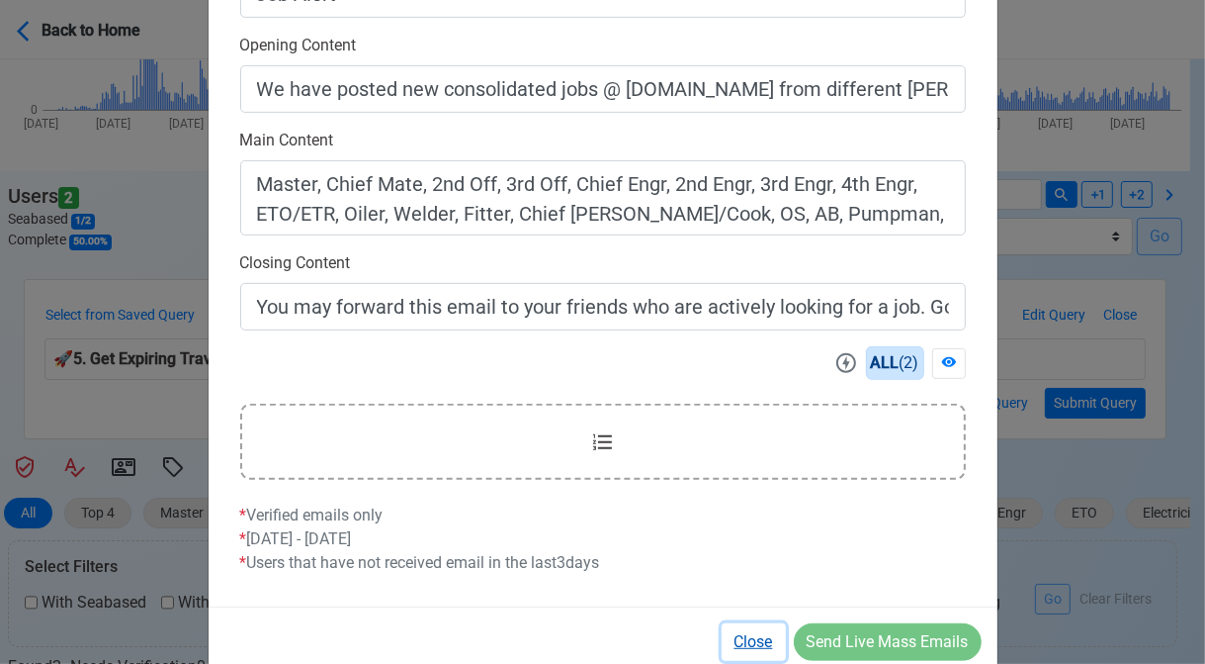
click at [751, 643] on button "Close" at bounding box center [754, 642] width 64 height 38
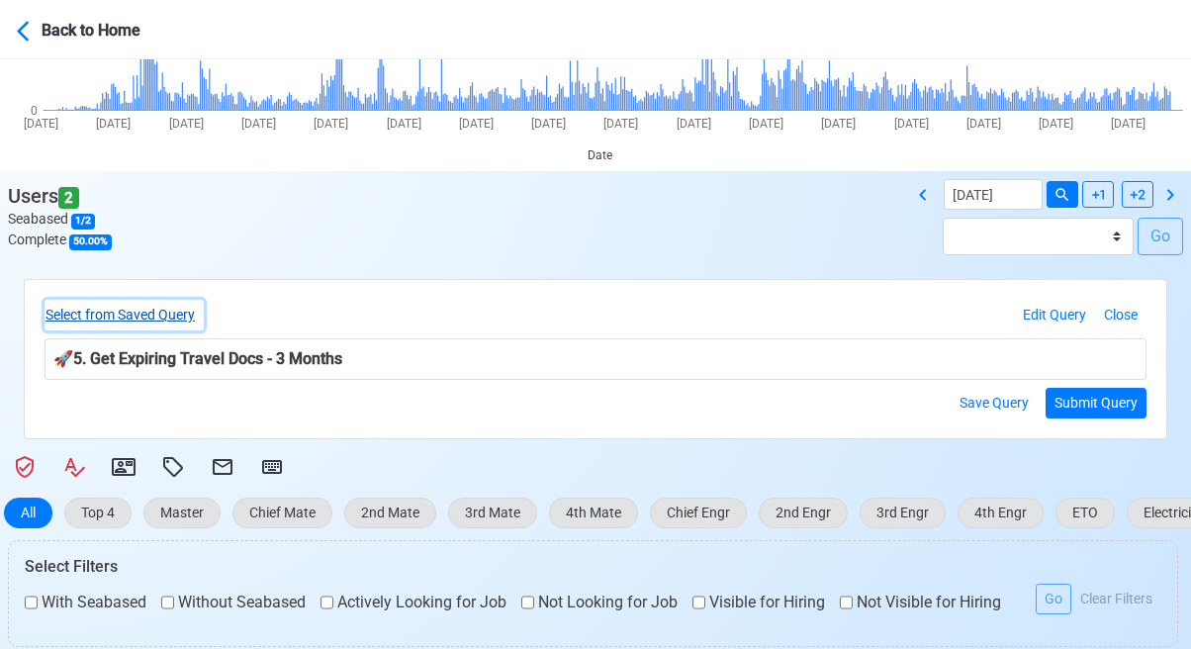
click at [186, 315] on button "Select from Saved Query" at bounding box center [123, 315] width 159 height 31
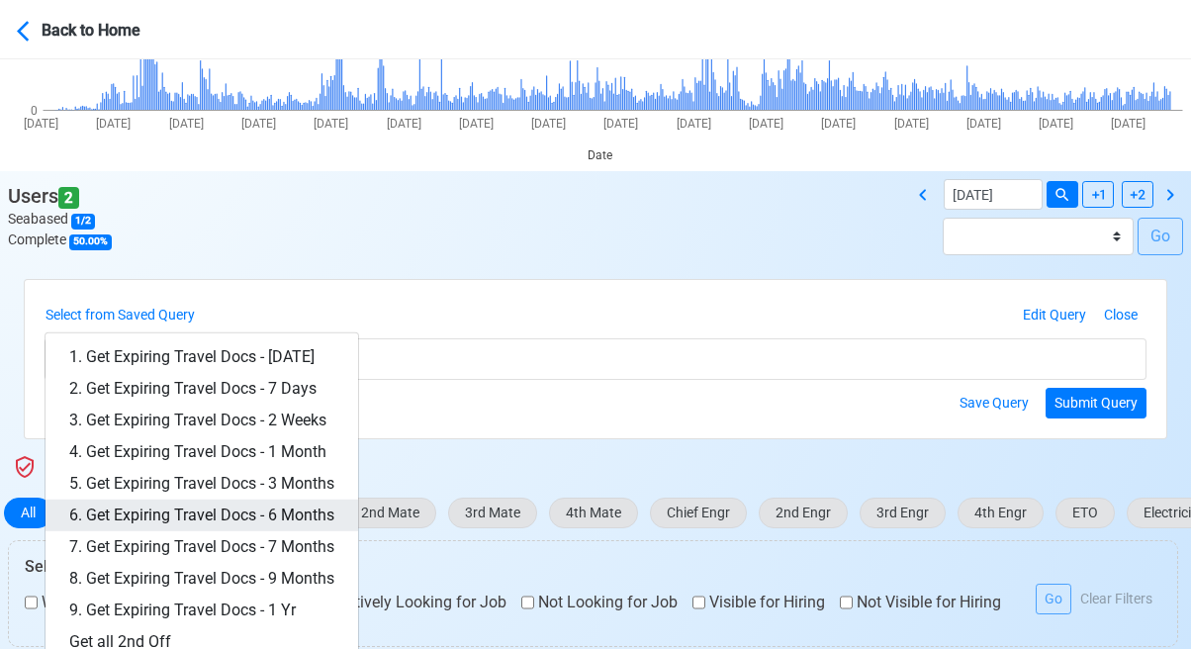
click at [302, 510] on link "6. Get Expiring Travel Docs - 6 Months" at bounding box center [201, 515] width 312 height 32
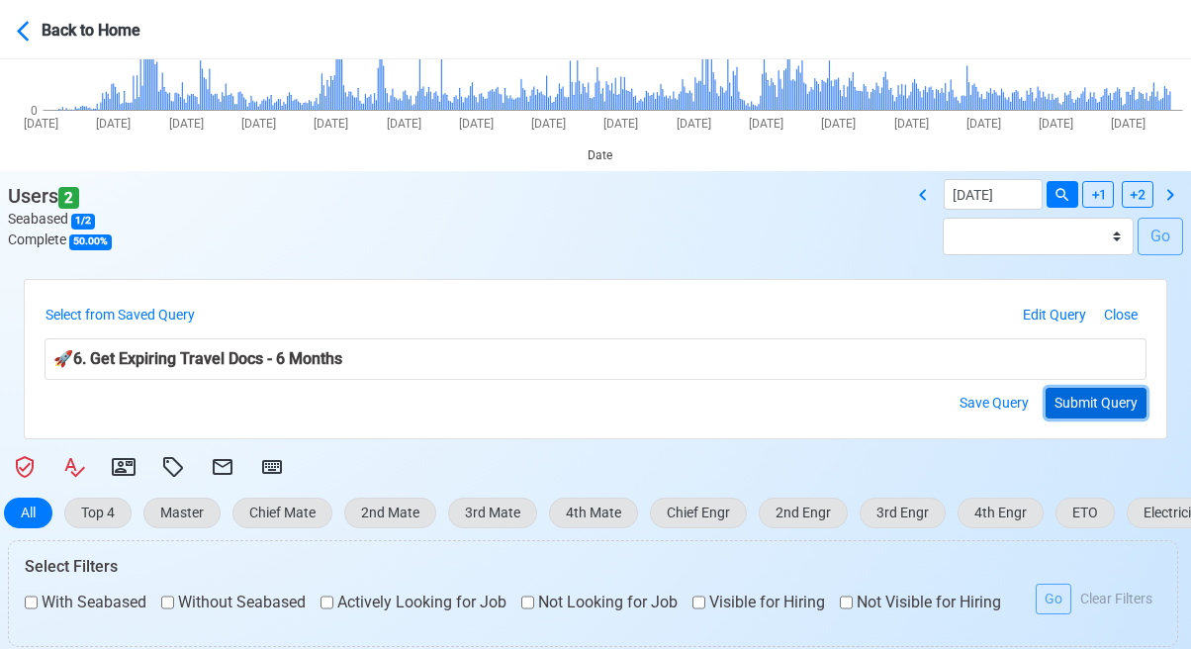
click at [1084, 396] on button "Submit Query" at bounding box center [1095, 403] width 101 height 31
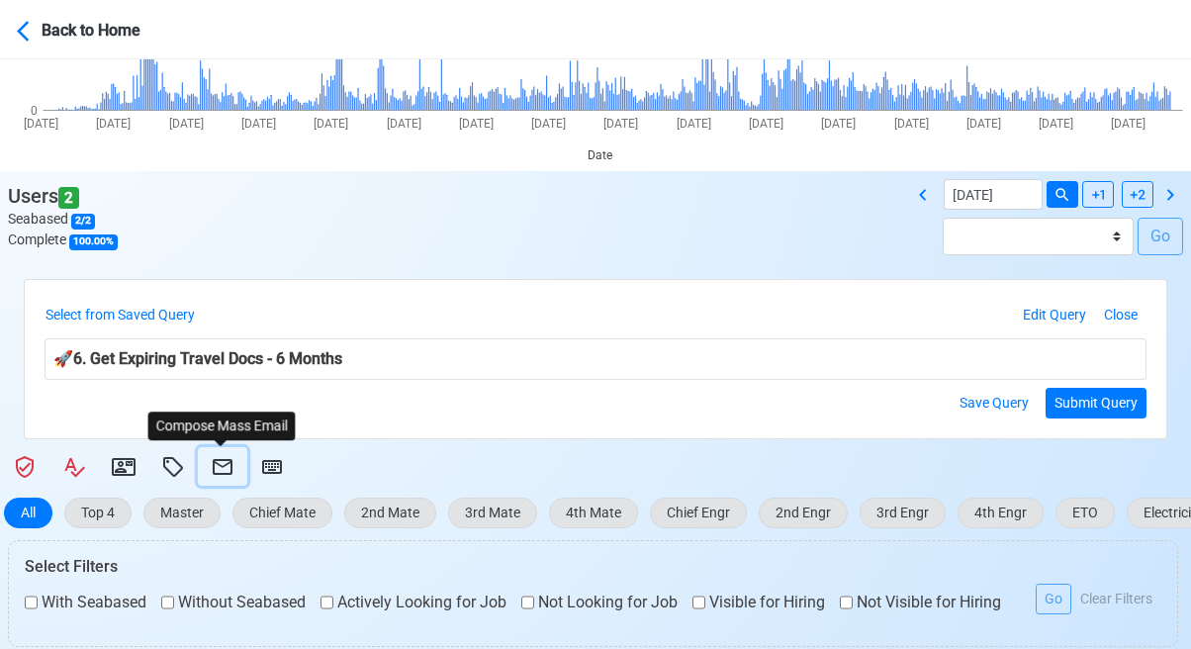
click at [214, 460] on icon at bounding box center [223, 467] width 20 height 16
select select "d-3e71907ffd064a39999872a824aaf79a"
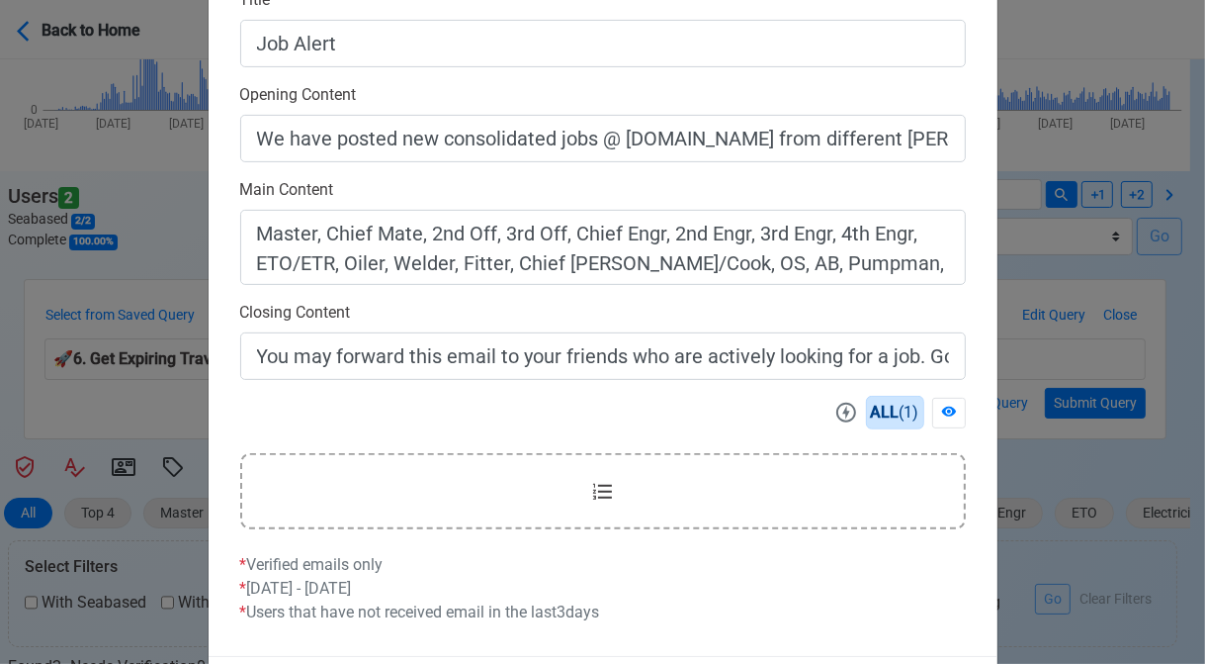
scroll to position [633, 0]
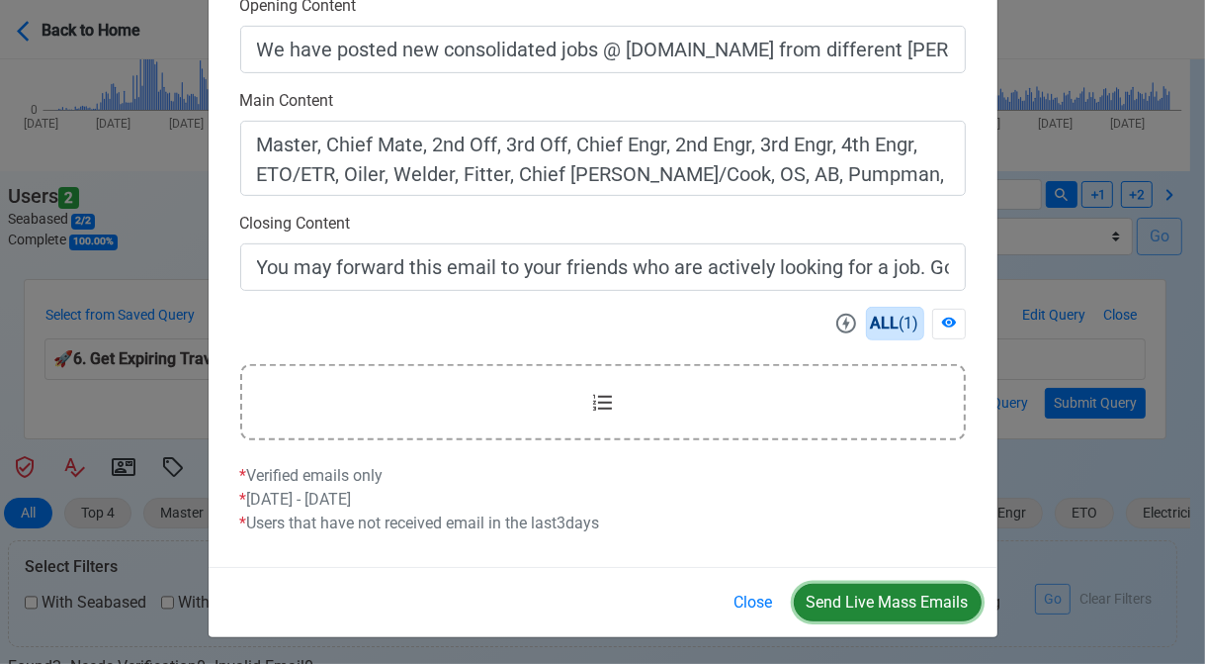
click at [876, 602] on button "Send Live Mass Emails" at bounding box center [888, 602] width 188 height 38
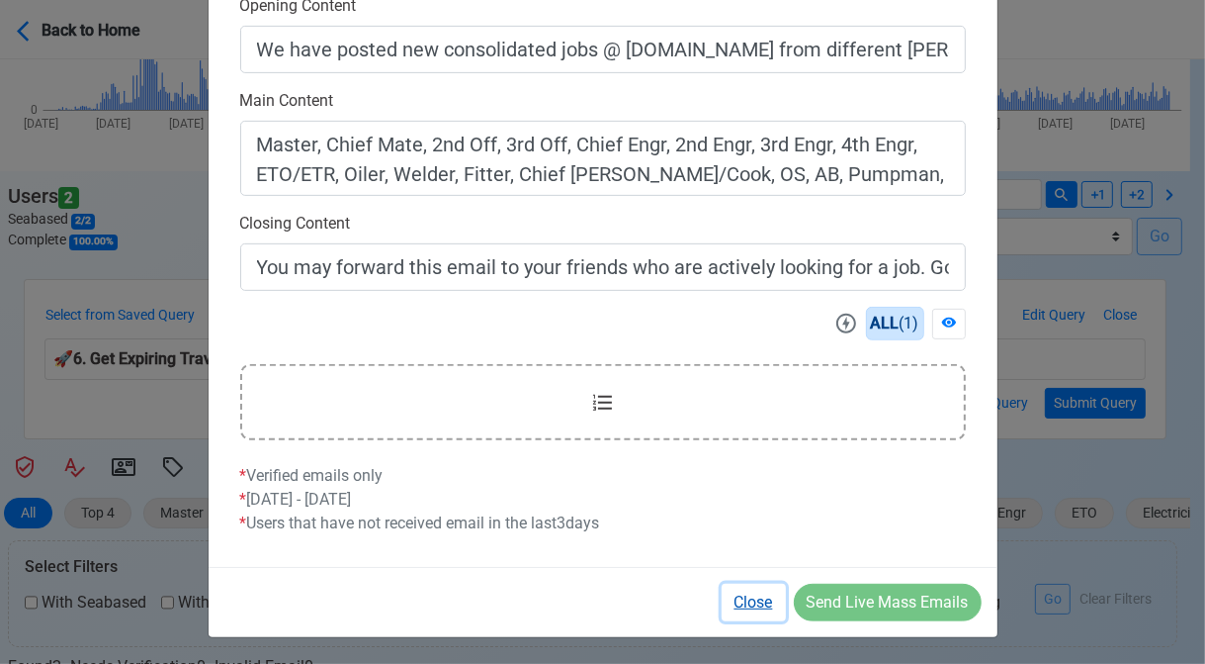
drag, startPoint x: 762, startPoint y: 600, endPoint x: 752, endPoint y: 595, distance: 11.9
click at [760, 600] on button "Close" at bounding box center [754, 602] width 64 height 38
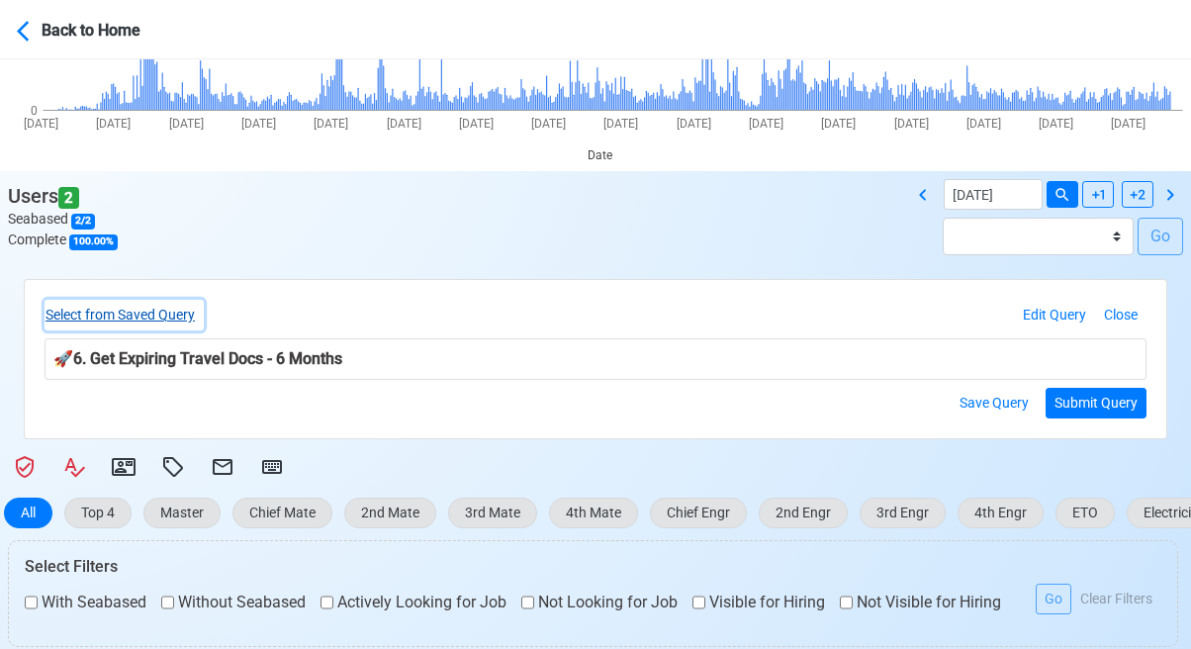
click at [159, 307] on button "Select from Saved Query" at bounding box center [123, 315] width 159 height 31
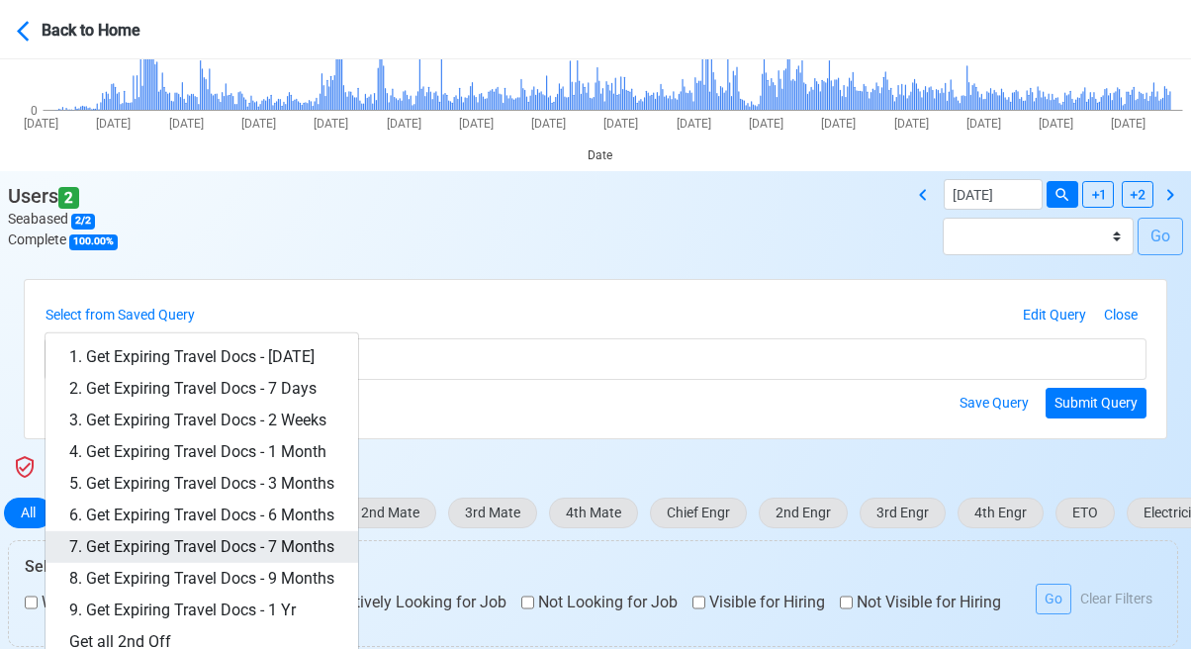
click at [312, 540] on link "7. Get Expiring Travel Docs - 7 Months" at bounding box center [201, 547] width 312 height 32
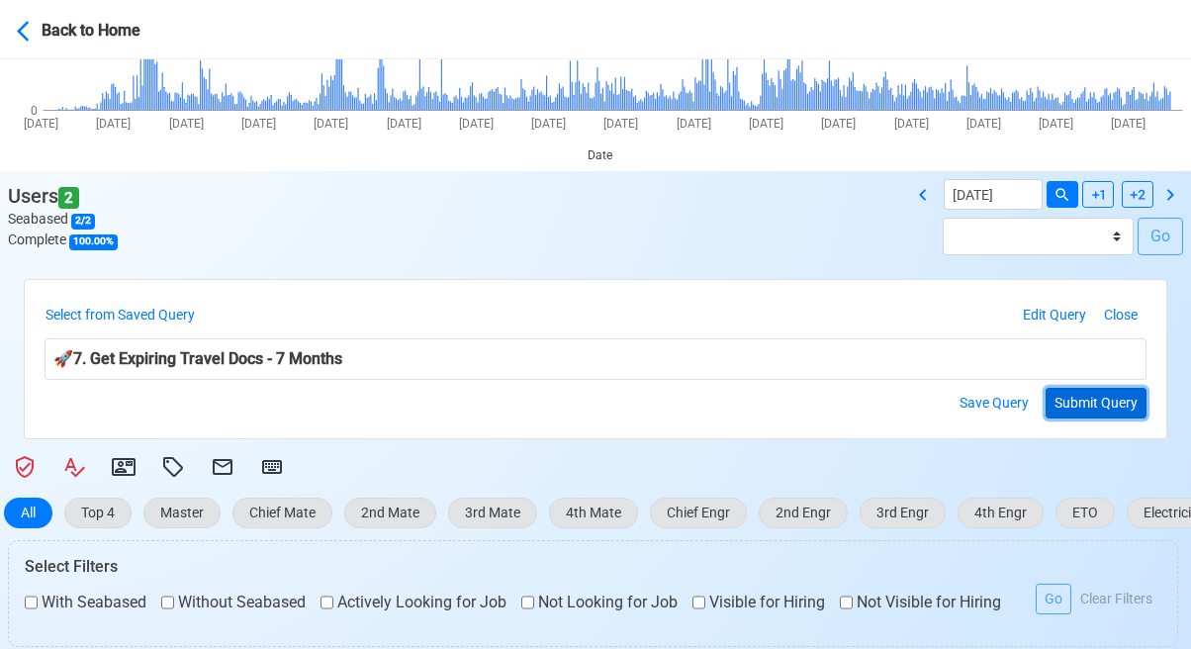
click at [1096, 399] on button "Submit Query" at bounding box center [1095, 403] width 101 height 31
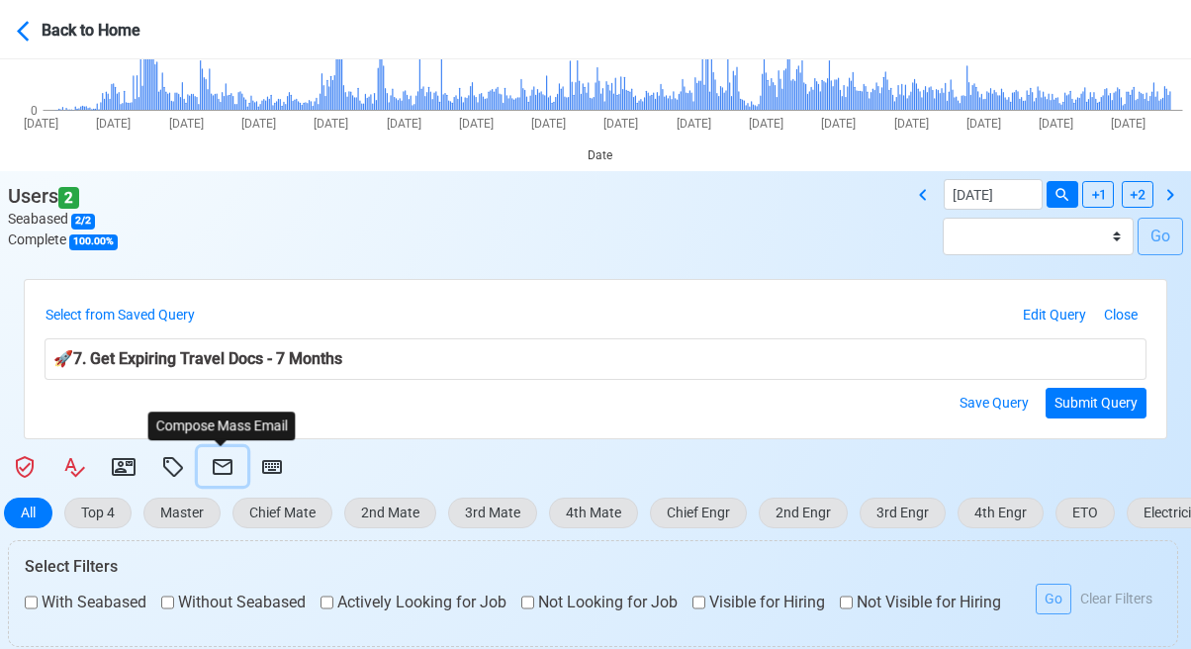
click at [218, 461] on icon at bounding box center [223, 467] width 20 height 16
select select "d-3e71907ffd064a39999872a824aaf79a"
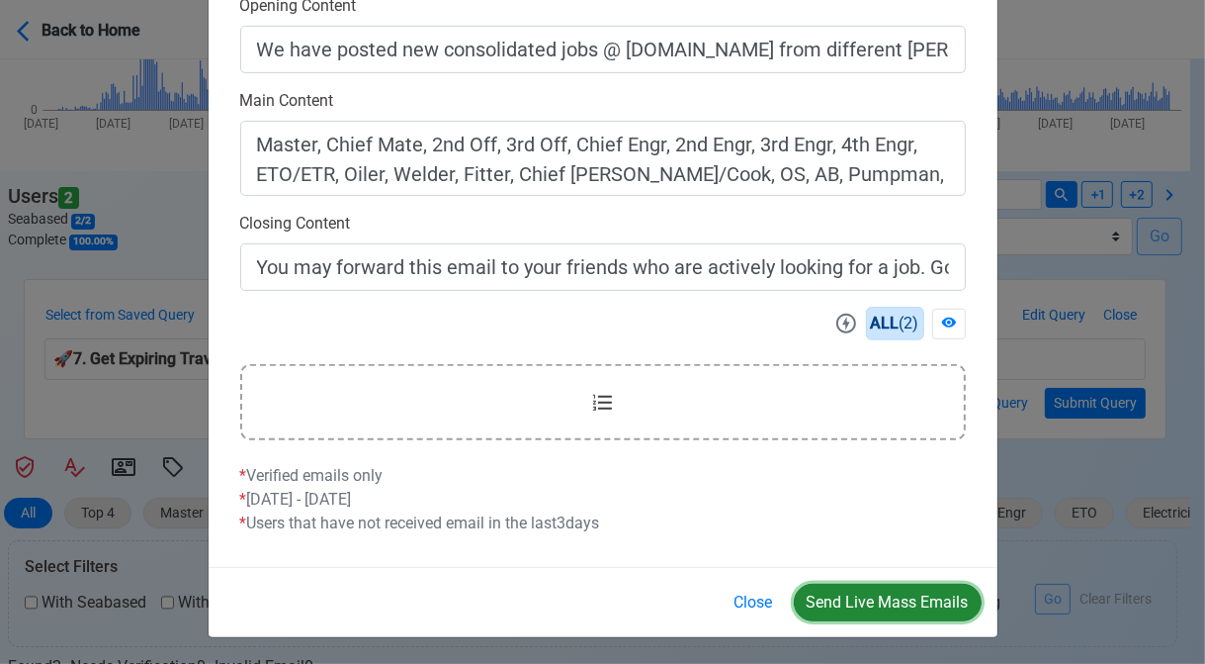
click at [894, 595] on button "Send Live Mass Emails" at bounding box center [888, 602] width 188 height 38
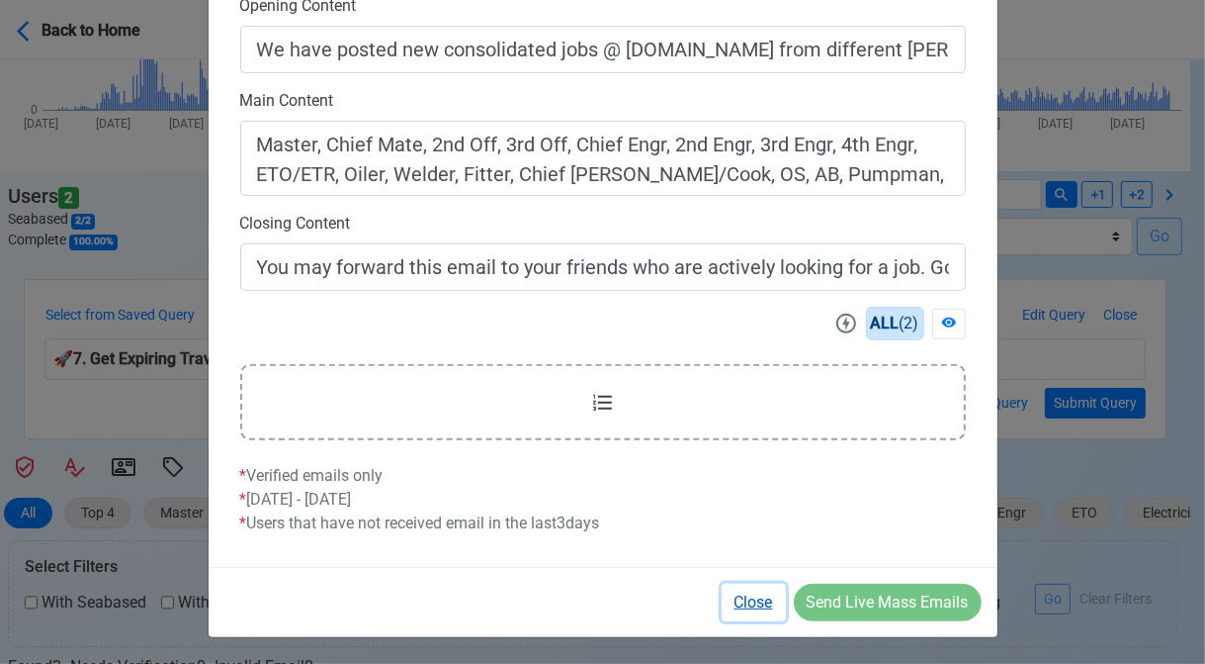
click at [753, 604] on button "Close" at bounding box center [754, 602] width 64 height 38
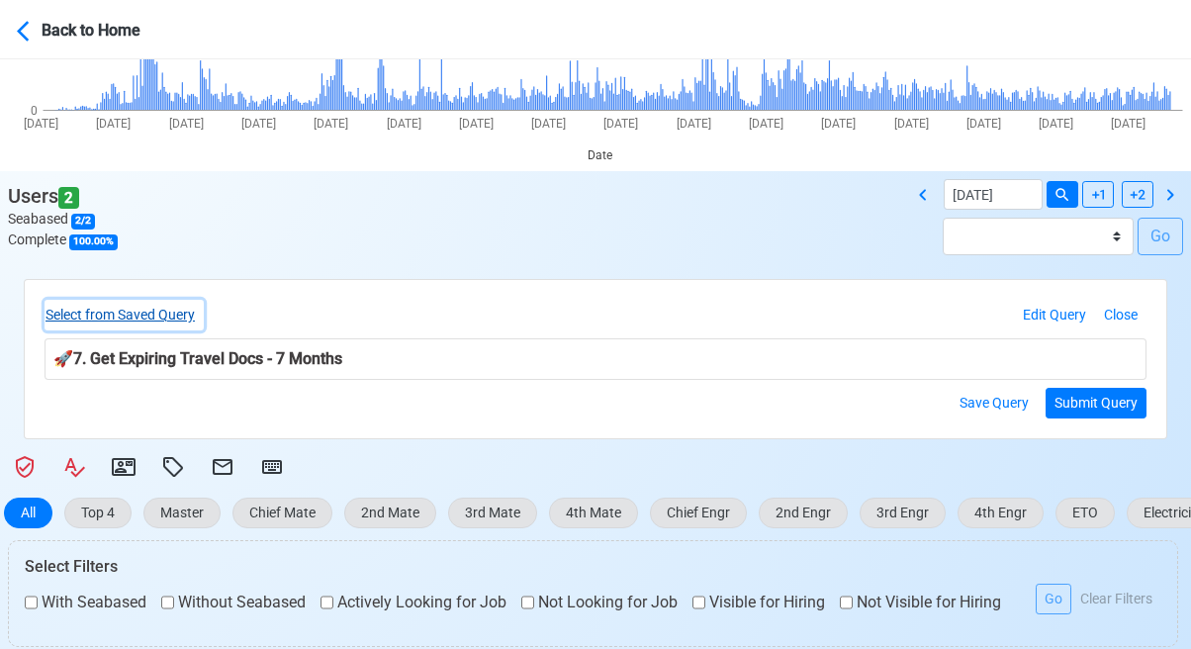
click at [162, 316] on button "Select from Saved Query" at bounding box center [123, 315] width 159 height 31
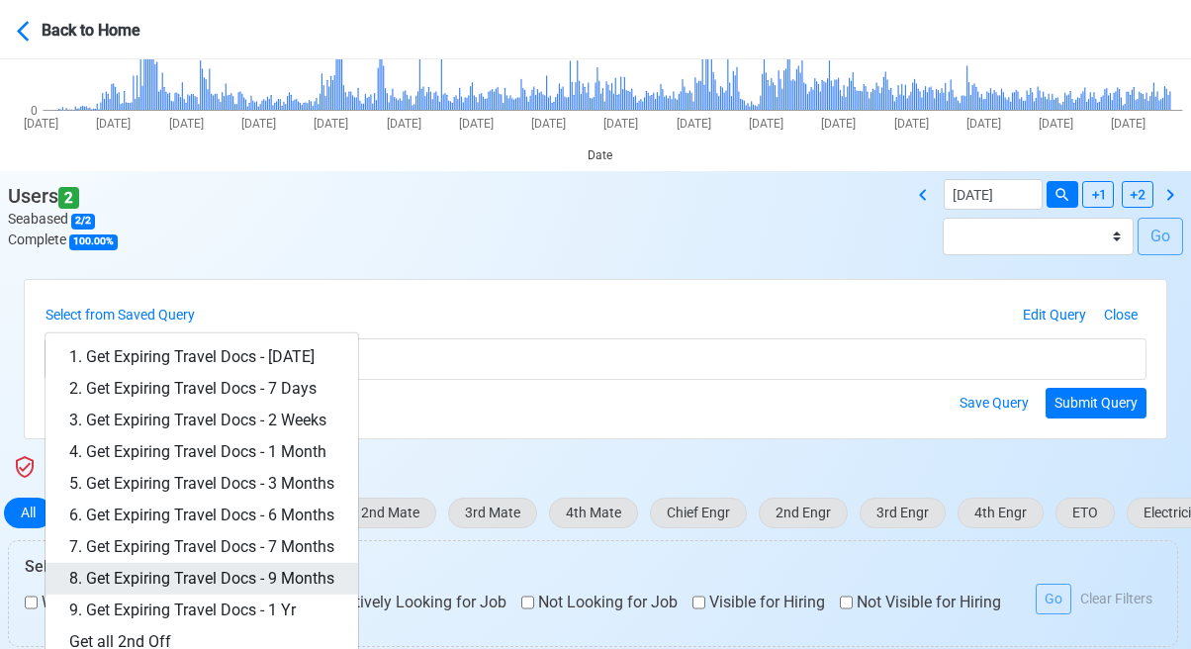
click at [310, 576] on link "8. Get Expiring Travel Docs - 9 Months" at bounding box center [201, 579] width 312 height 32
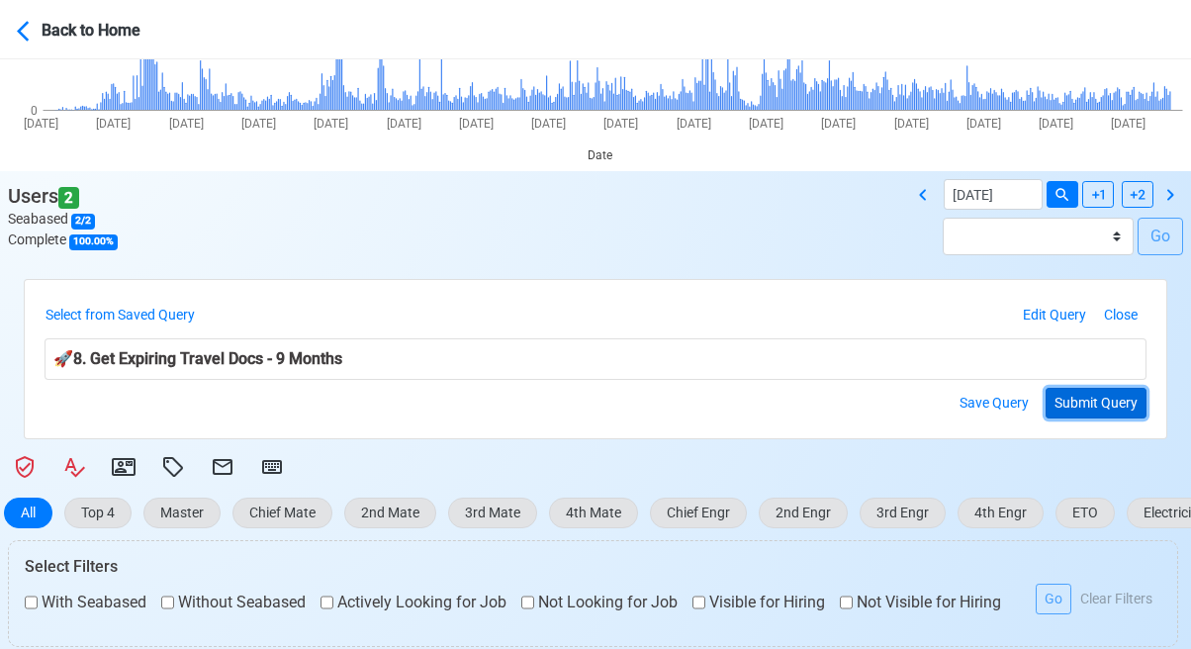
click at [1069, 399] on button "Submit Query" at bounding box center [1095, 403] width 101 height 31
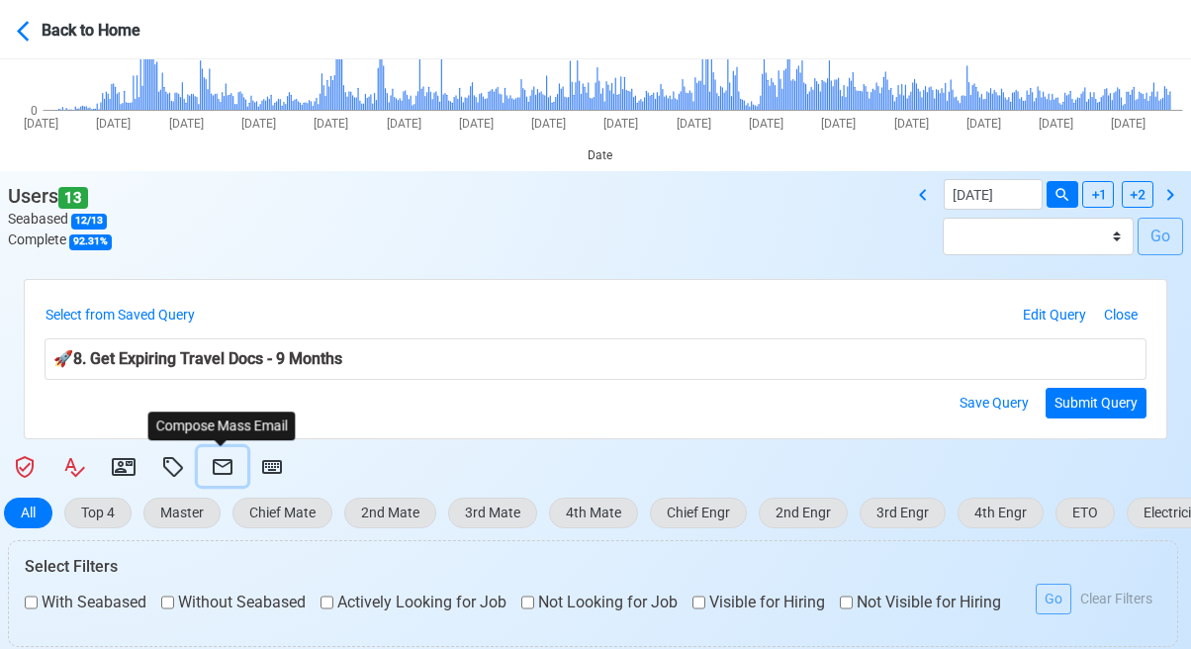
click at [217, 461] on icon at bounding box center [223, 467] width 20 height 16
select select "d-3e71907ffd064a39999872a824aaf79a"
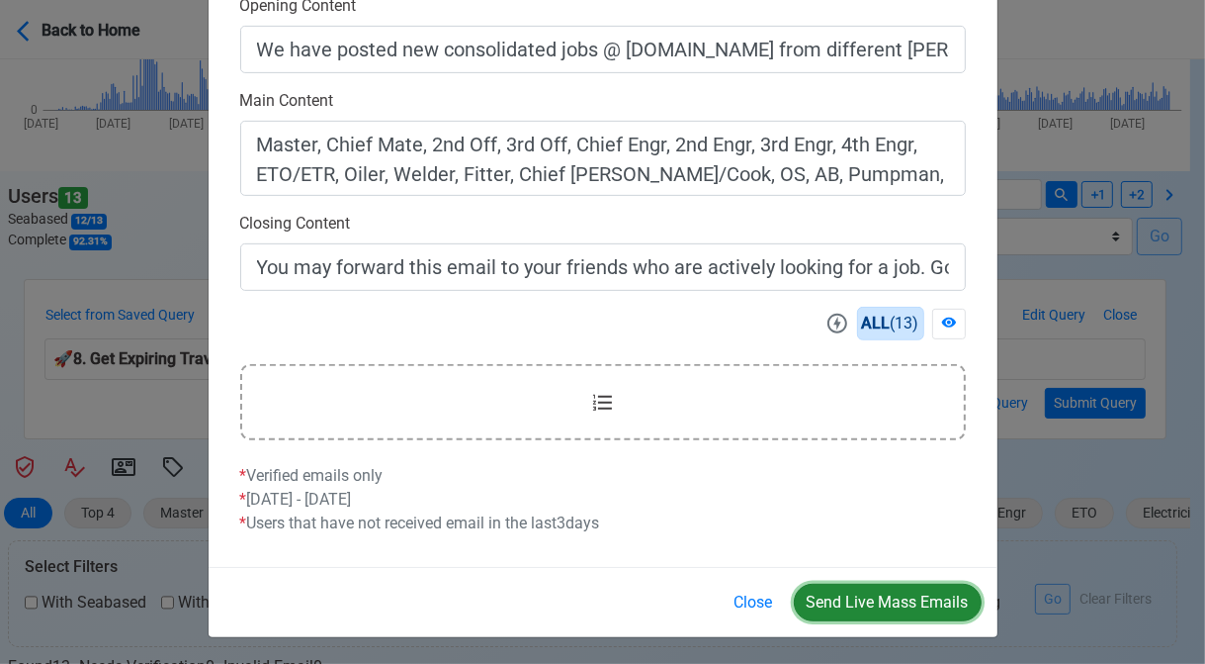
click at [867, 603] on button "Send Live Mass Emails" at bounding box center [888, 602] width 188 height 38
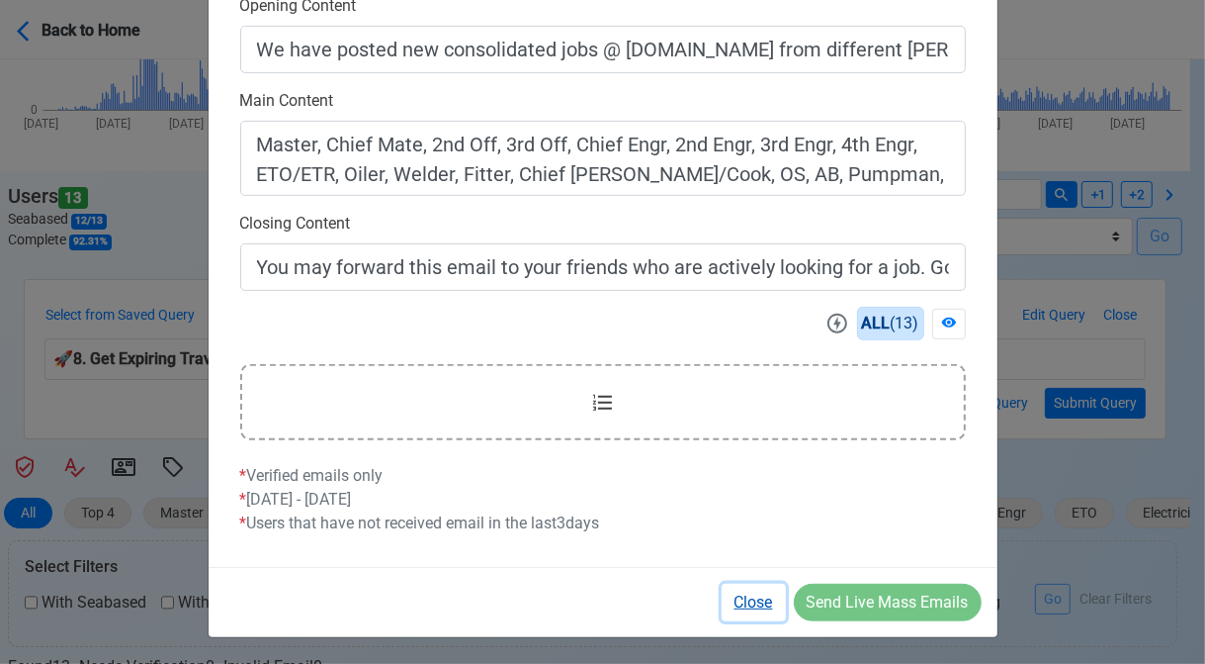
click at [757, 600] on button "Close" at bounding box center [754, 602] width 64 height 38
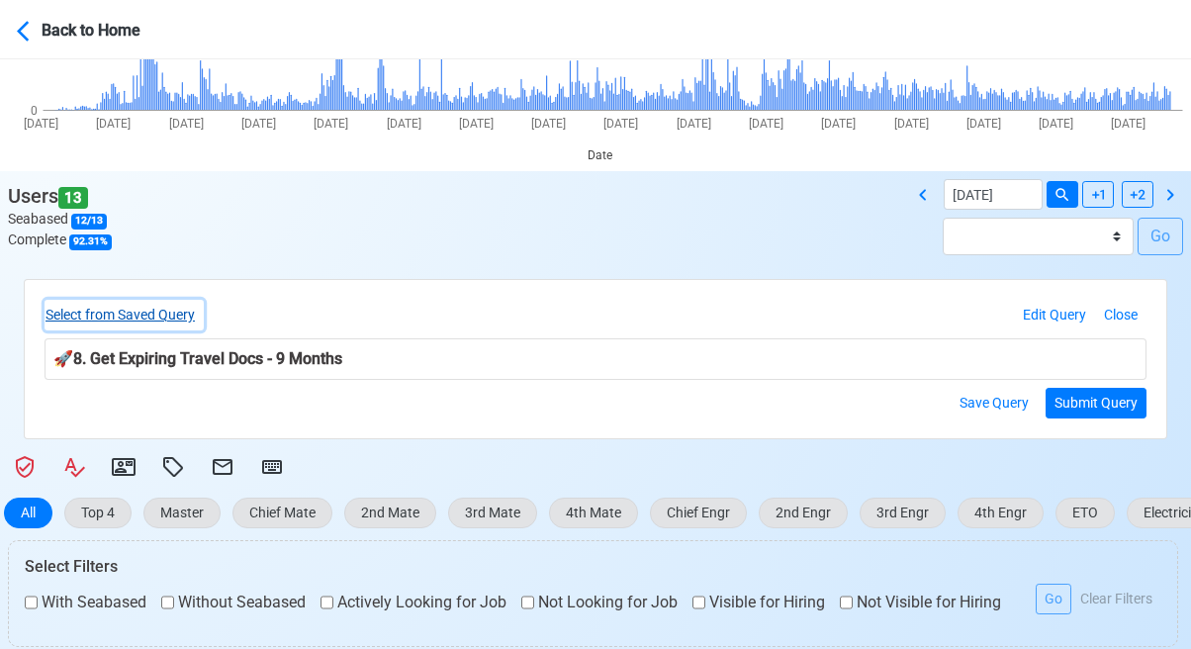
click at [134, 315] on button "Select from Saved Query" at bounding box center [123, 315] width 159 height 31
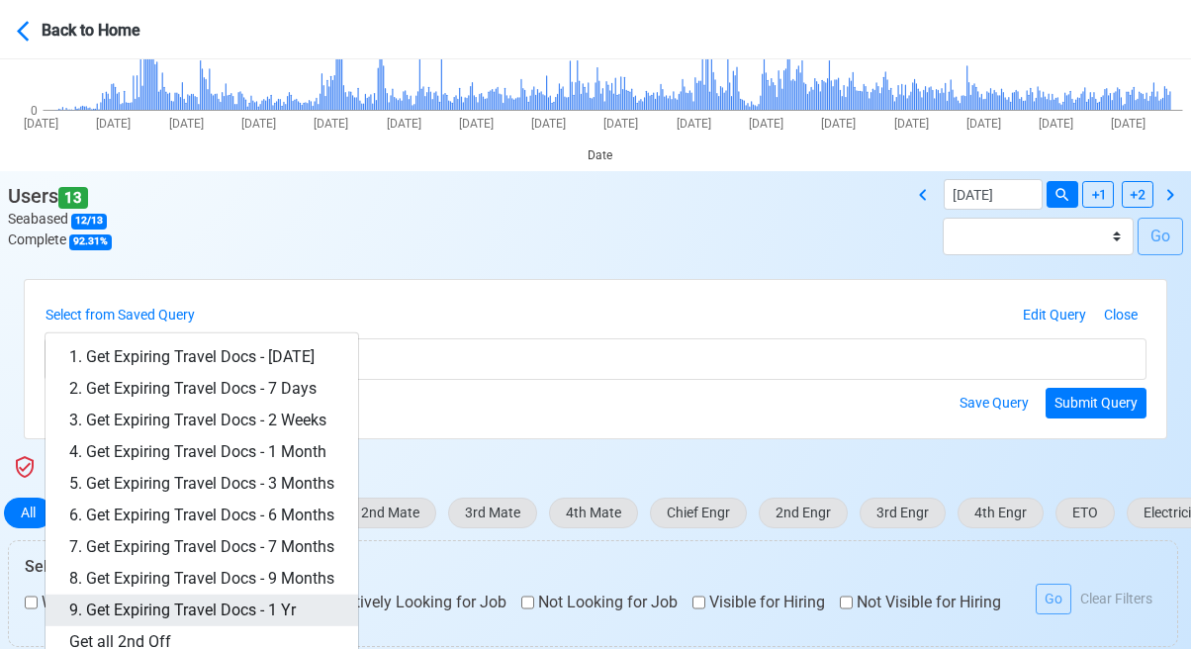
click at [281, 600] on link "9. Get Expiring Travel Docs - 1 Yr" at bounding box center [201, 610] width 312 height 32
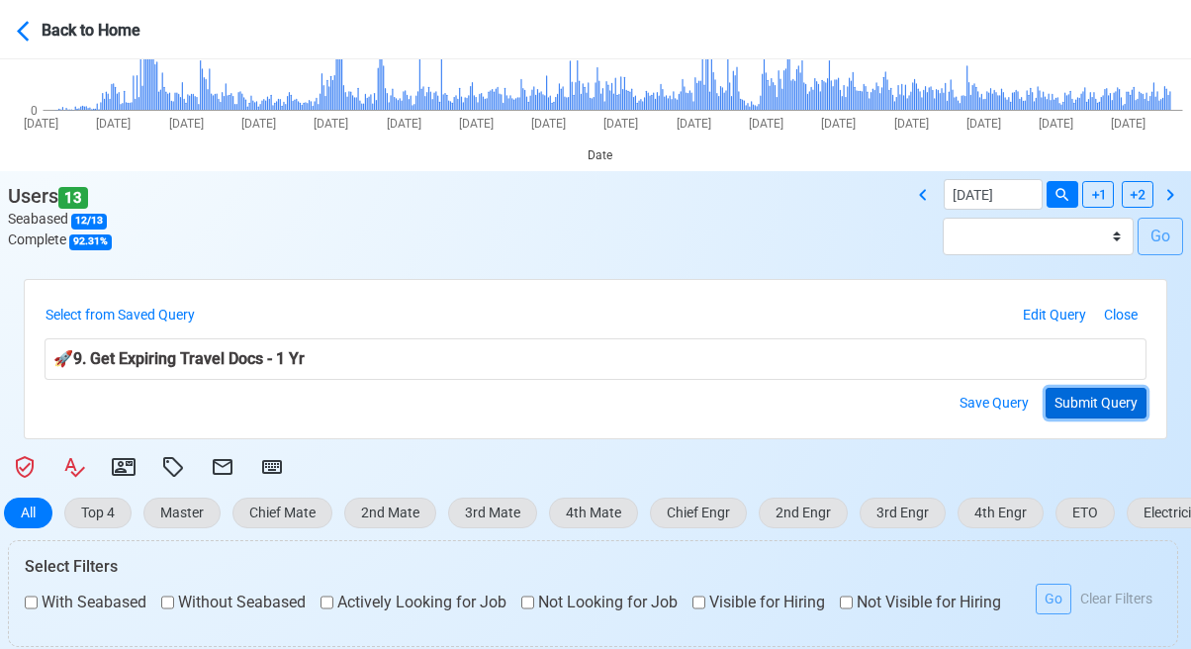
click at [1082, 399] on button "Submit Query" at bounding box center [1095, 403] width 101 height 31
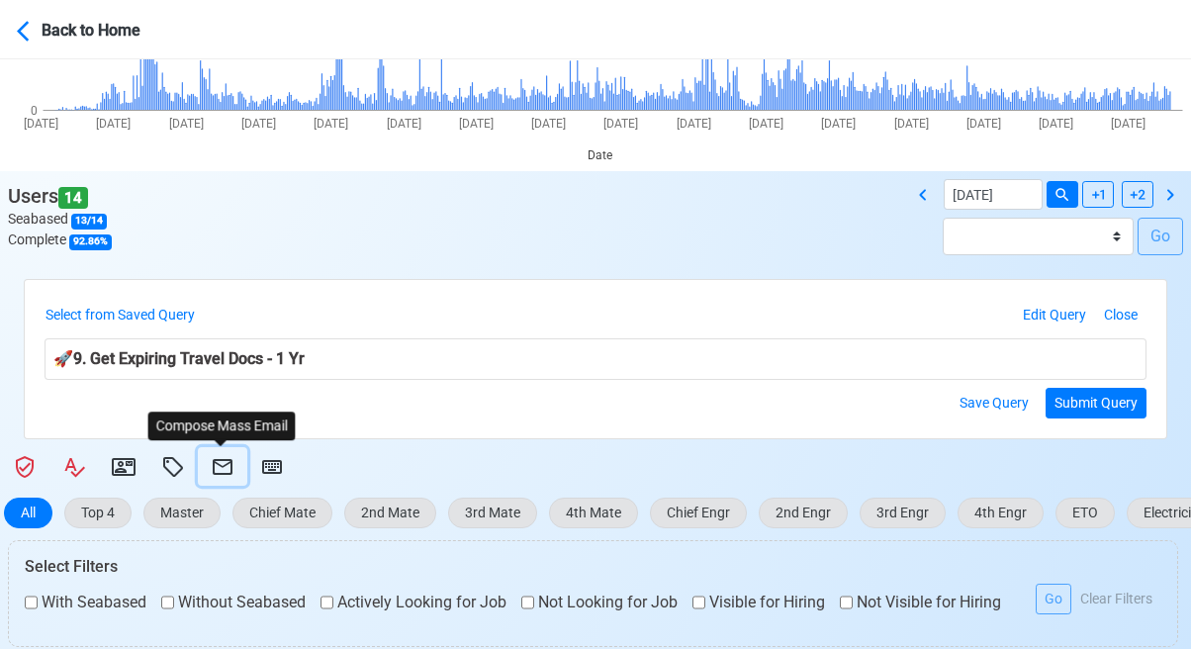
click at [215, 463] on icon at bounding box center [223, 467] width 20 height 16
select select "d-3e71907ffd064a39999872a824aaf79a"
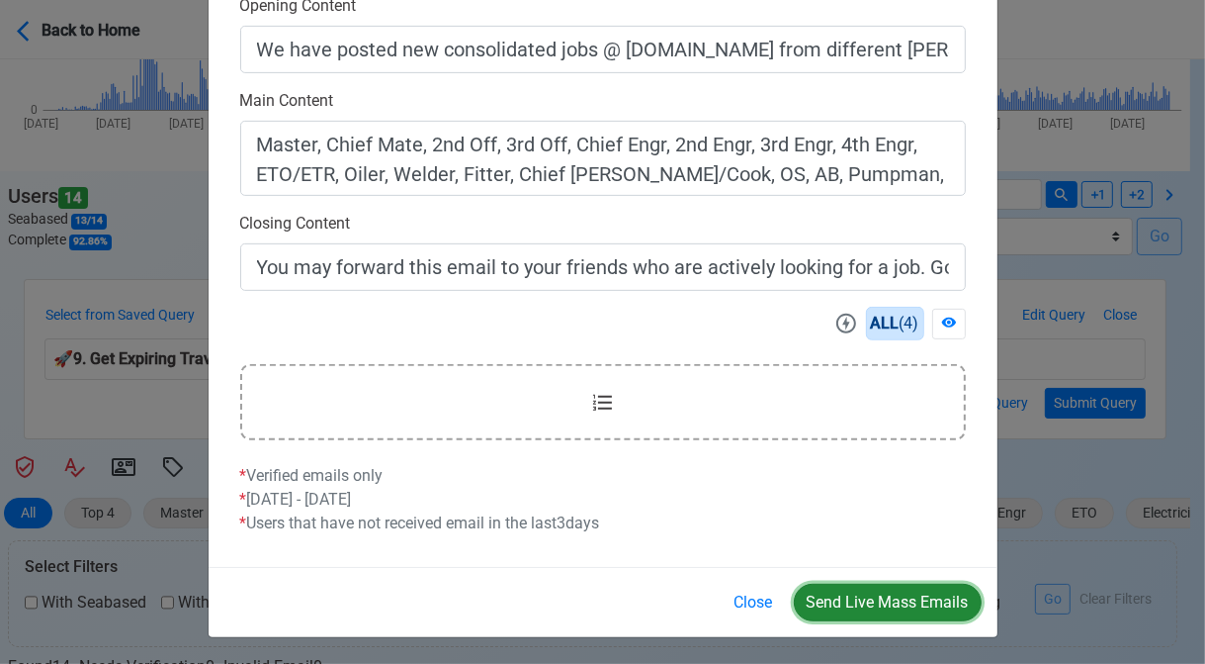
click at [881, 599] on button "Send Live Mass Emails" at bounding box center [888, 602] width 188 height 38
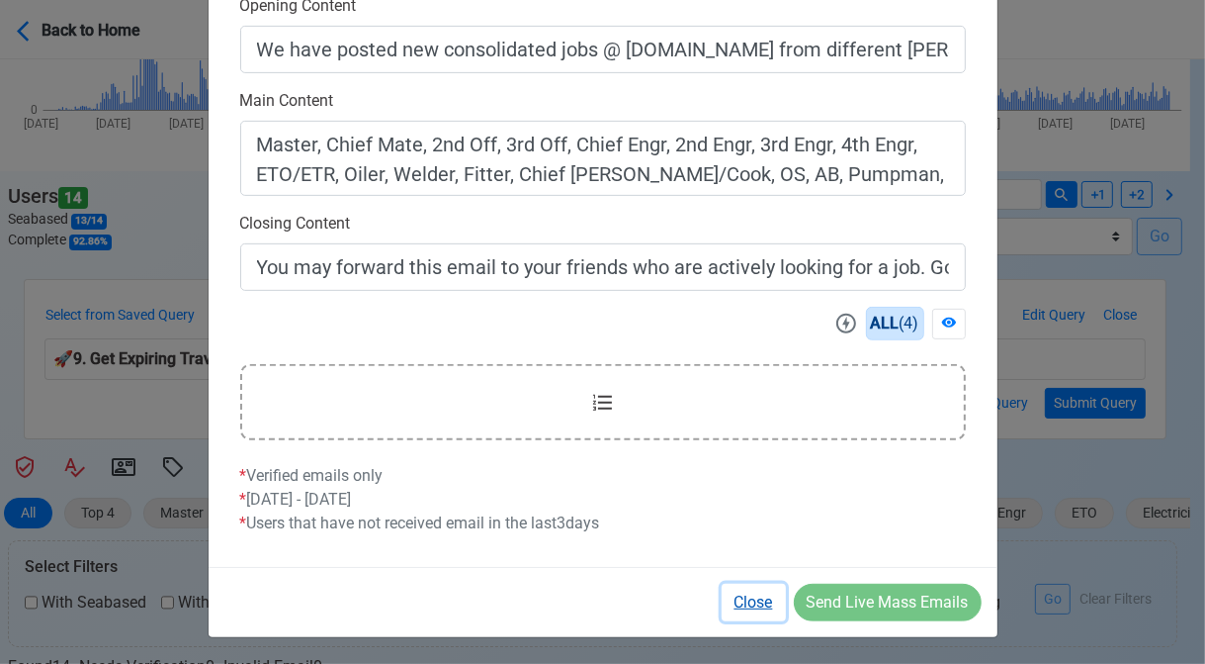
click at [733, 603] on button "Close" at bounding box center [754, 602] width 64 height 38
